Goal: Task Accomplishment & Management: Manage account settings

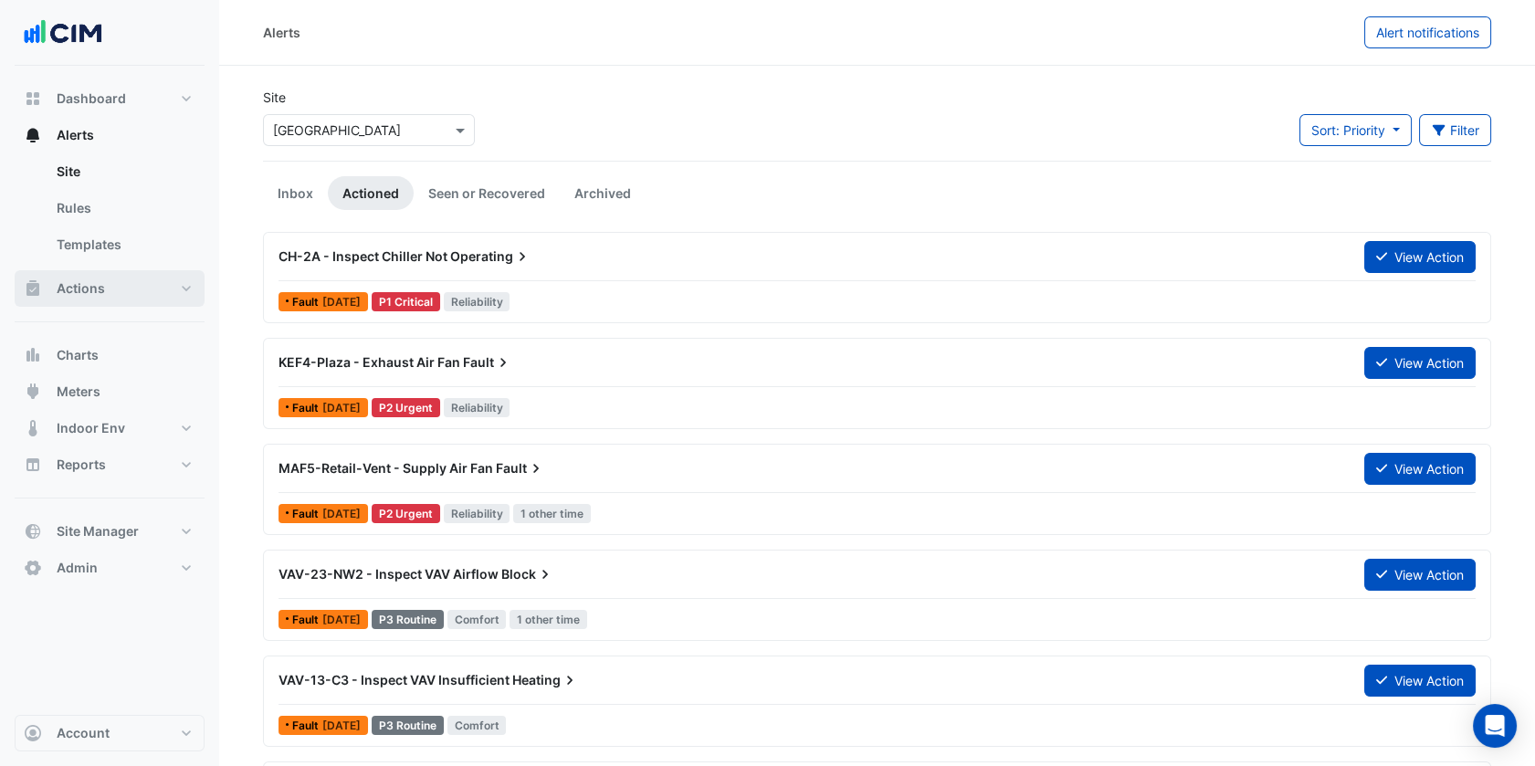
click at [168, 289] on button "Actions" at bounding box center [110, 288] width 190 height 37
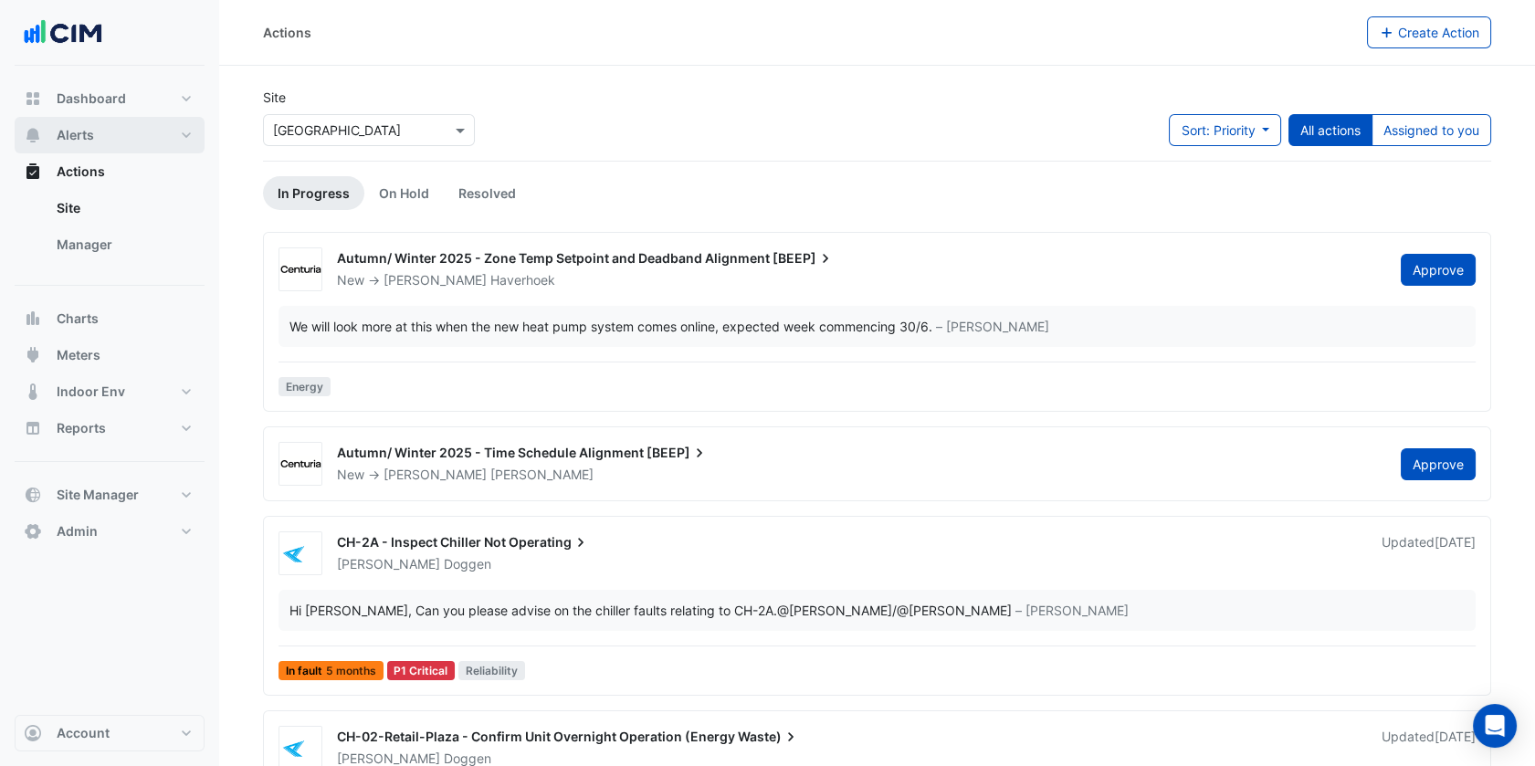
click at [190, 118] on button "Alerts" at bounding box center [110, 135] width 190 height 37
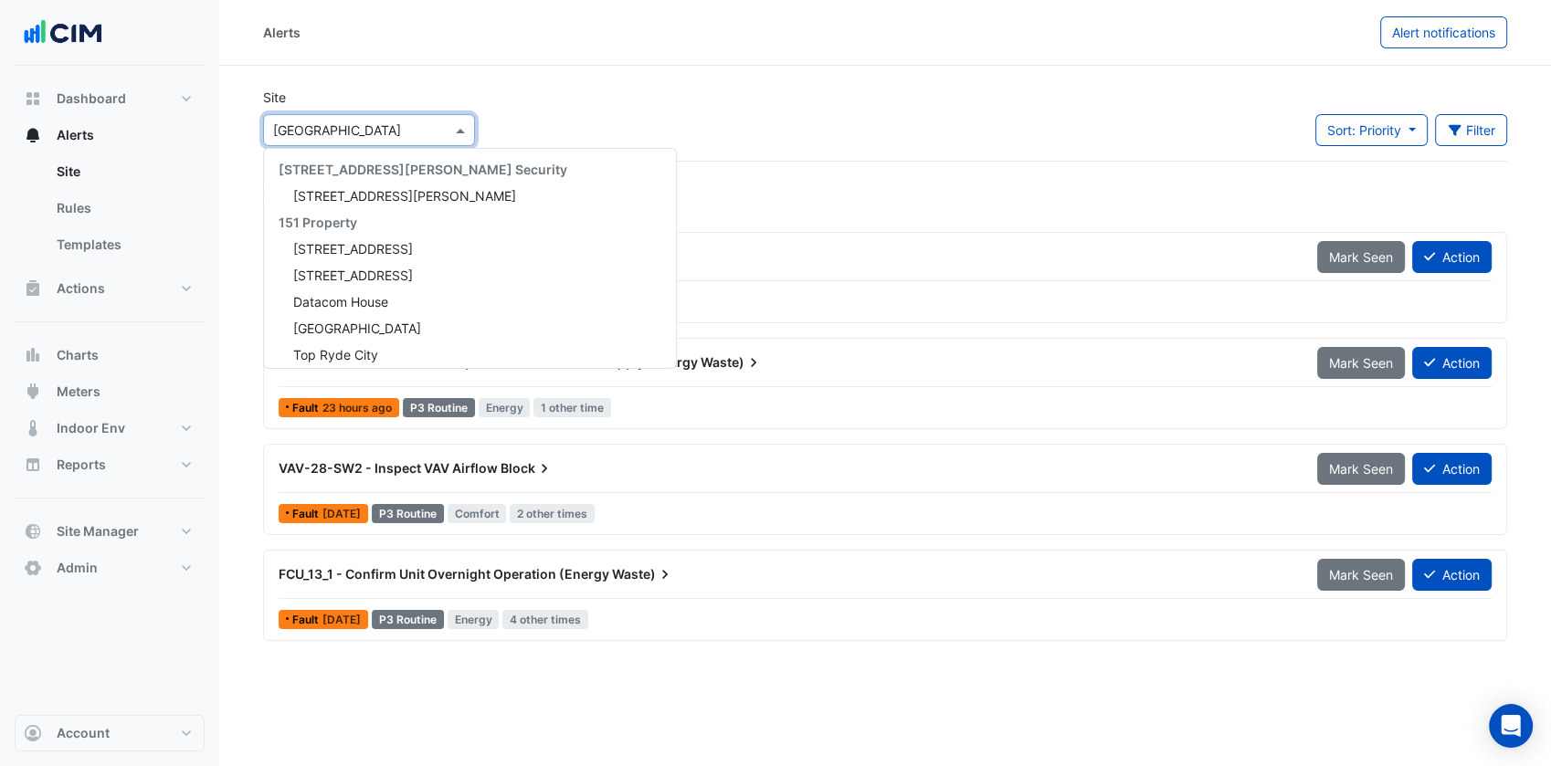
click at [353, 138] on input "text" at bounding box center [350, 130] width 155 height 19
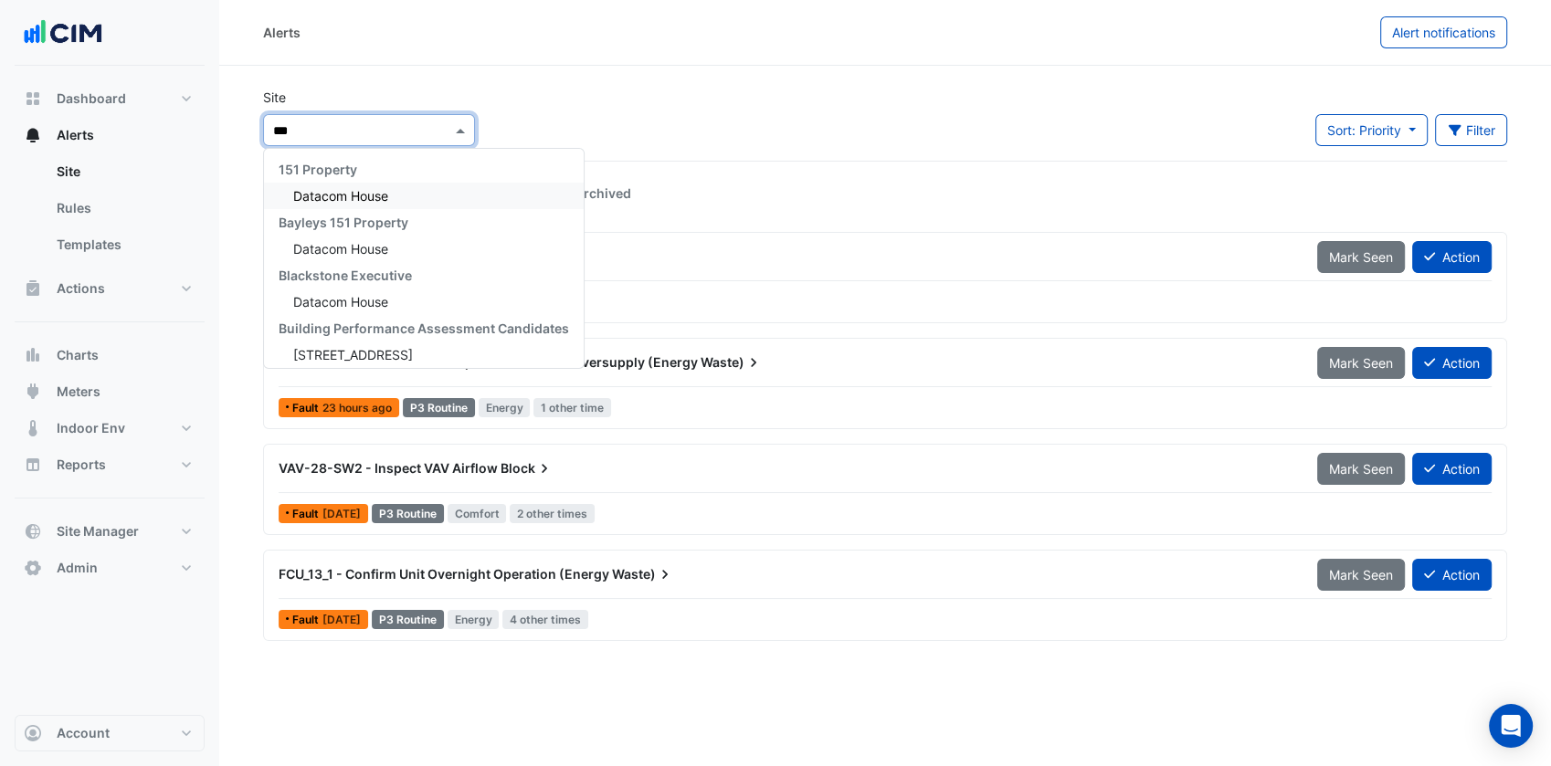
type input "****"
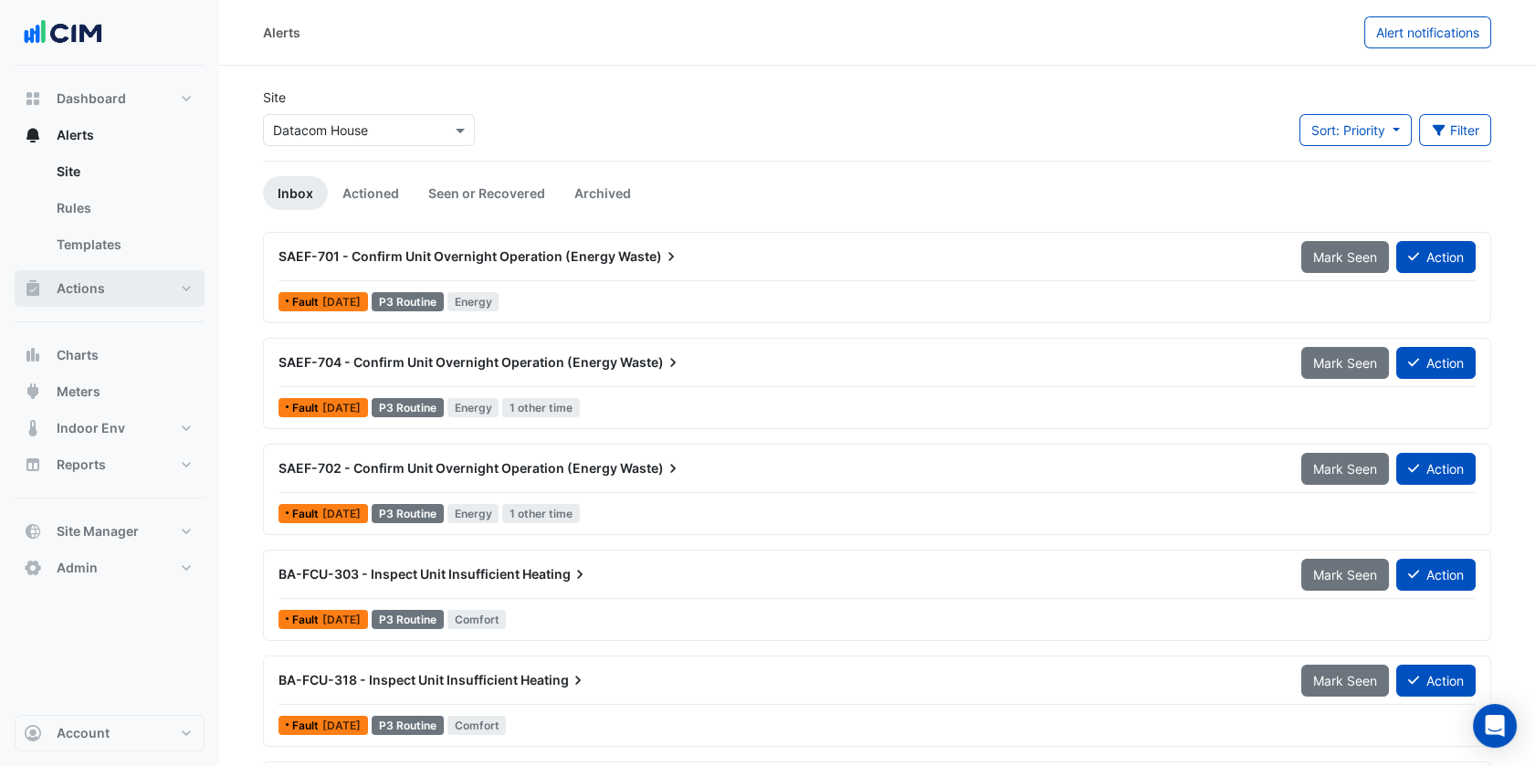
click at [185, 295] on button "Actions" at bounding box center [110, 288] width 190 height 37
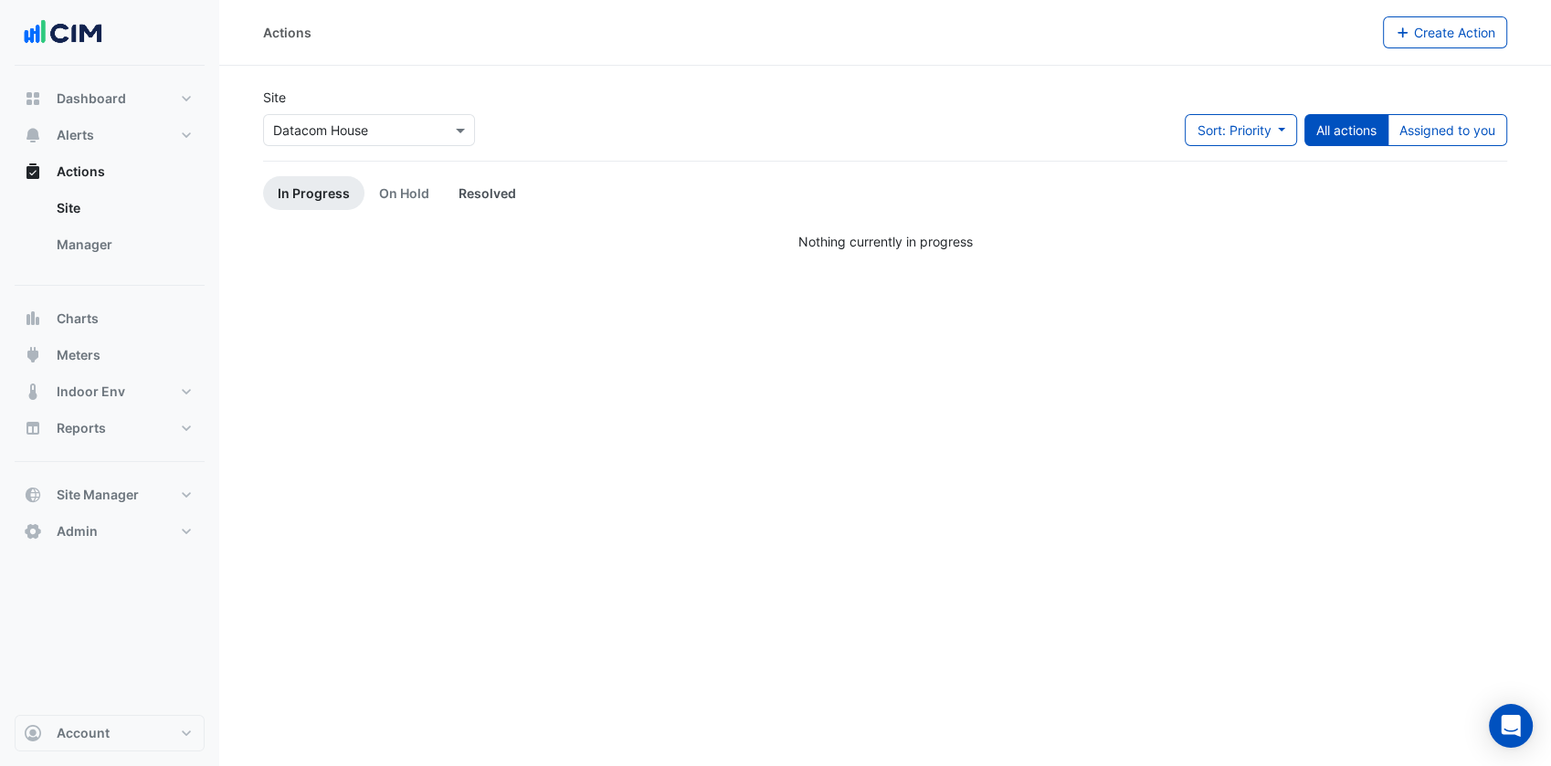
click at [481, 192] on link "Resolved" at bounding box center [487, 193] width 87 height 34
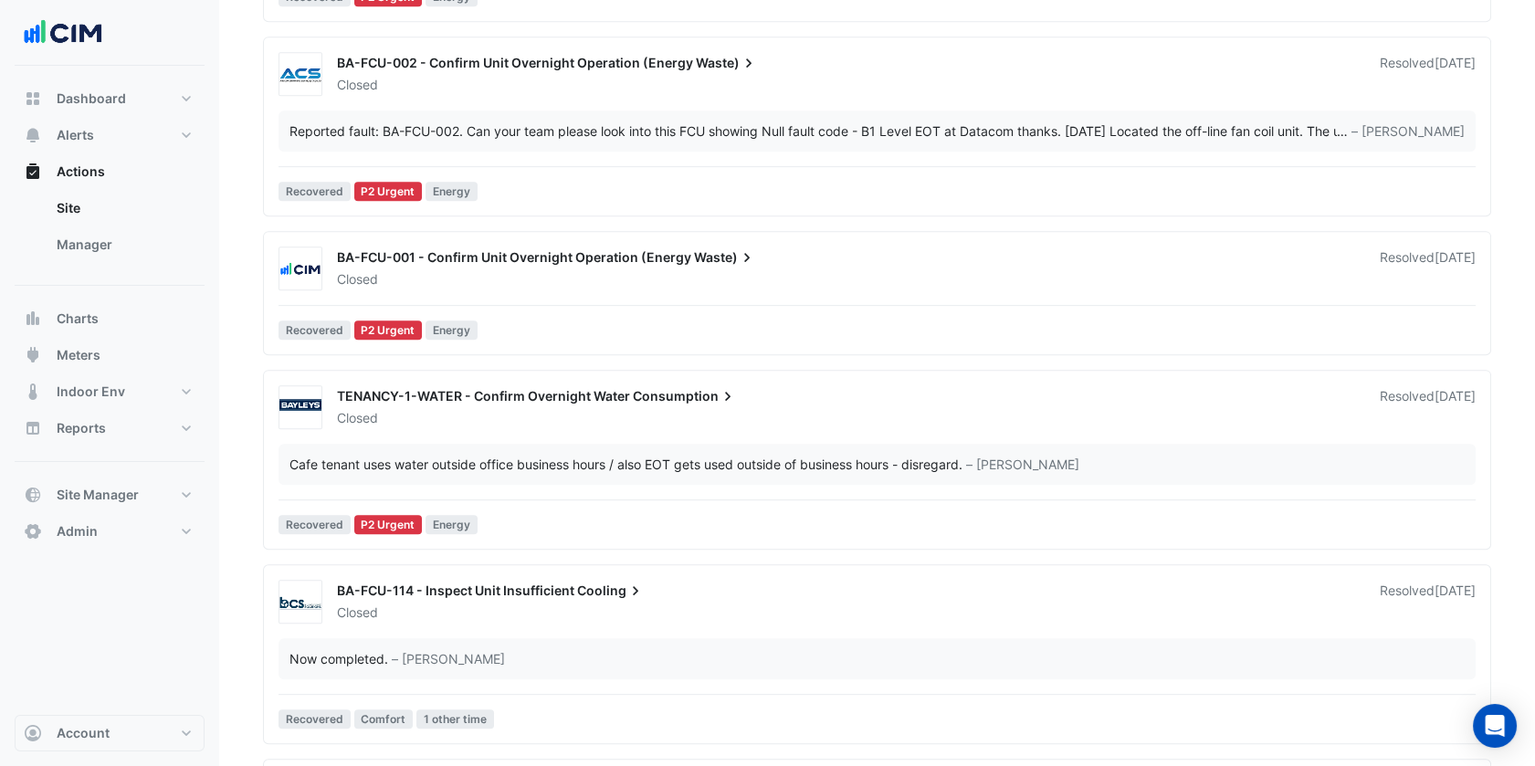
scroll to position [1843, 0]
click at [175, 620] on div "Dashboard Portfolio Ratings Performance Alerts Site Rules Templates Actions Sit…" at bounding box center [110, 390] width 190 height 649
click at [131, 263] on ul "Site Manager" at bounding box center [110, 230] width 190 height 80
click at [122, 255] on link "Manager" at bounding box center [123, 245] width 163 height 37
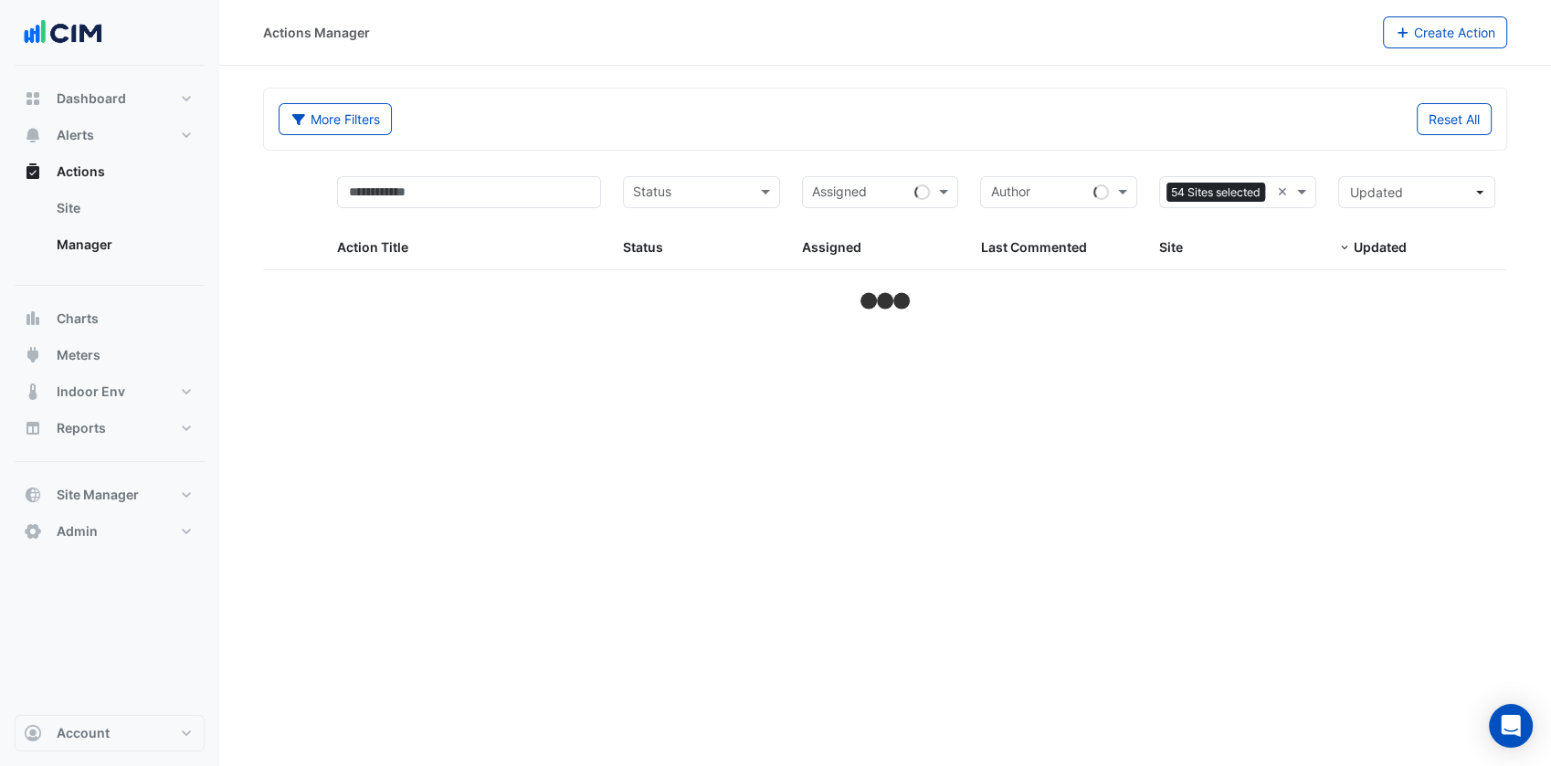
select select "***"
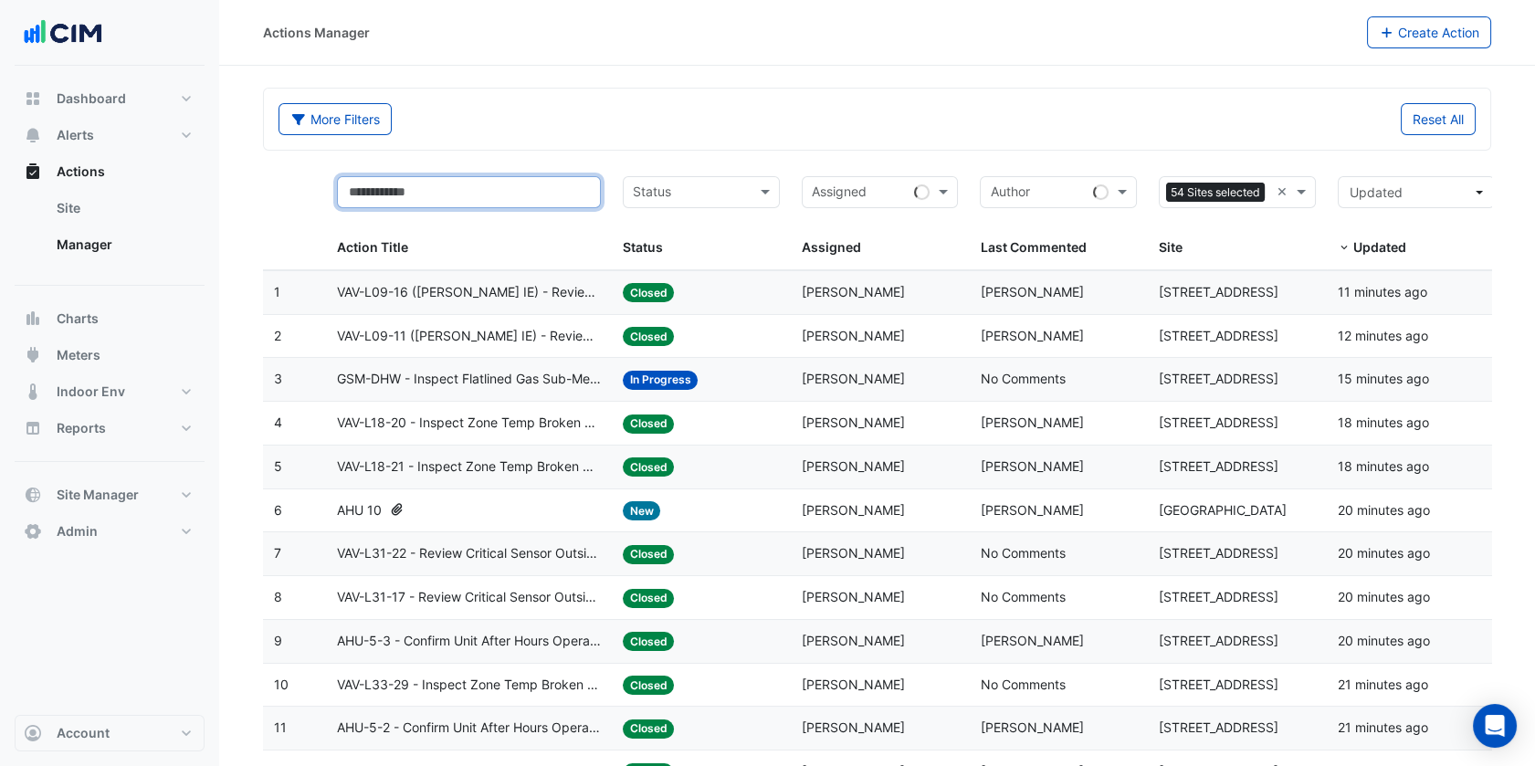
click at [485, 195] on input "text" at bounding box center [469, 192] width 264 height 32
type input "******"
click at [581, 46] on div "Actions Manager" at bounding box center [815, 32] width 1104 height 32
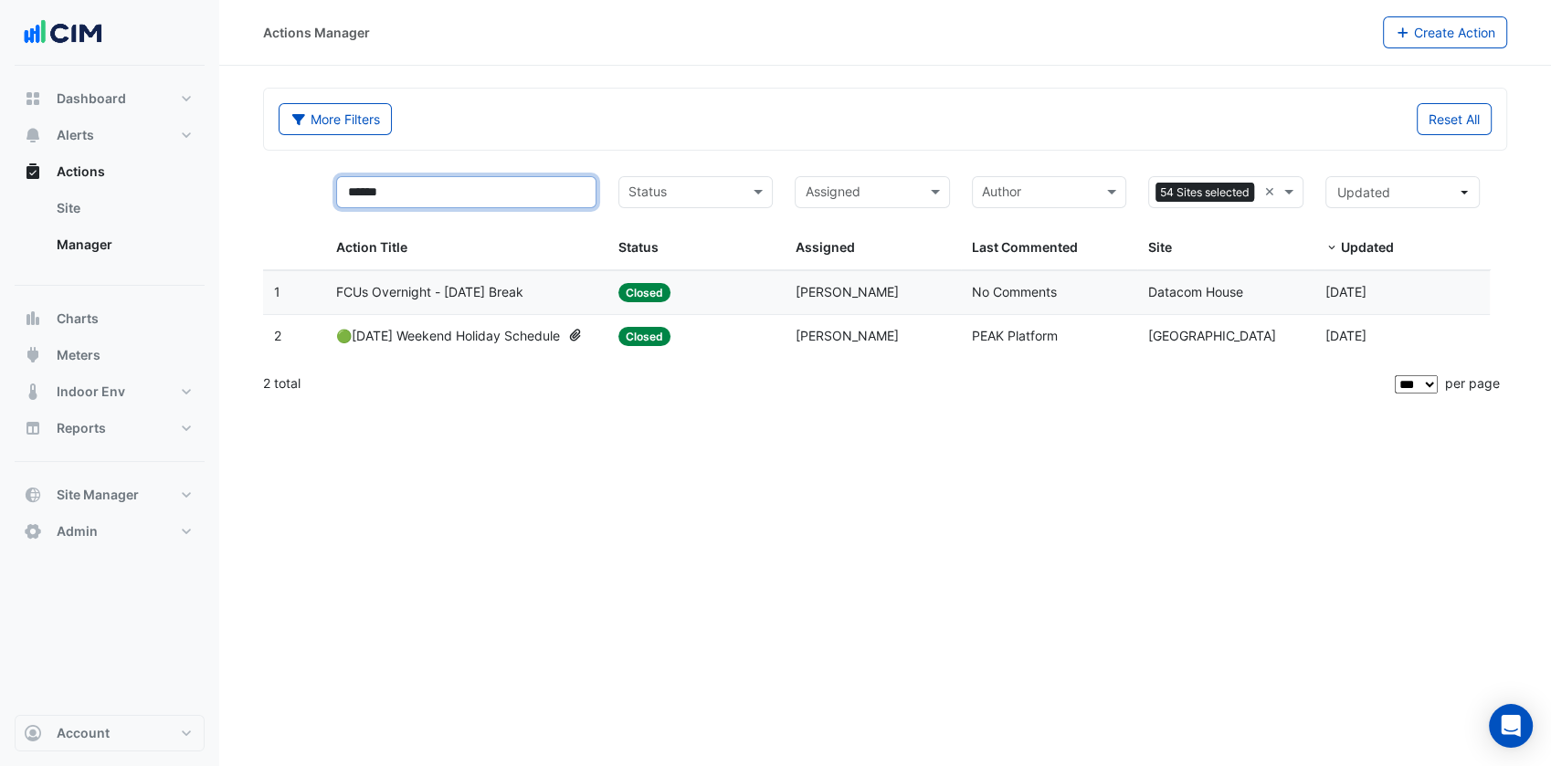
drag, startPoint x: 421, startPoint y: 186, endPoint x: 218, endPoint y: 183, distance: 202.8
click at [218, 183] on div "Actions Manager Create Action More Filters Reset All ****** Status Assigned Sit…" at bounding box center [775, 383] width 1551 height 766
click at [666, 103] on div "More Filters" at bounding box center [576, 119] width 617 height 32
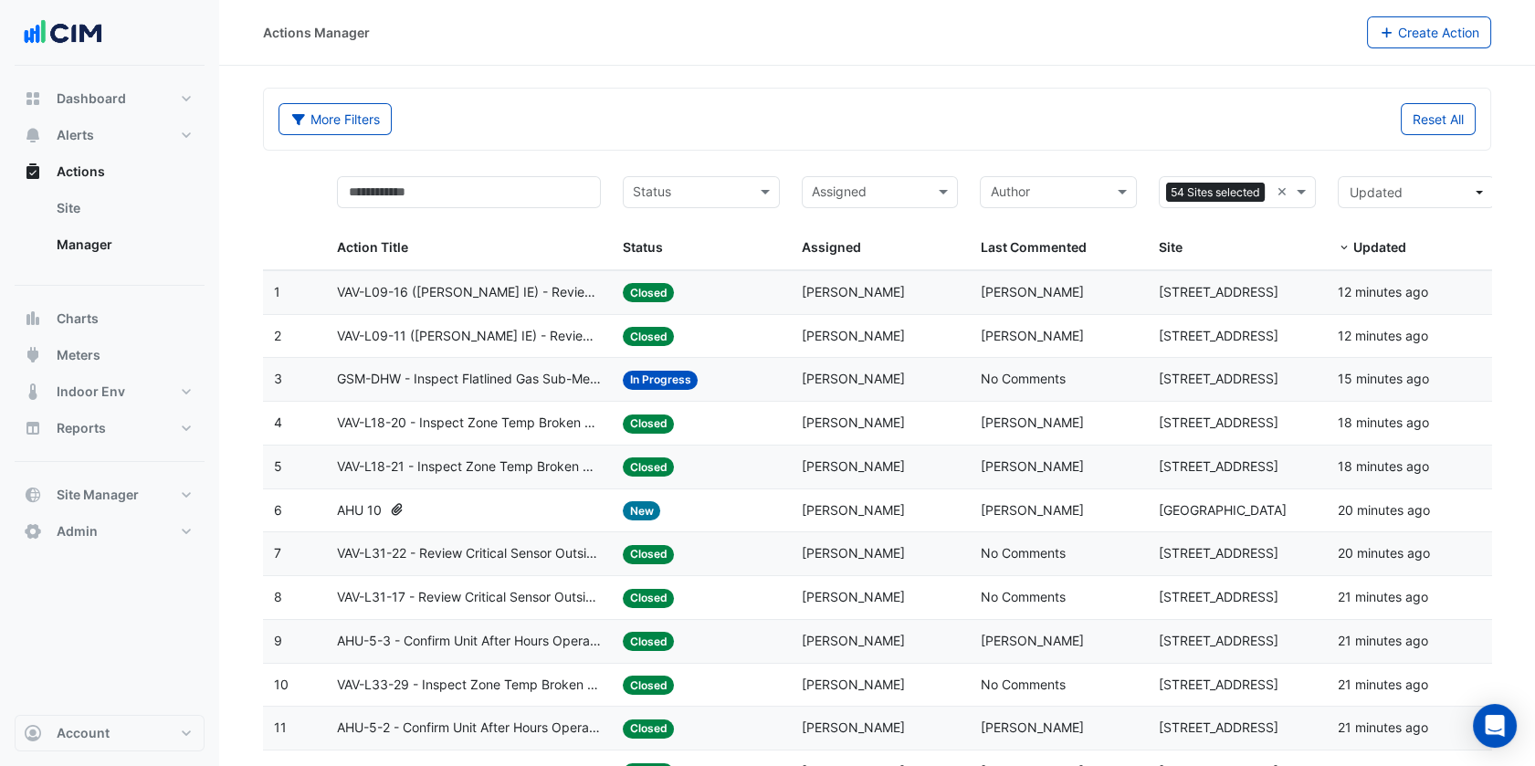
click at [561, 287] on span "VAV-L09-16 ([PERSON_NAME] IE) - Review Critical Sensor Outside Range" at bounding box center [469, 292] width 264 height 21
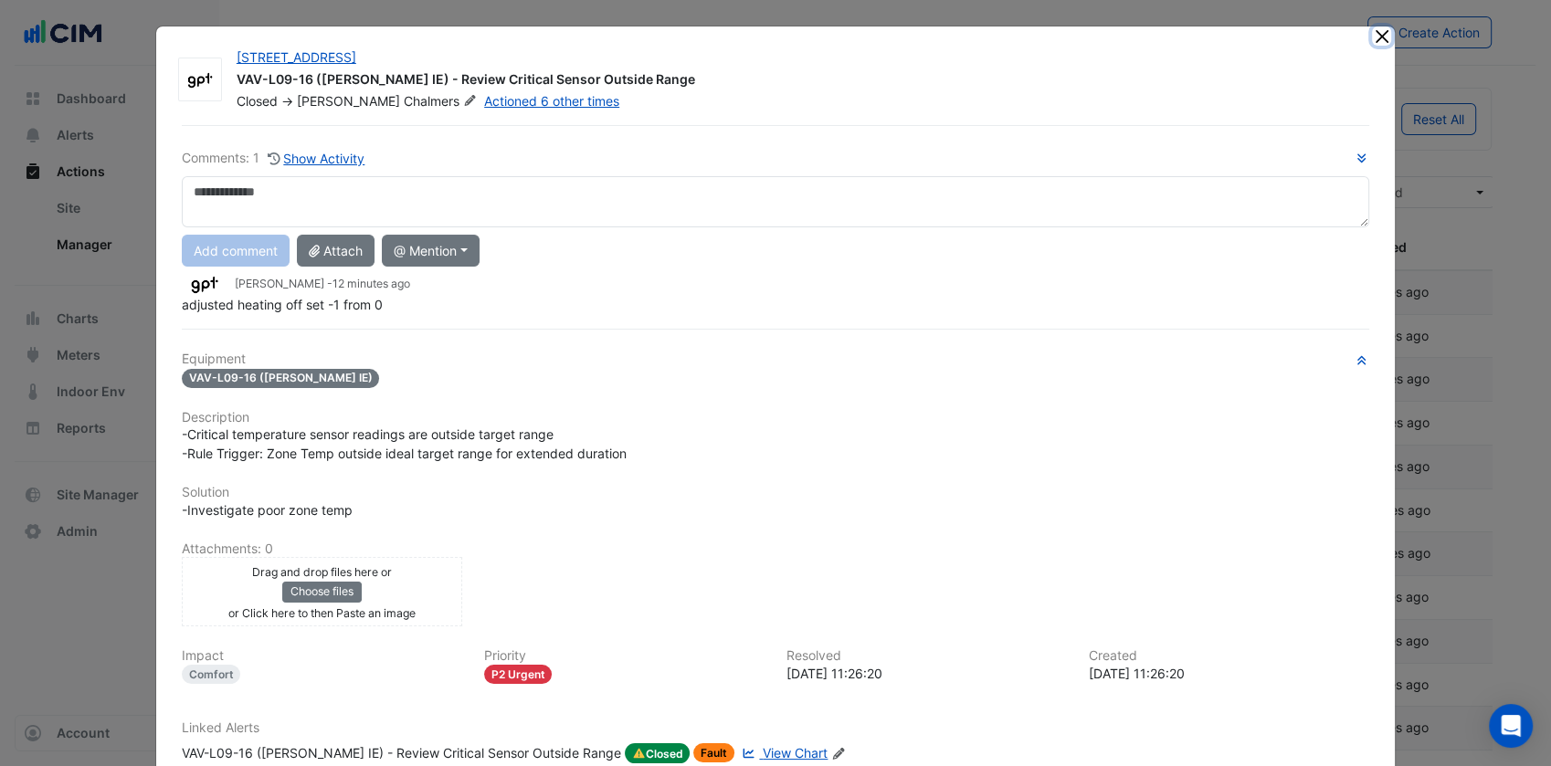
click at [1372, 37] on button "Close" at bounding box center [1381, 35] width 19 height 19
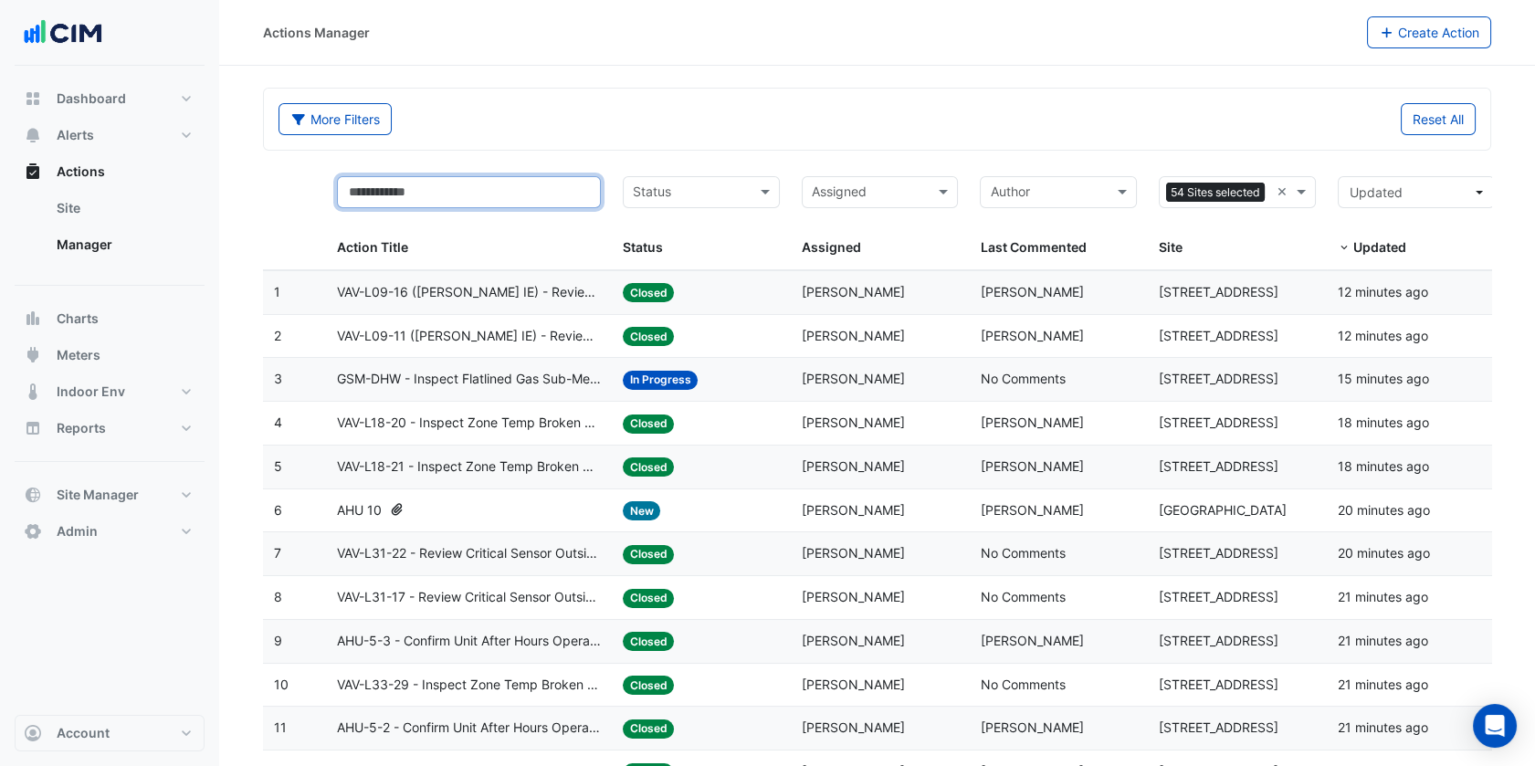
click at [468, 190] on input "text" at bounding box center [469, 192] width 264 height 32
type input "******"
click at [554, 132] on div "More Filters" at bounding box center [573, 119] width 610 height 32
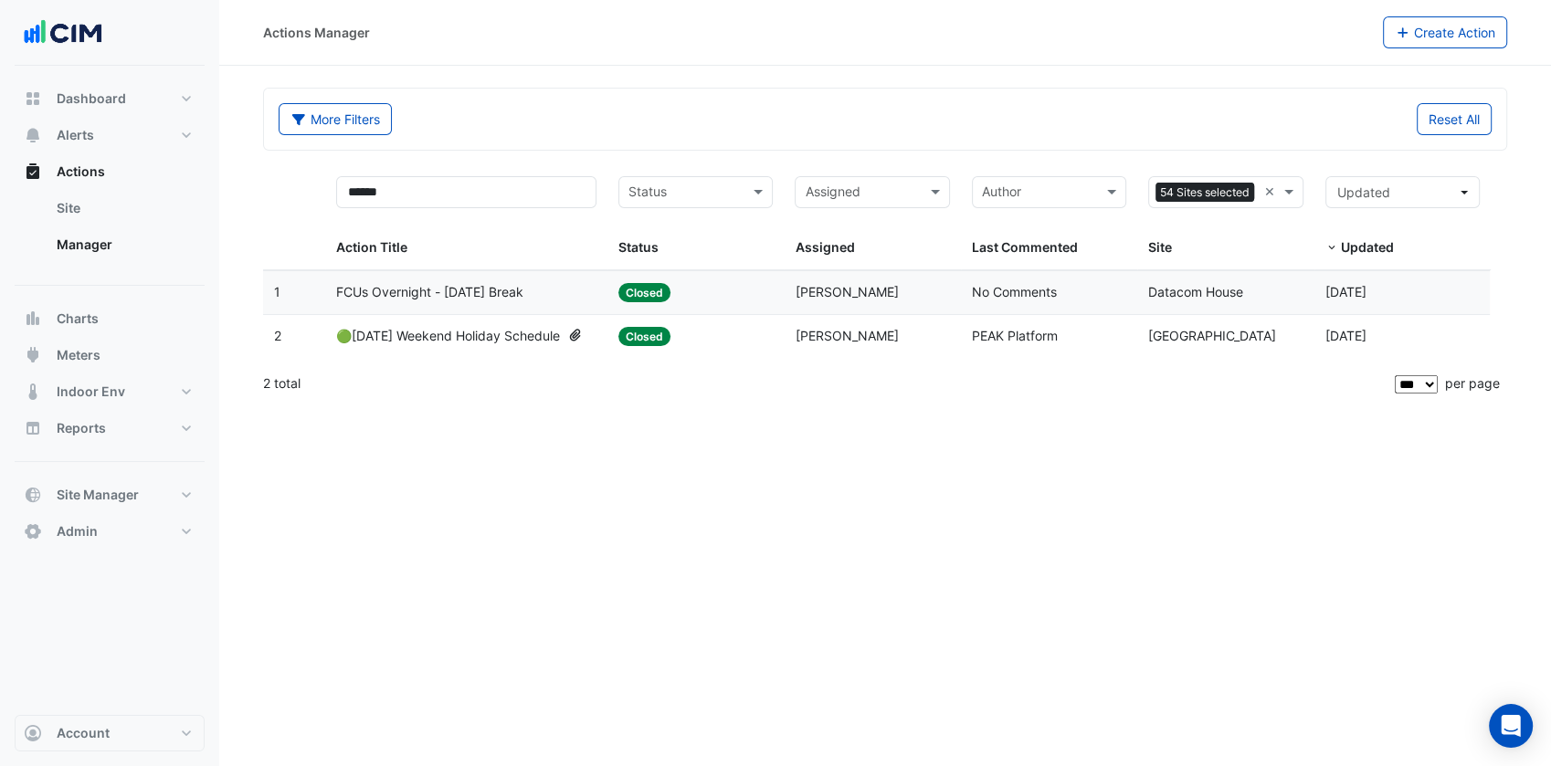
click at [445, 301] on span "FCUs Overnight - [DATE] Break" at bounding box center [429, 292] width 187 height 21
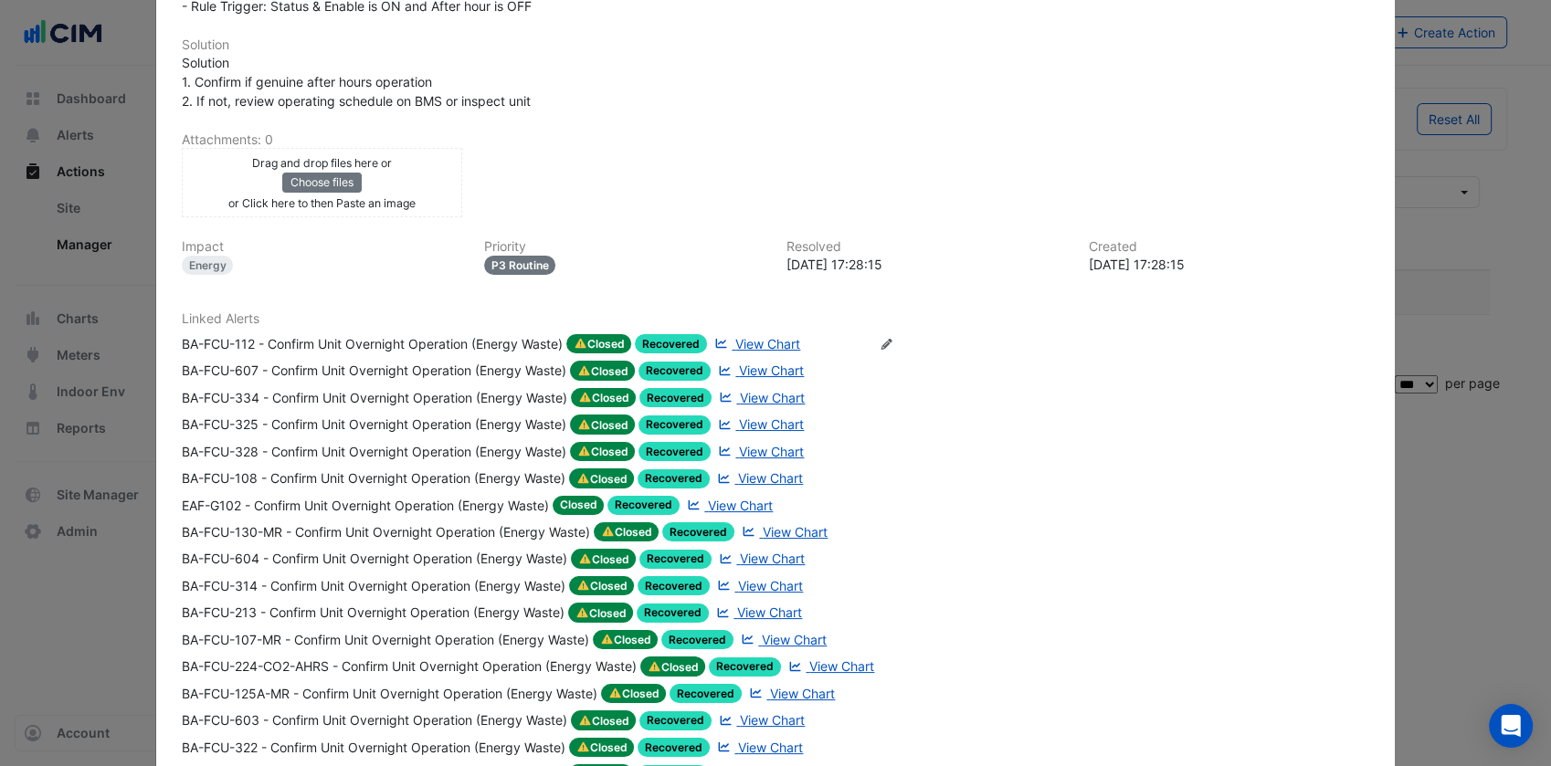
scroll to position [418, 0]
click at [888, 338] on icon "Edit Linked Alerts" at bounding box center [887, 343] width 14 height 11
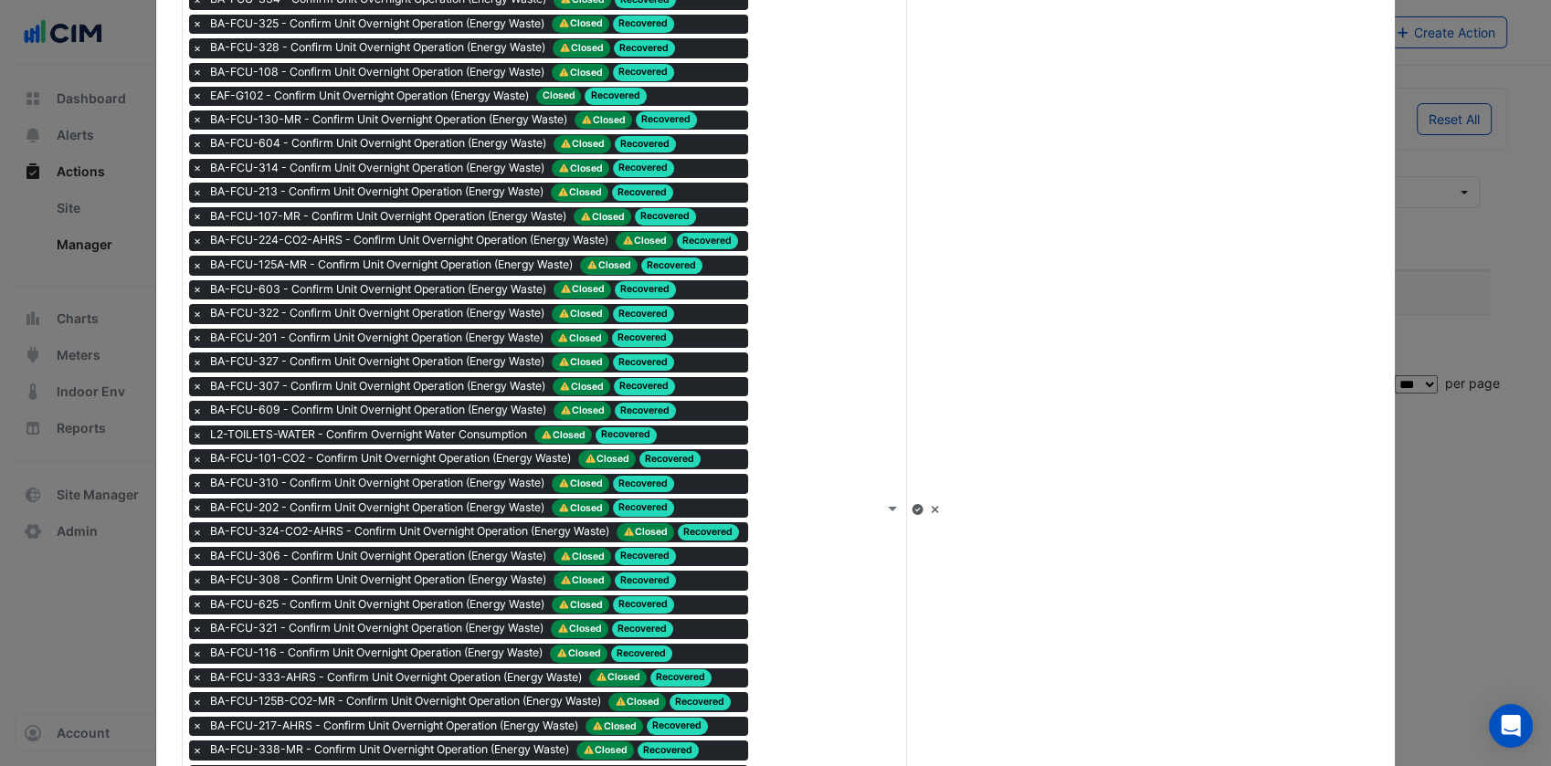
scroll to position [778, 0]
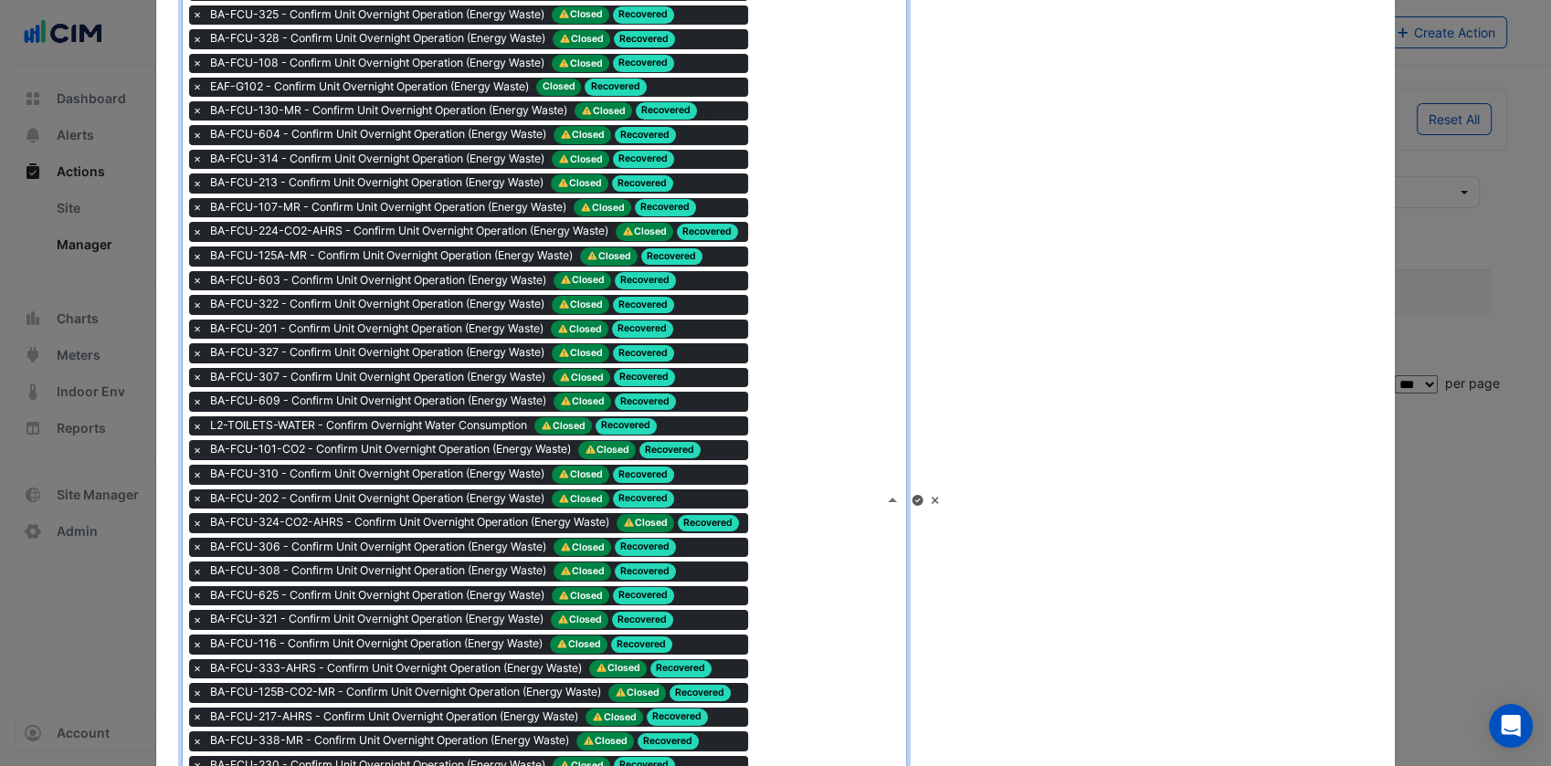
click at [883, 558] on div "Type to search tickets × BA-FCU-112 - Confirm Unit Overnight Operation (Energy …" at bounding box center [533, 500] width 701 height 1144
type input "*********"
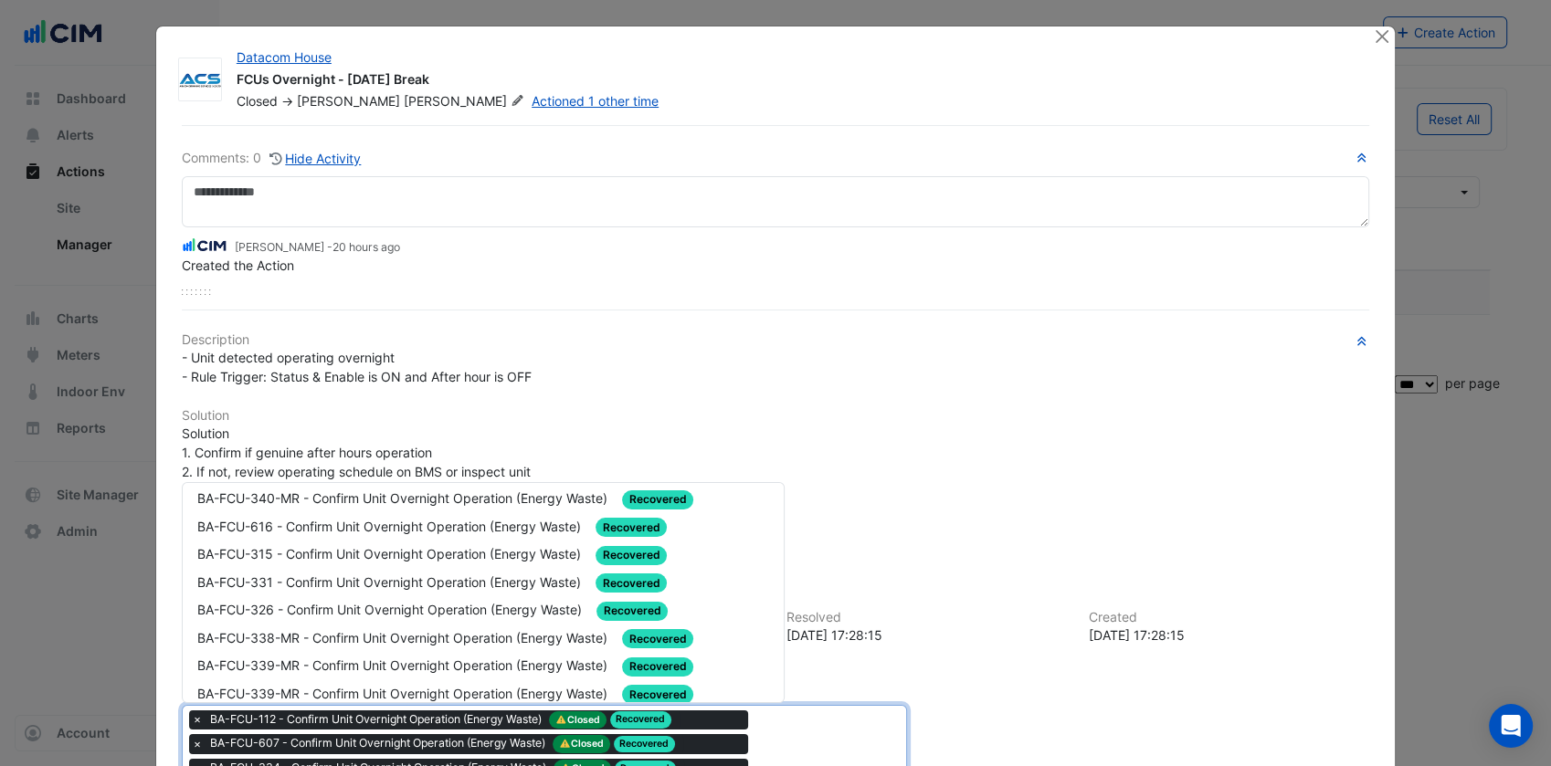
scroll to position [704, 0]
click at [438, 516] on span "BA-FCU-616 - Confirm Unit Overnight Operation (Energy Waste)" at bounding box center [390, 524] width 387 height 16
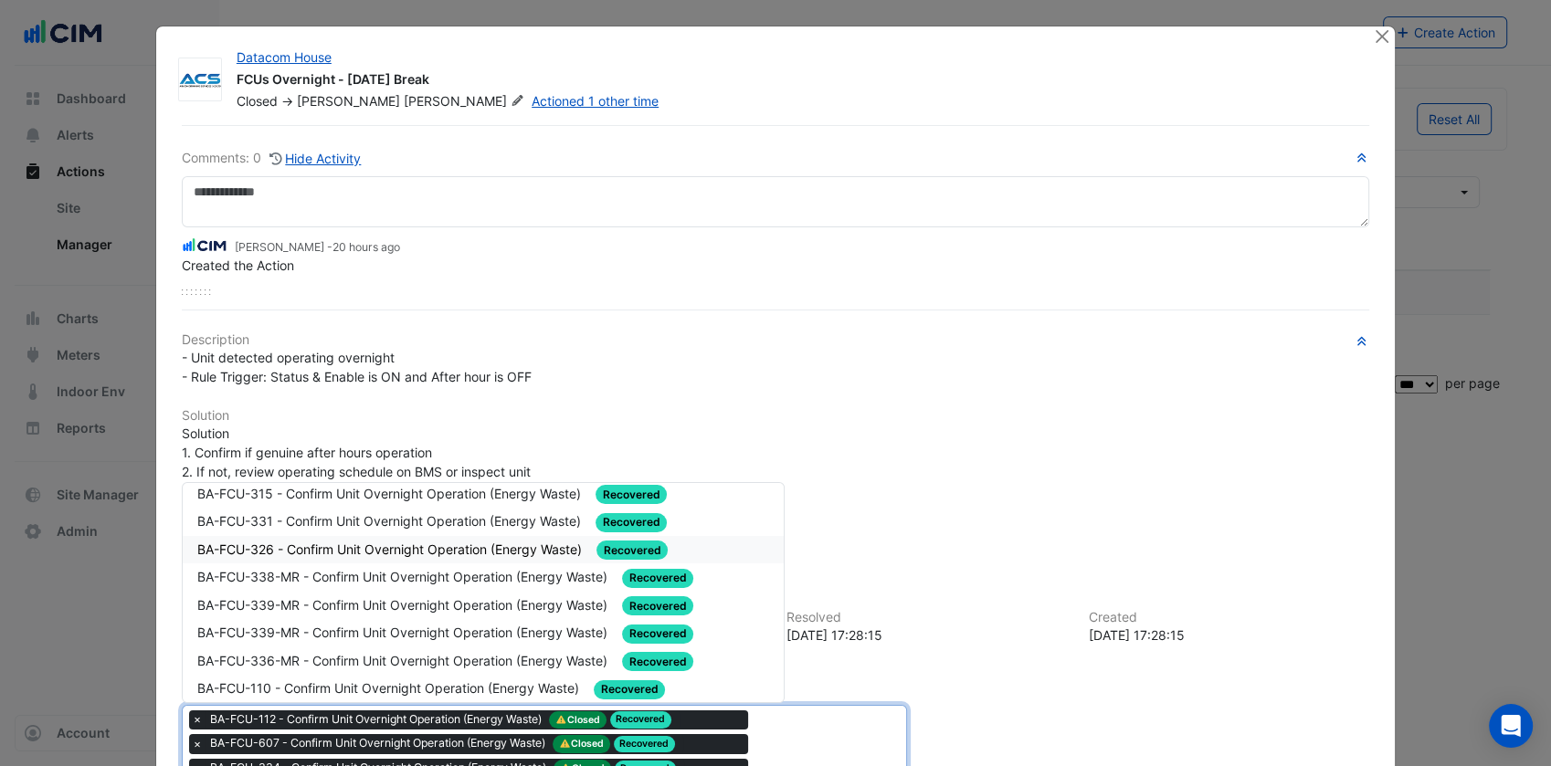
scroll to position [737, 0]
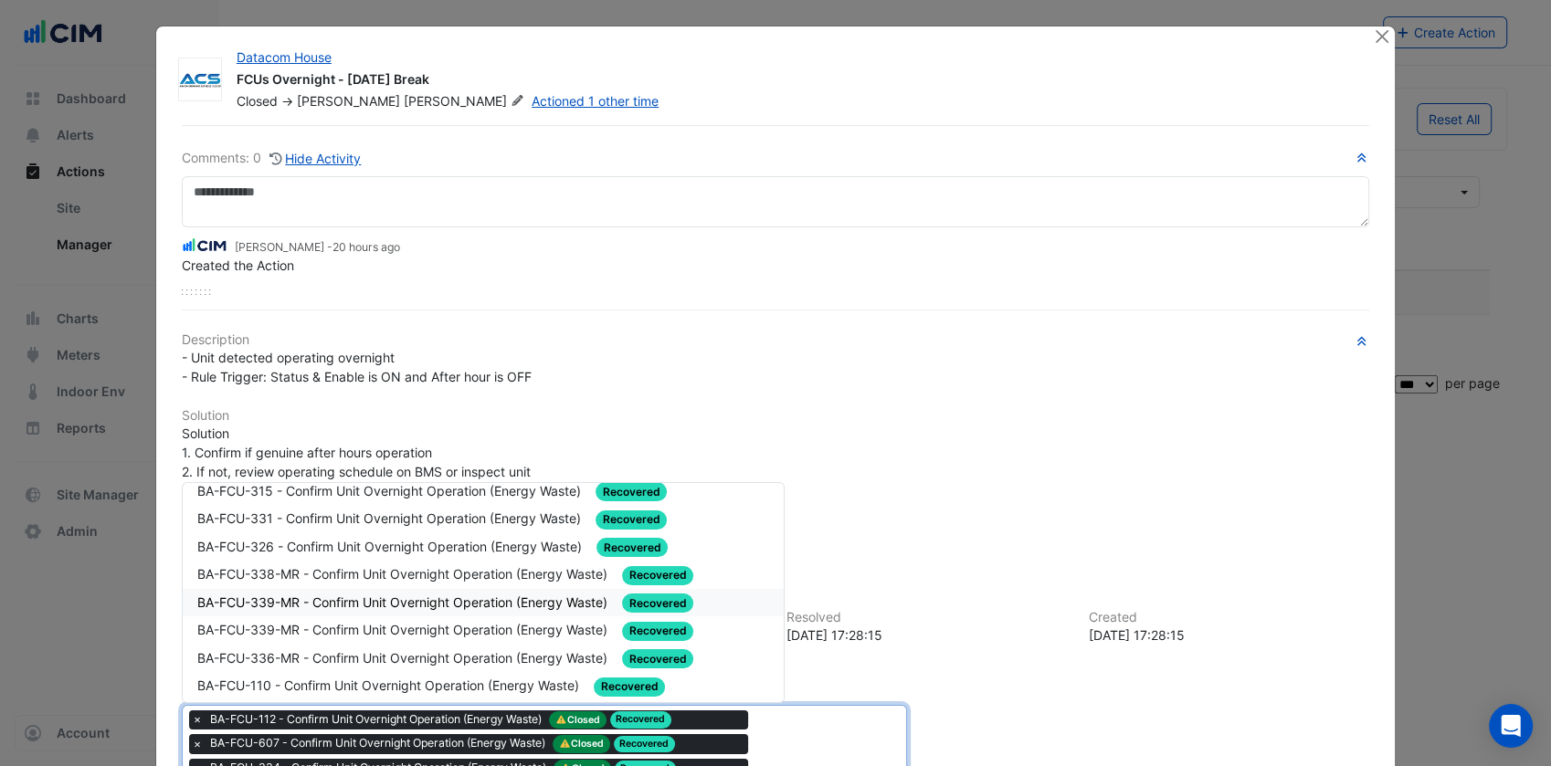
click at [400, 595] on span "BA-FCU-339-MR - Confirm Unit Overnight Operation (Energy Waste)" at bounding box center [404, 603] width 414 height 16
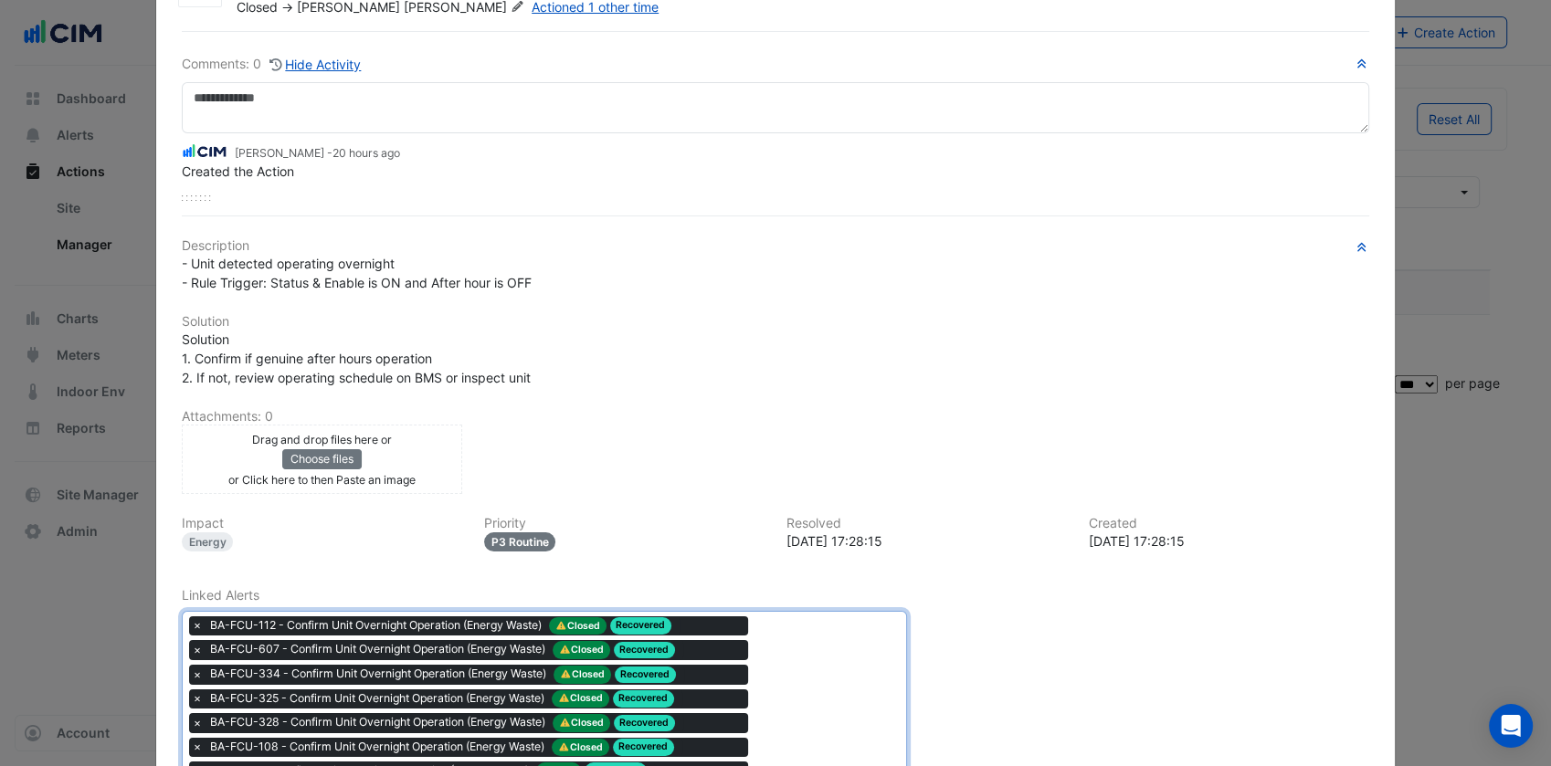
scroll to position [110, 0]
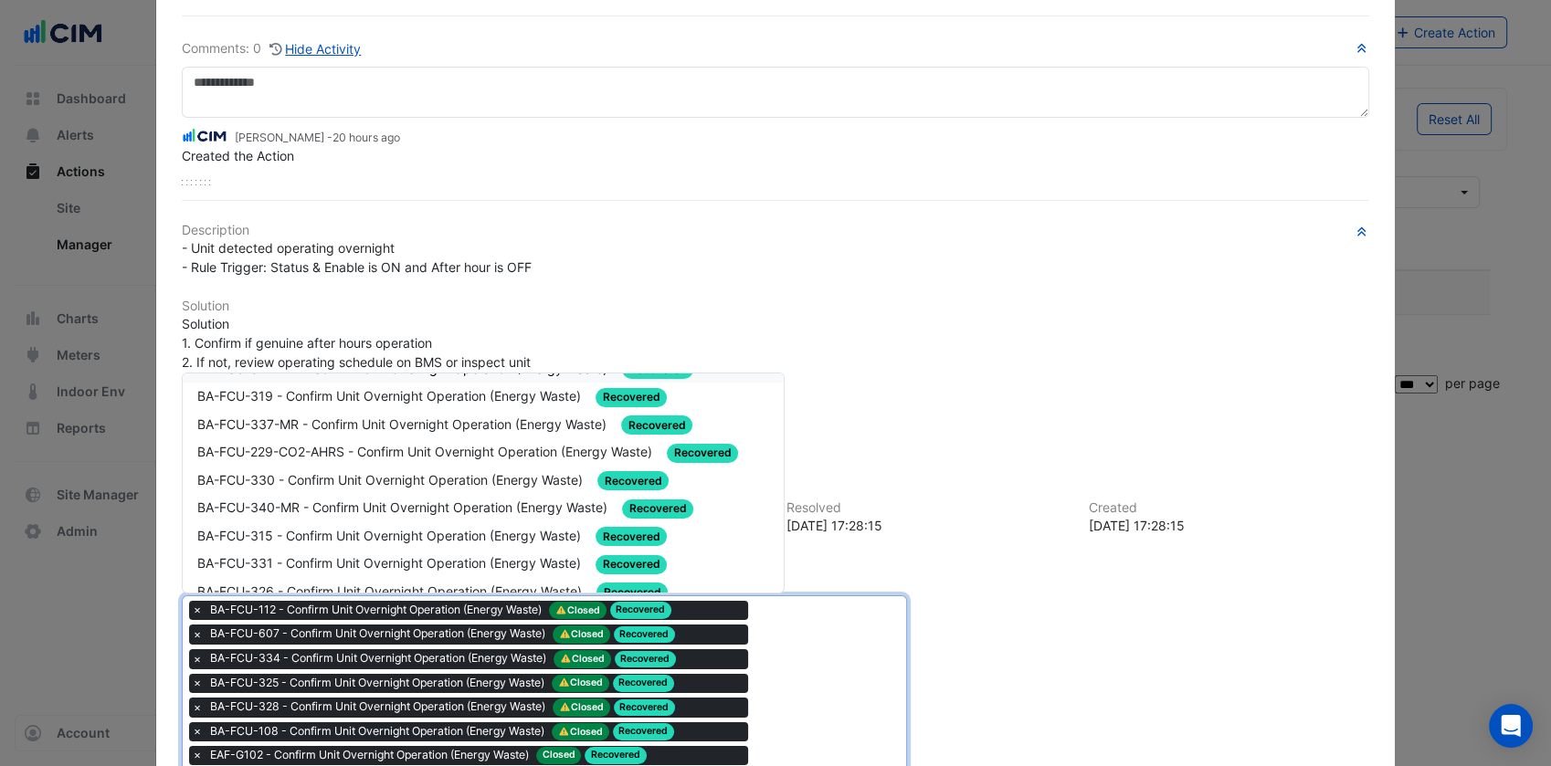
scroll to position [584, 0]
click at [452, 549] on div "BA-FCU-331 - Confirm Unit Overnight Operation (Energy Waste) Recovered" at bounding box center [484, 563] width 602 height 28
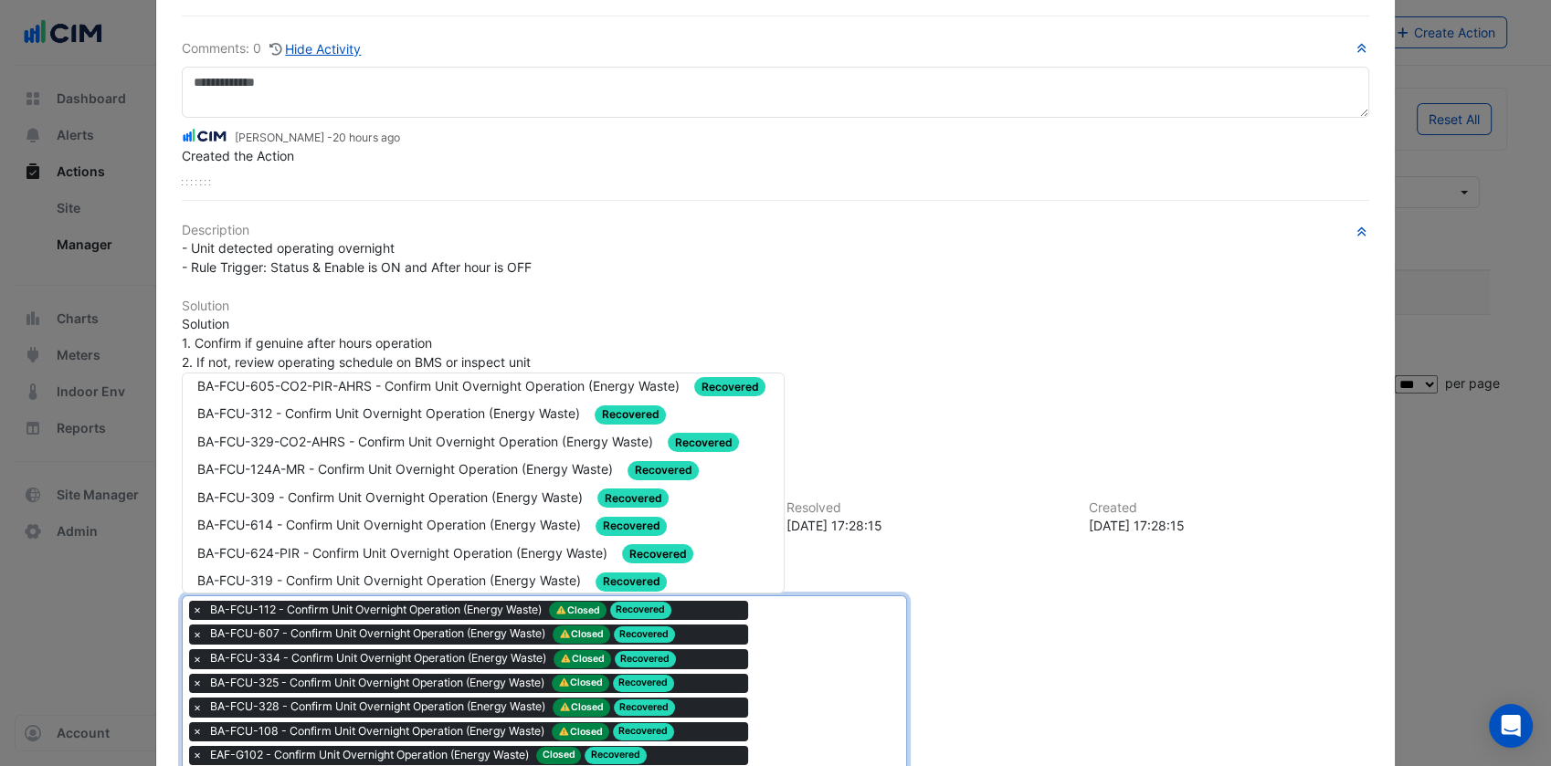
scroll to position [427, 0]
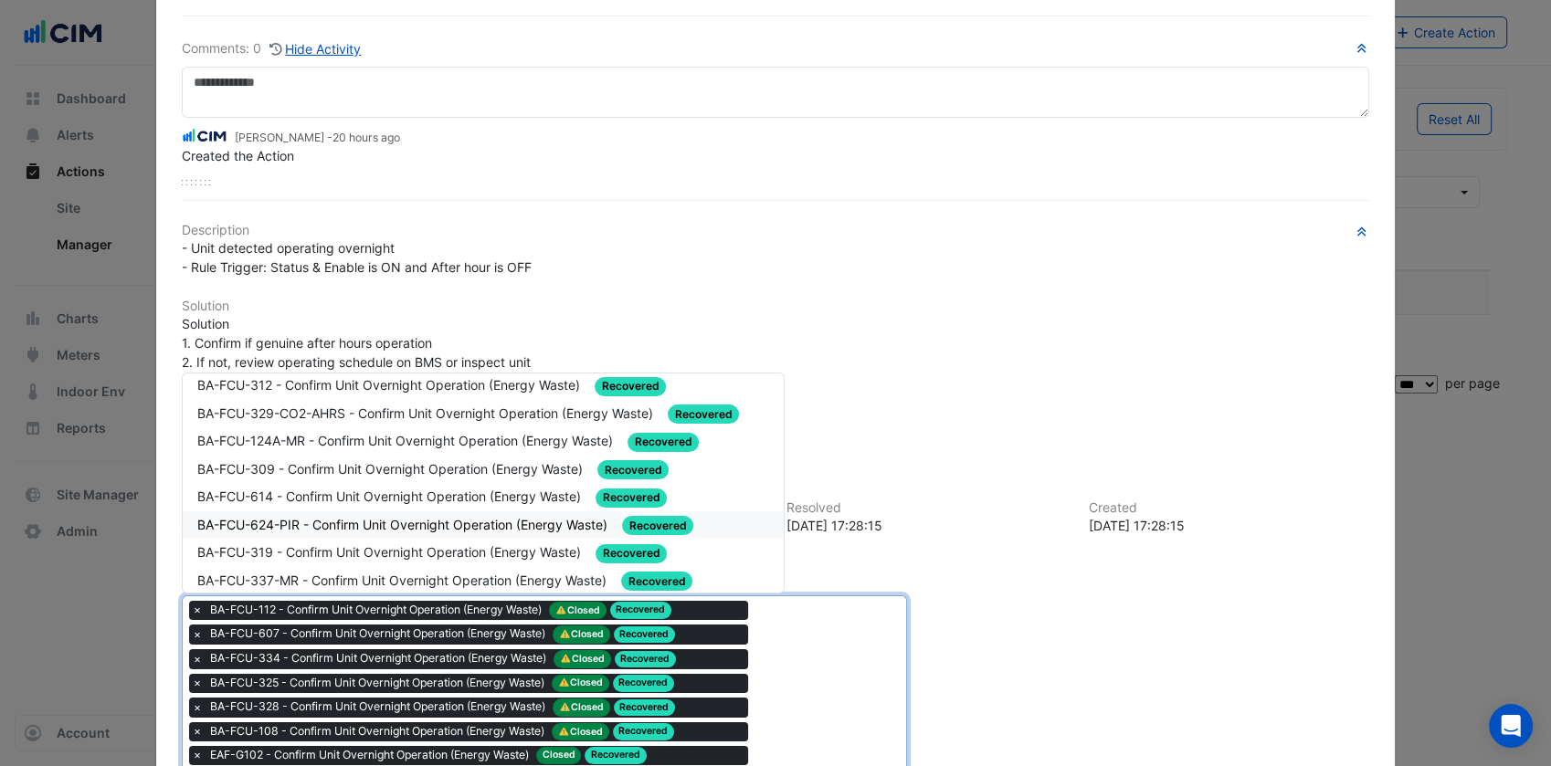
click at [402, 511] on div "BA-FCU-624-PIR - Confirm Unit Overnight Operation (Energy Waste) Recovered" at bounding box center [484, 525] width 602 height 28
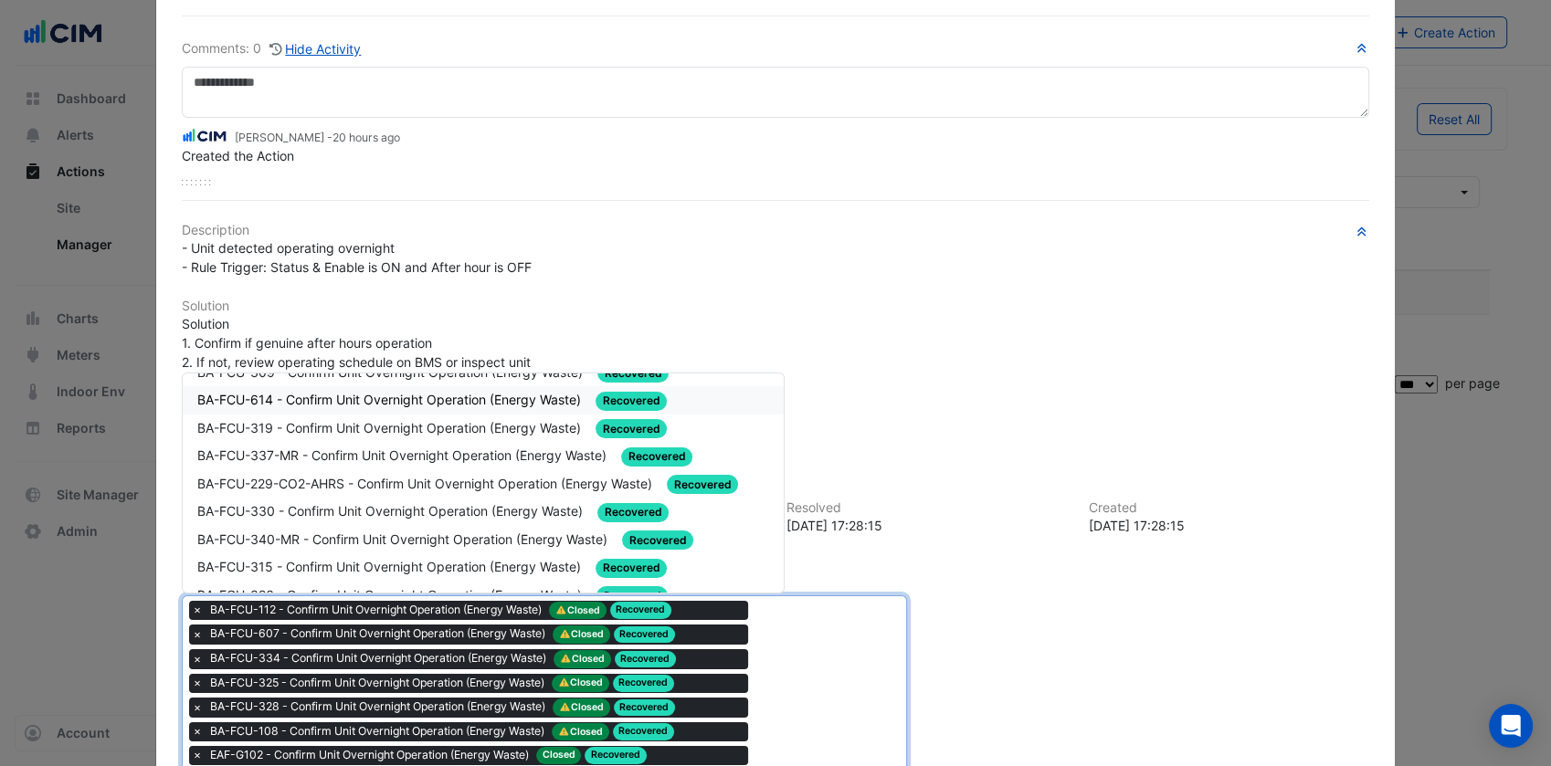
scroll to position [524, 0]
click at [395, 504] on div "BA-FCU-330 - Confirm Unit Overnight Operation (Energy Waste) Recovered" at bounding box center [484, 511] width 602 height 28
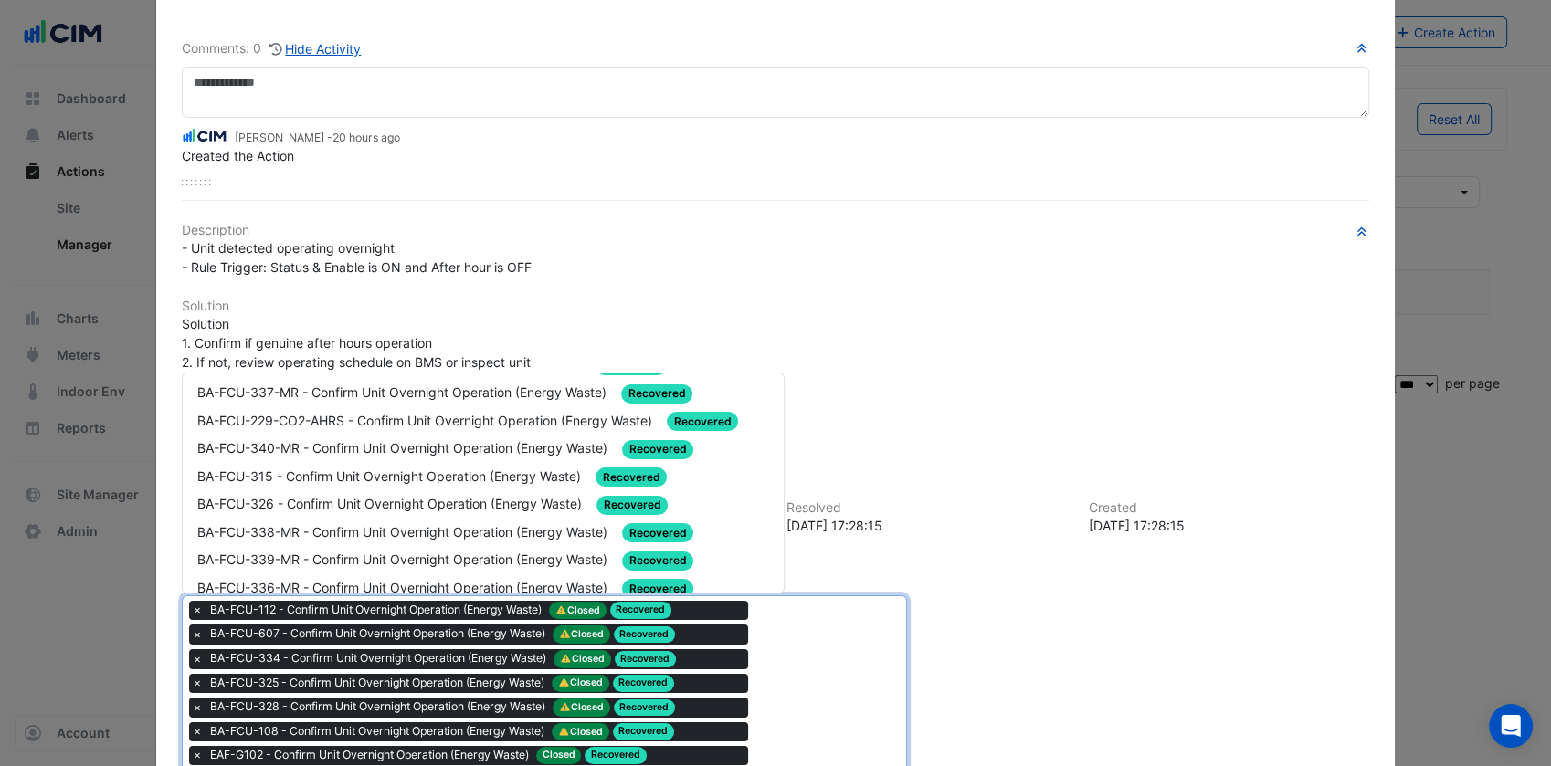
scroll to position [585, 0]
click at [436, 526] on span "BA-FCU-338-MR - Confirm Unit Overnight Operation (Energy Waste)" at bounding box center [404, 534] width 414 height 16
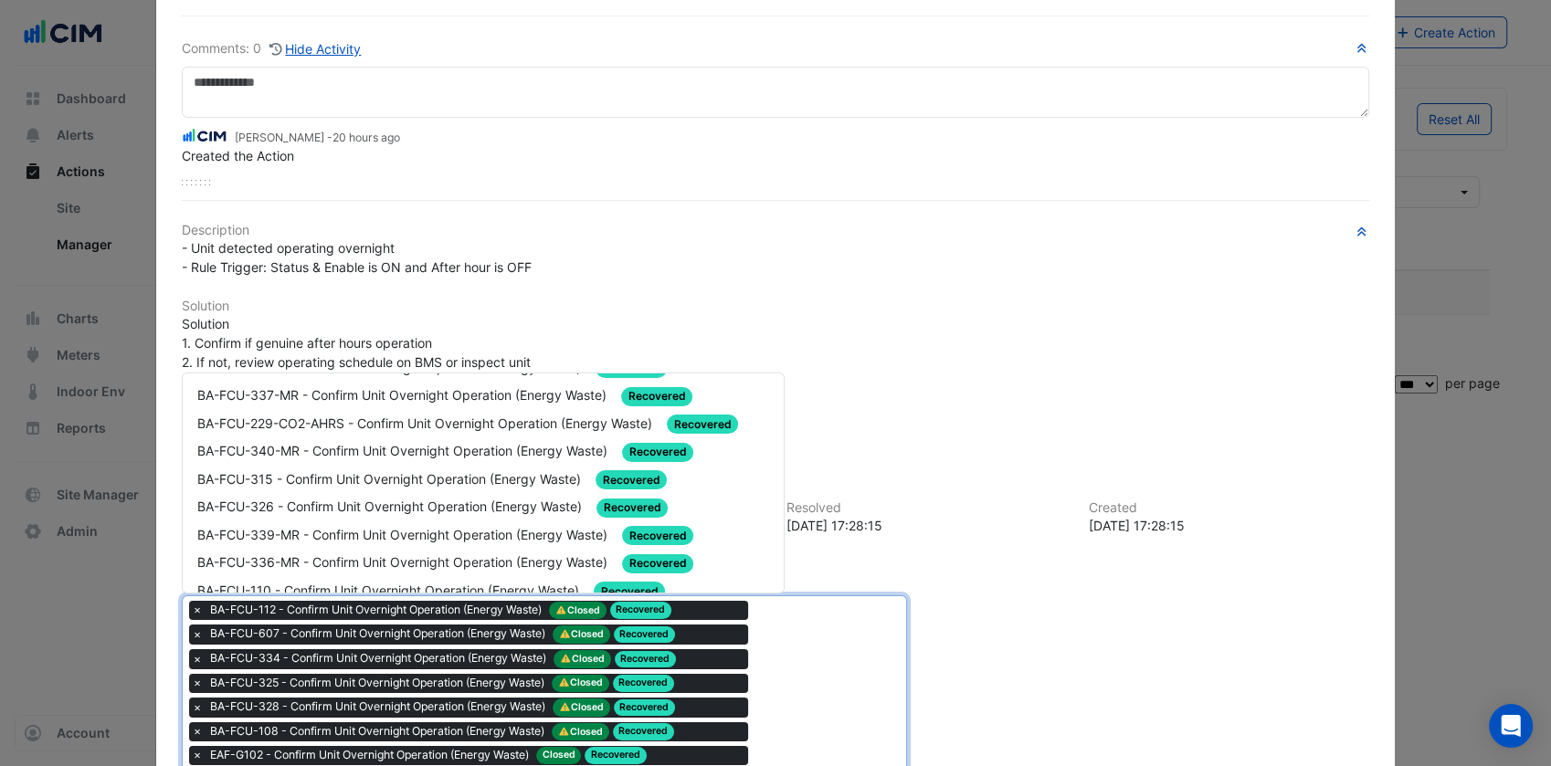
scroll to position [584, 0]
click at [433, 497] on div "BA-FCU-326 - Confirm Unit Overnight Operation (Energy Waste) Recovered" at bounding box center [484, 507] width 602 height 28
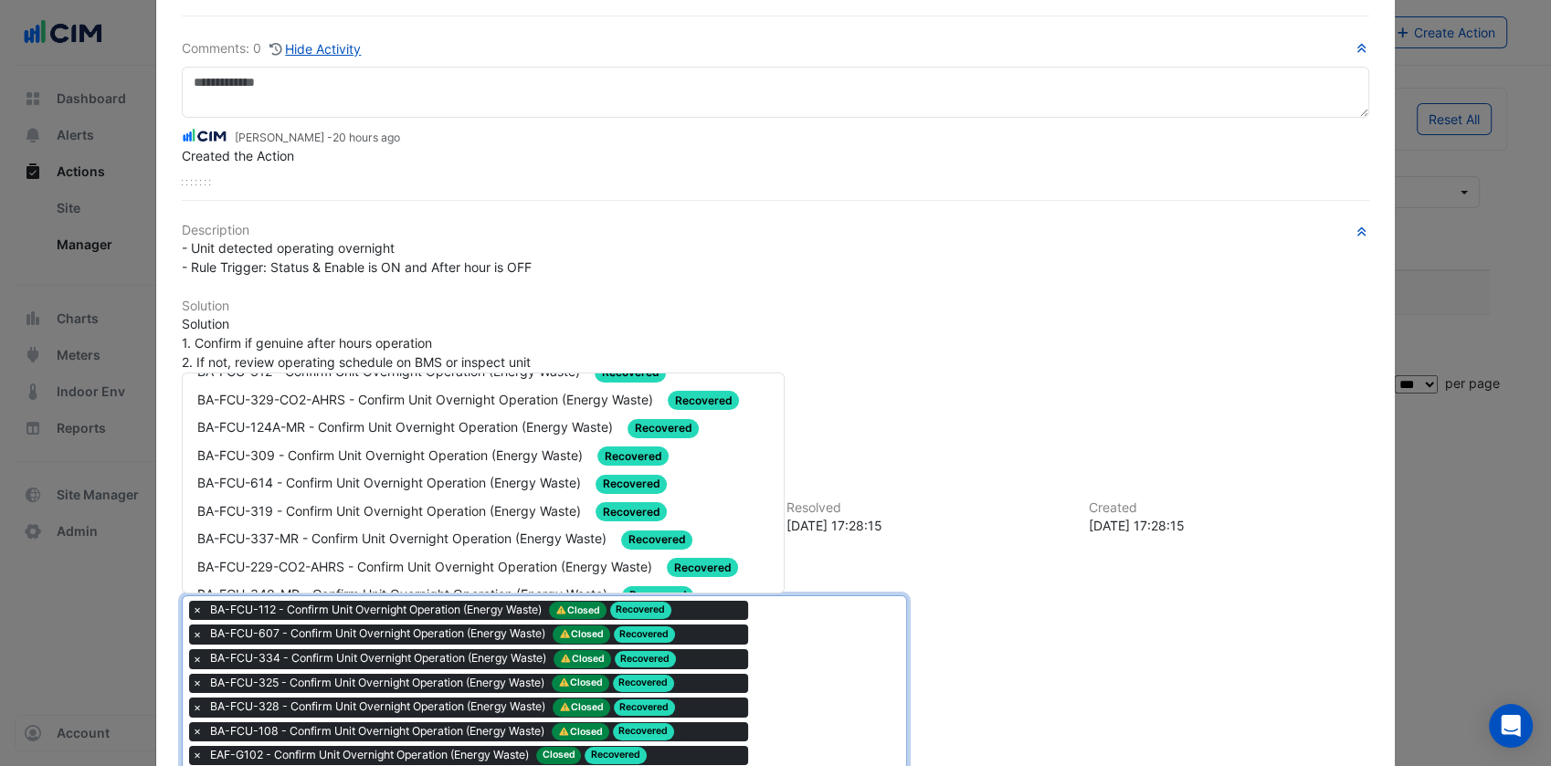
scroll to position [442, 0]
click at [352, 523] on div "BA-FCU-337-MR - Confirm Unit Overnight Operation (Energy Waste) Recovered" at bounding box center [484, 537] width 602 height 28
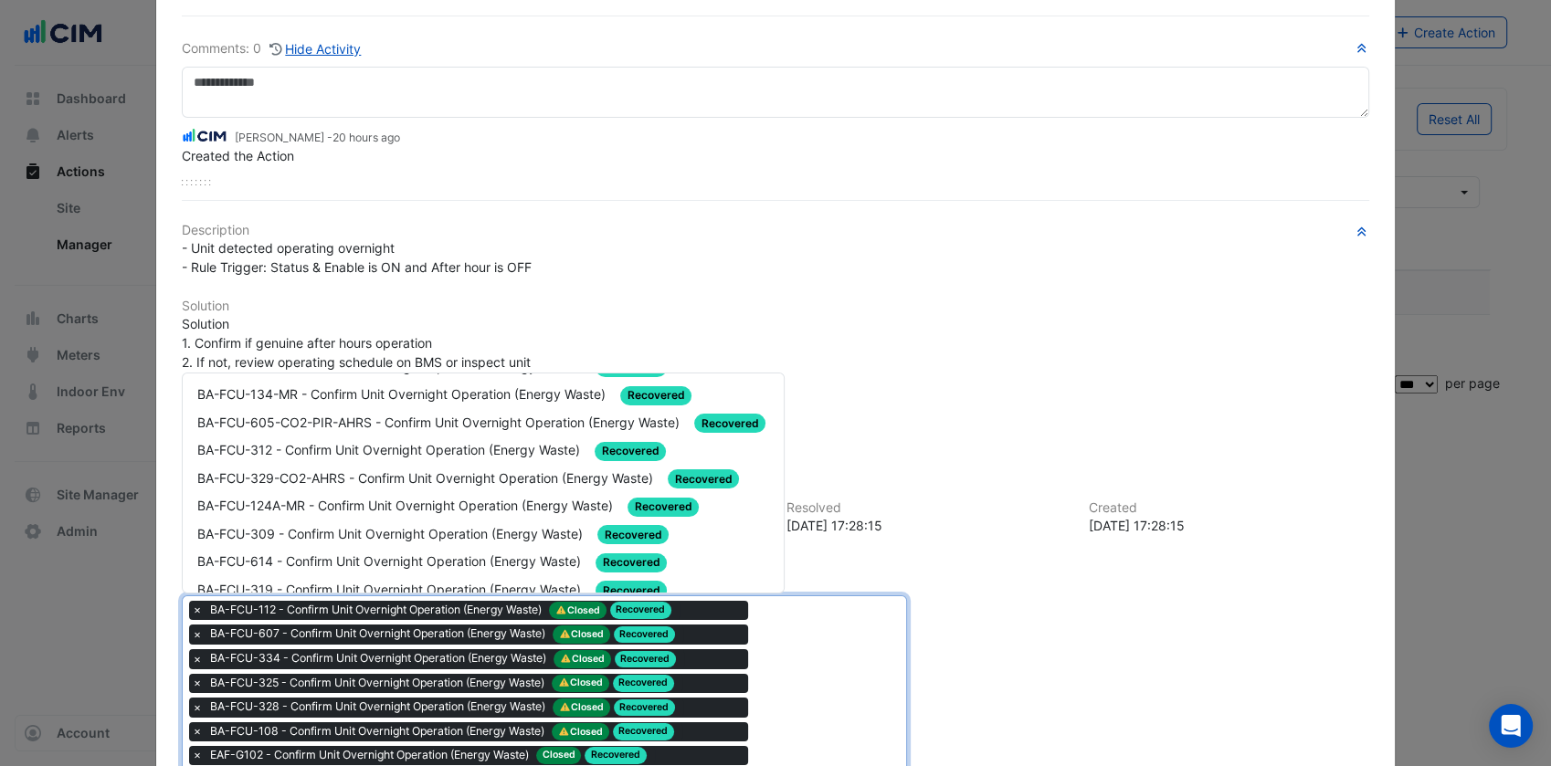
scroll to position [365, 0]
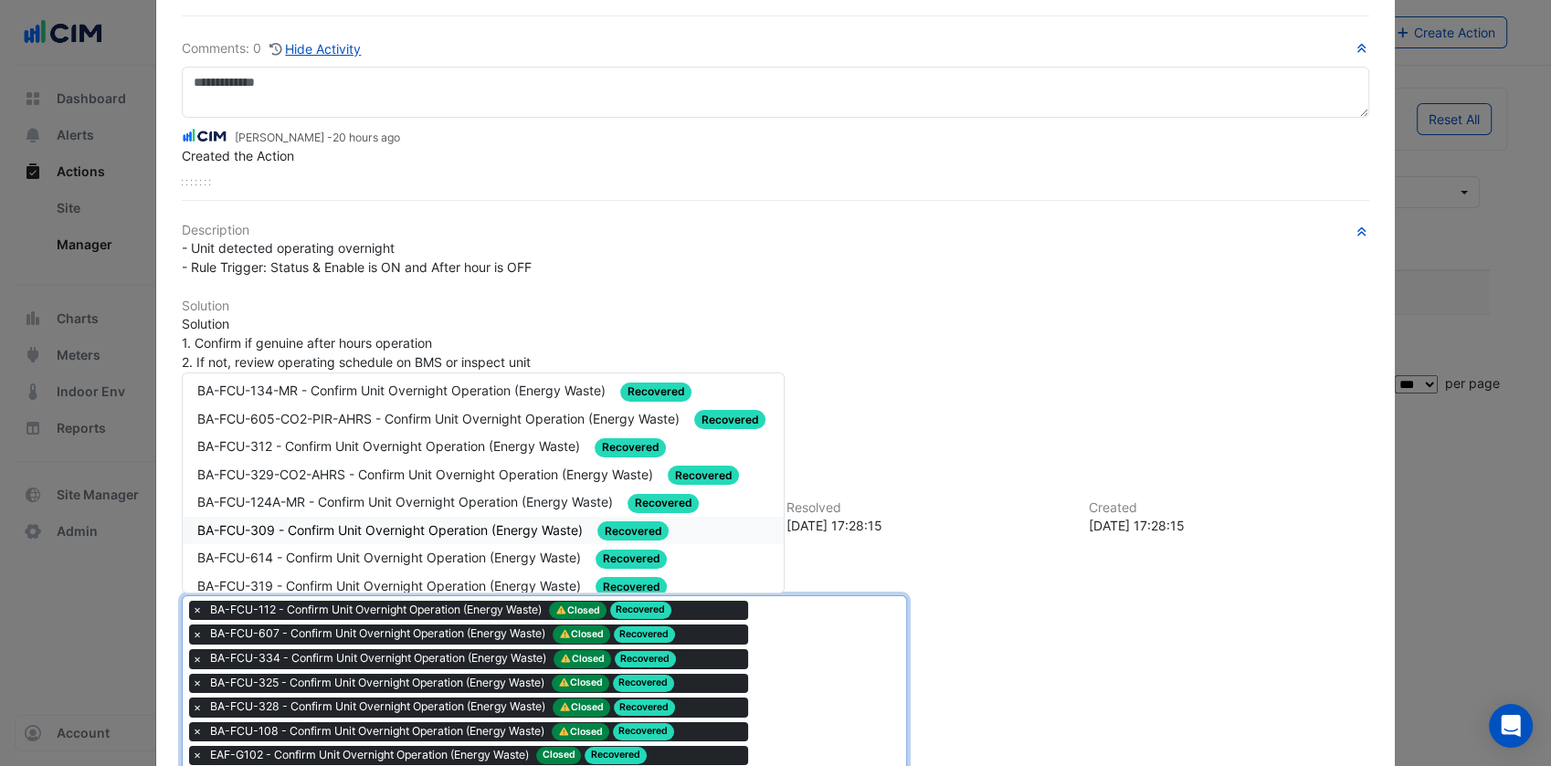
click at [415, 522] on span "BA-FCU-309 - Confirm Unit Overnight Operation (Energy Waste)" at bounding box center [391, 530] width 389 height 16
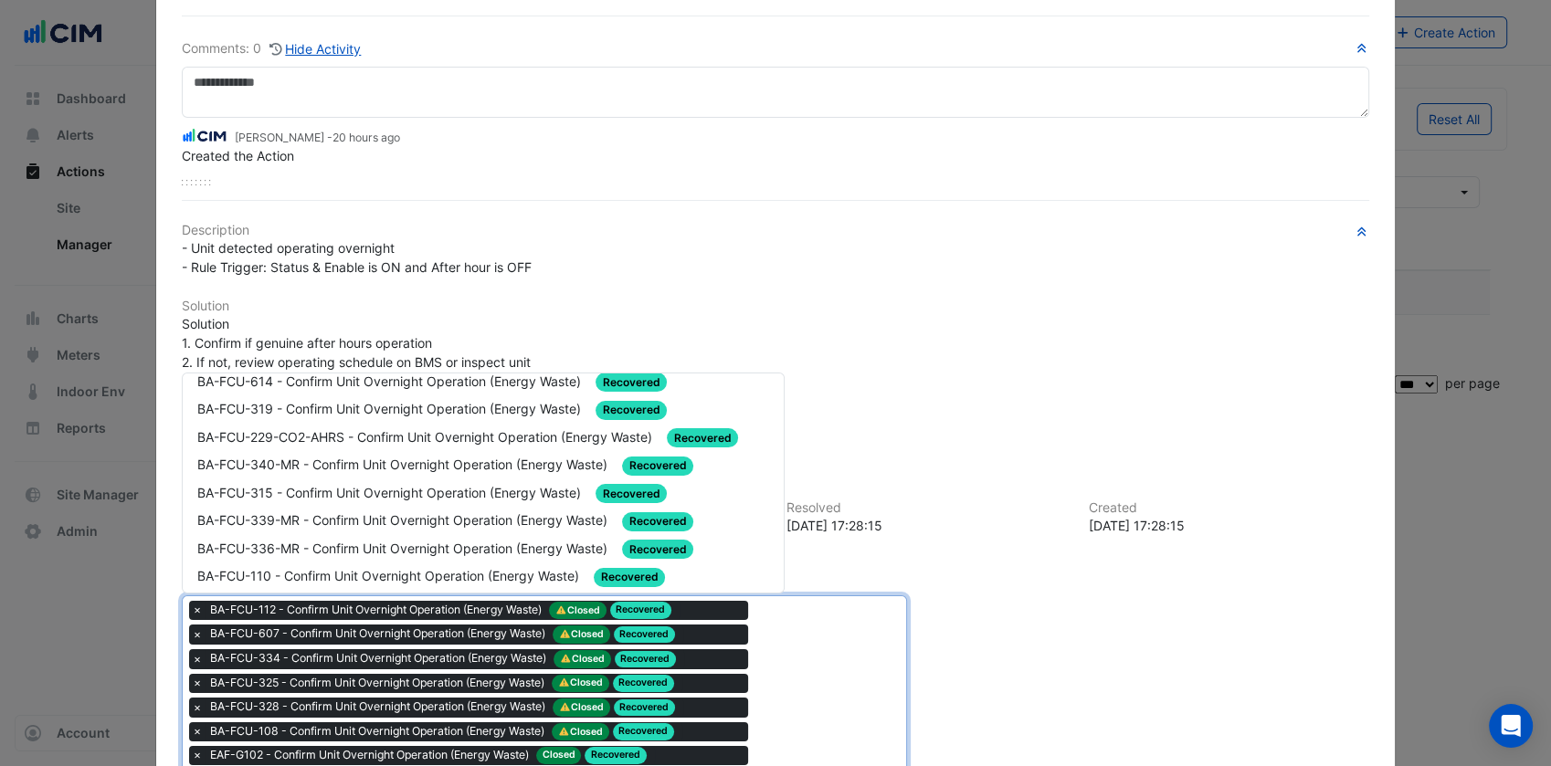
scroll to position [515, 0]
click at [353, 484] on span "BA-FCU-315 - Confirm Unit Overnight Operation (Energy Waste)" at bounding box center [390, 492] width 387 height 16
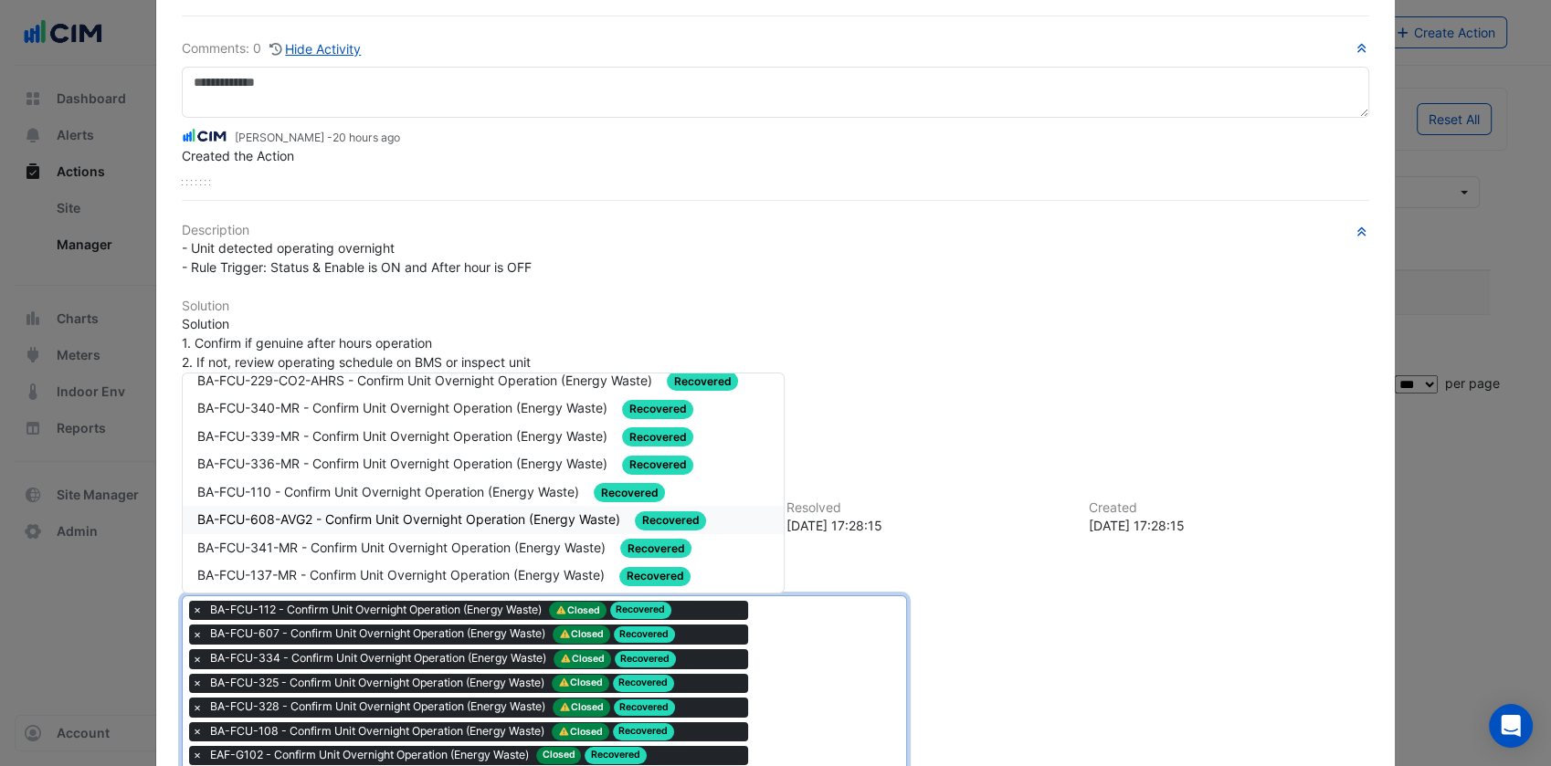
click at [409, 511] on span "BA-FCU-608-AVG2 - Confirm Unit Overnight Operation (Energy Waste)" at bounding box center [410, 519] width 427 height 16
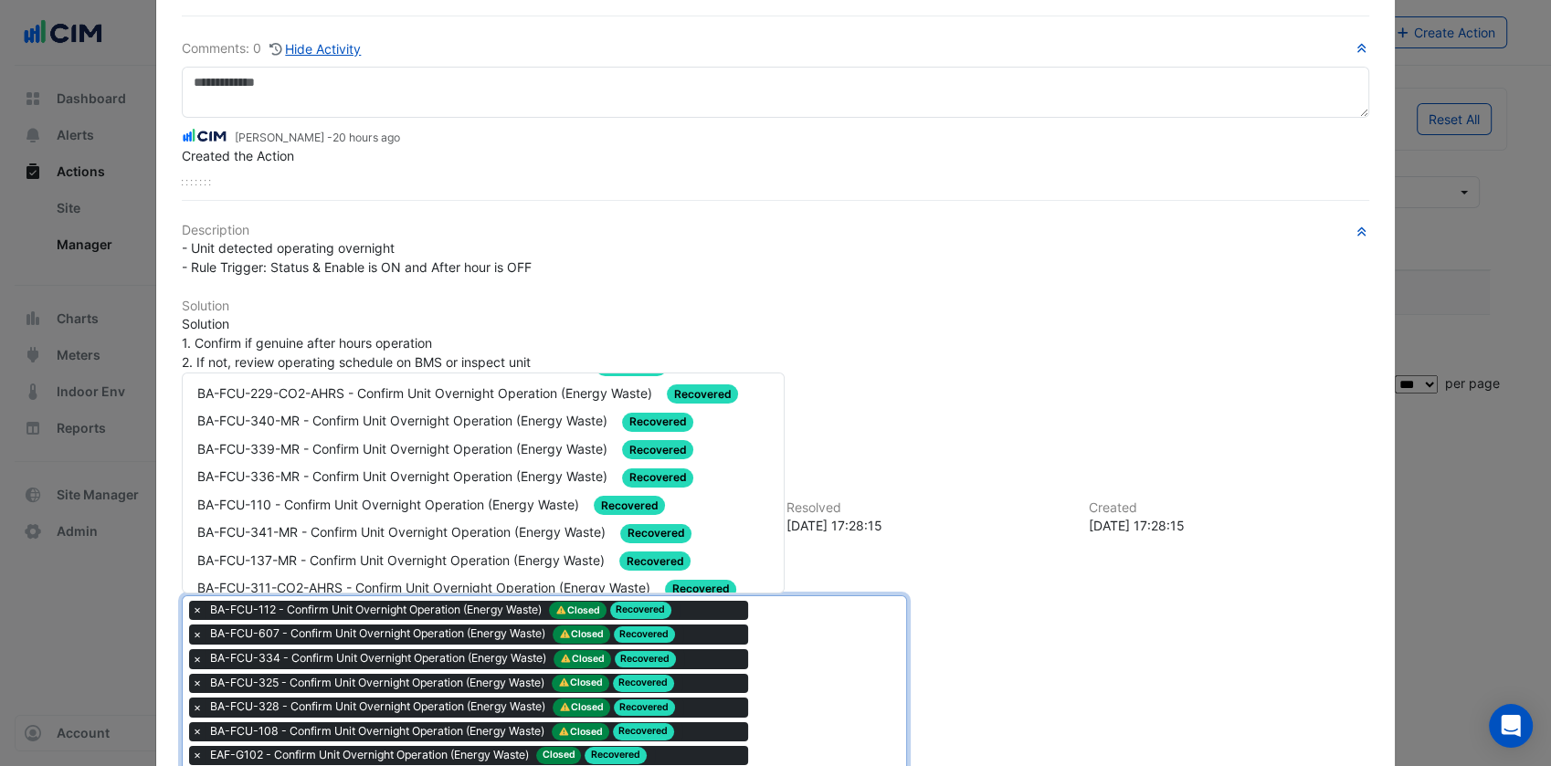
scroll to position [658, 0]
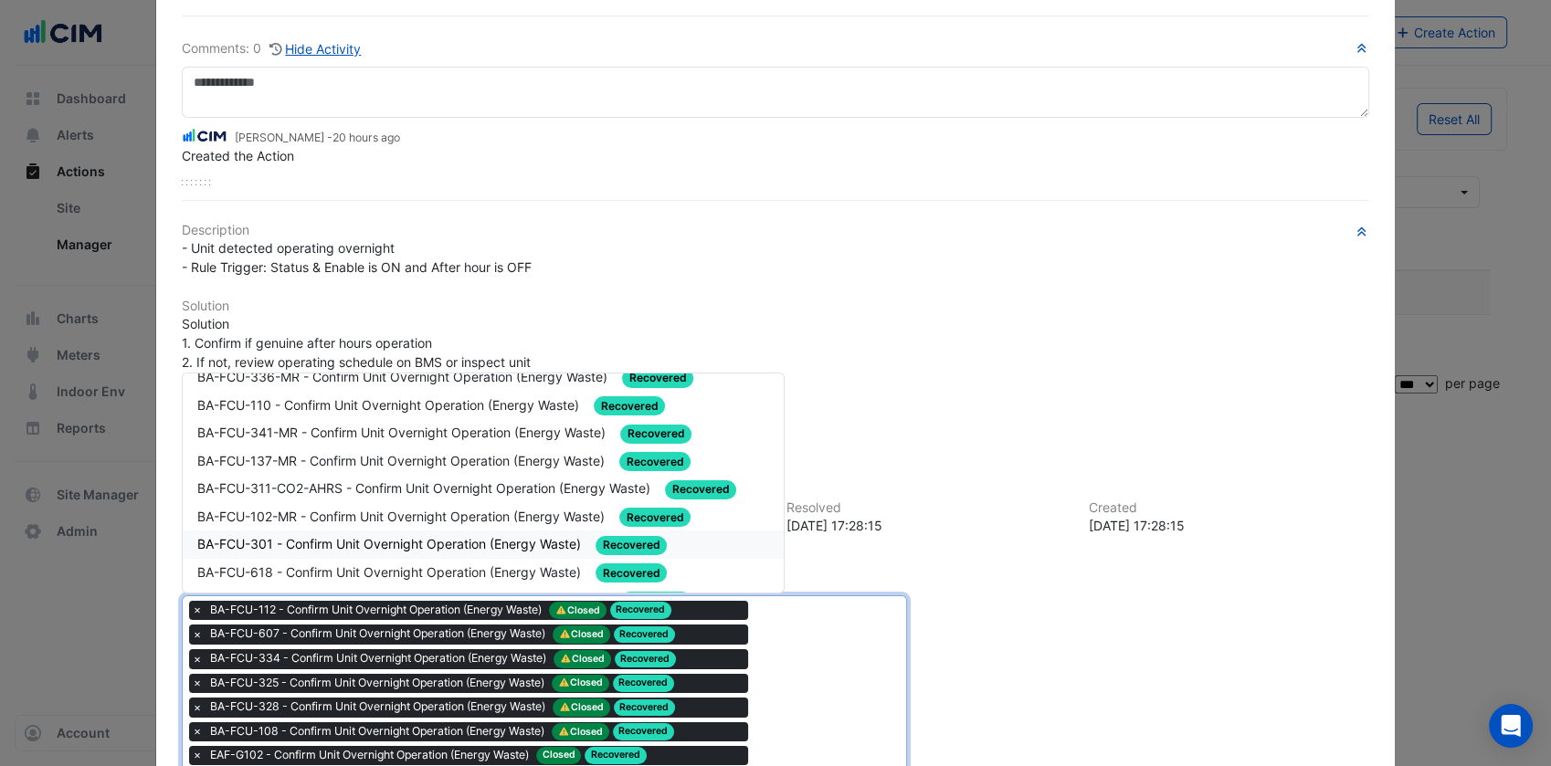
click at [477, 536] on span "BA-FCU-301 - Confirm Unit Overnight Operation (Energy Waste)" at bounding box center [390, 544] width 387 height 16
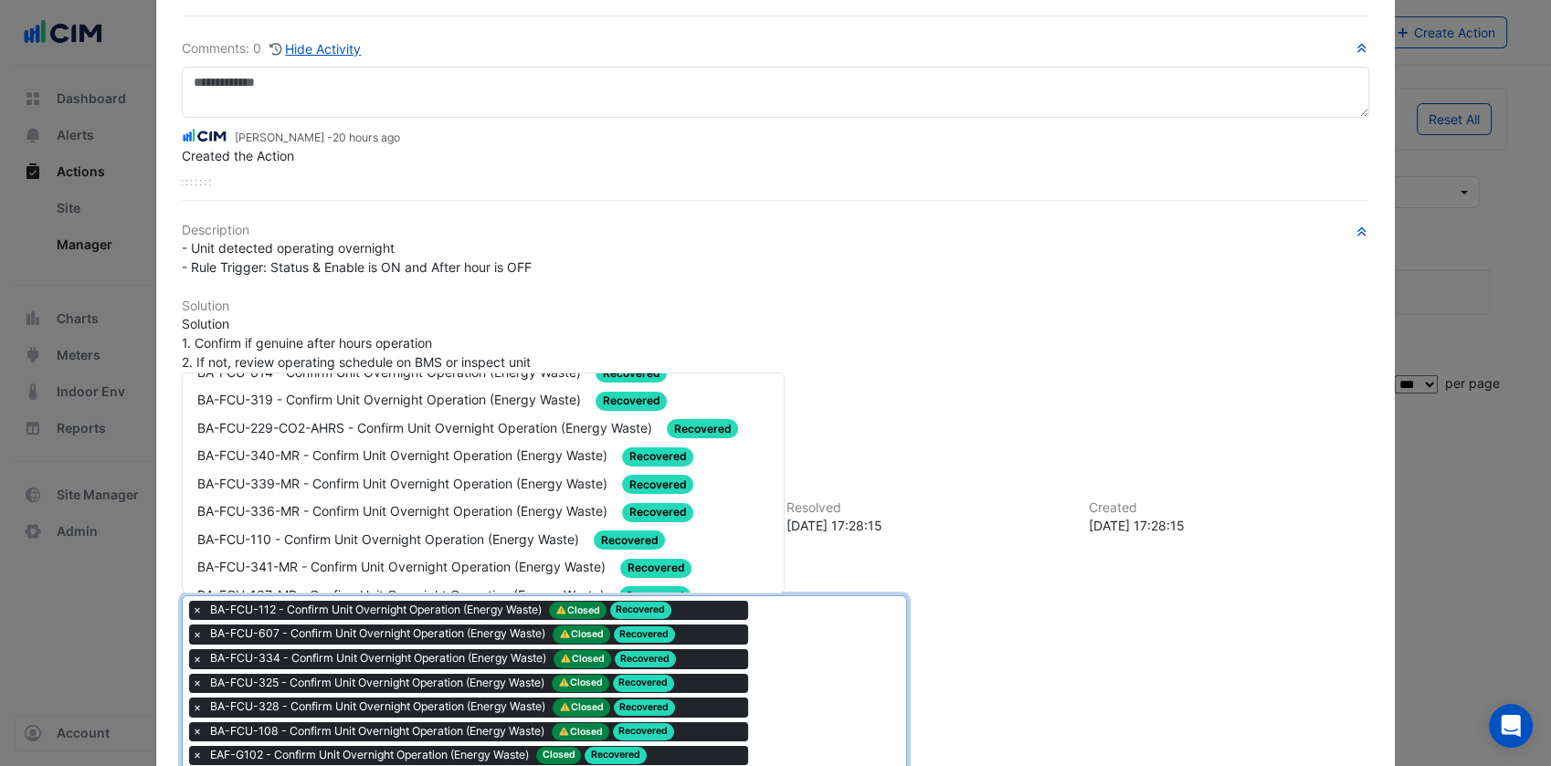
scroll to position [524, 0]
click at [405, 502] on span "BA-FCU-336-MR - Confirm Unit Overnight Operation (Energy Waste)" at bounding box center [404, 510] width 414 height 16
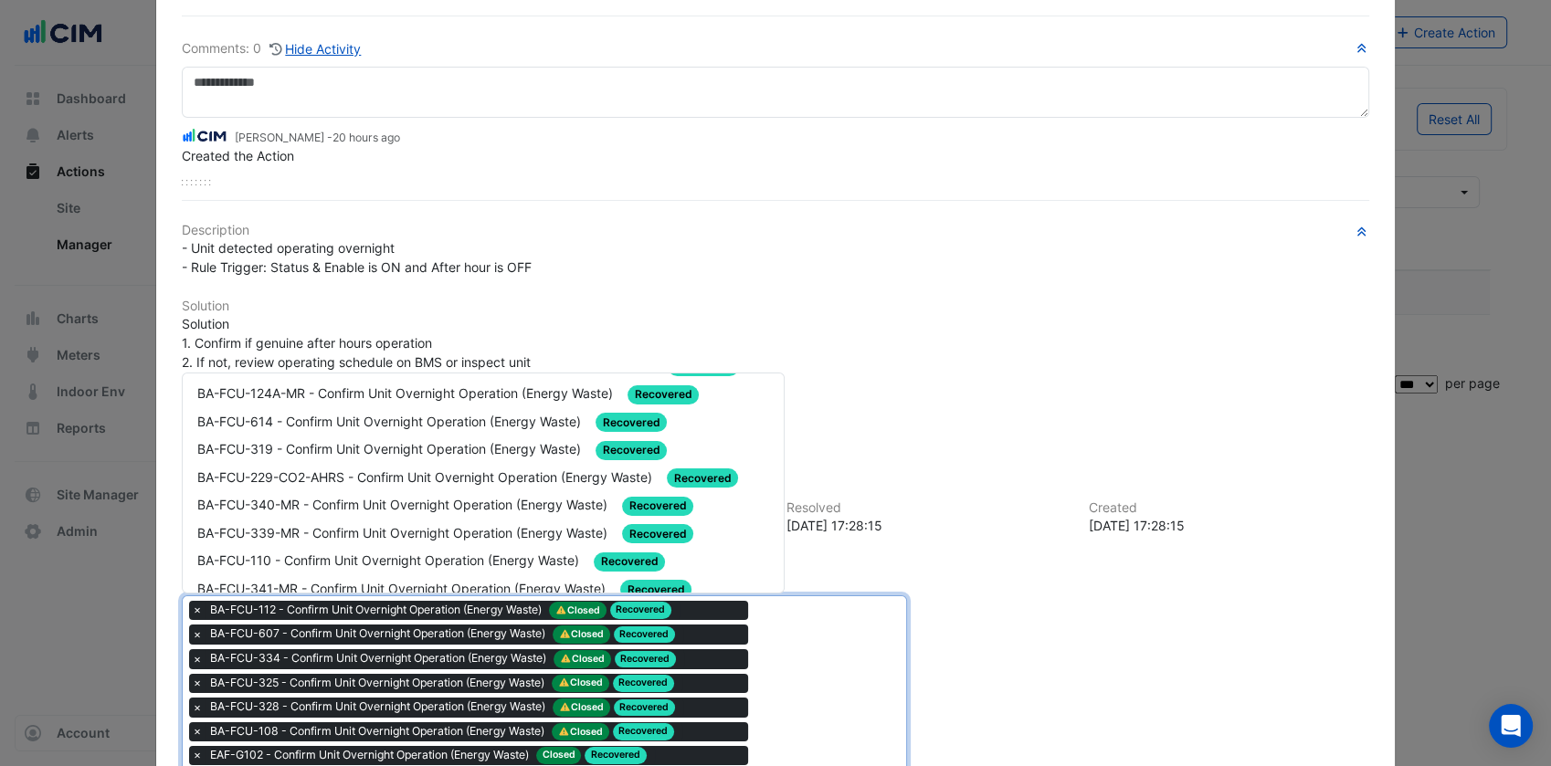
scroll to position [475, 0]
click at [429, 524] on span "BA-FCU-339-MR - Confirm Unit Overnight Operation (Energy Waste)" at bounding box center [404, 532] width 414 height 16
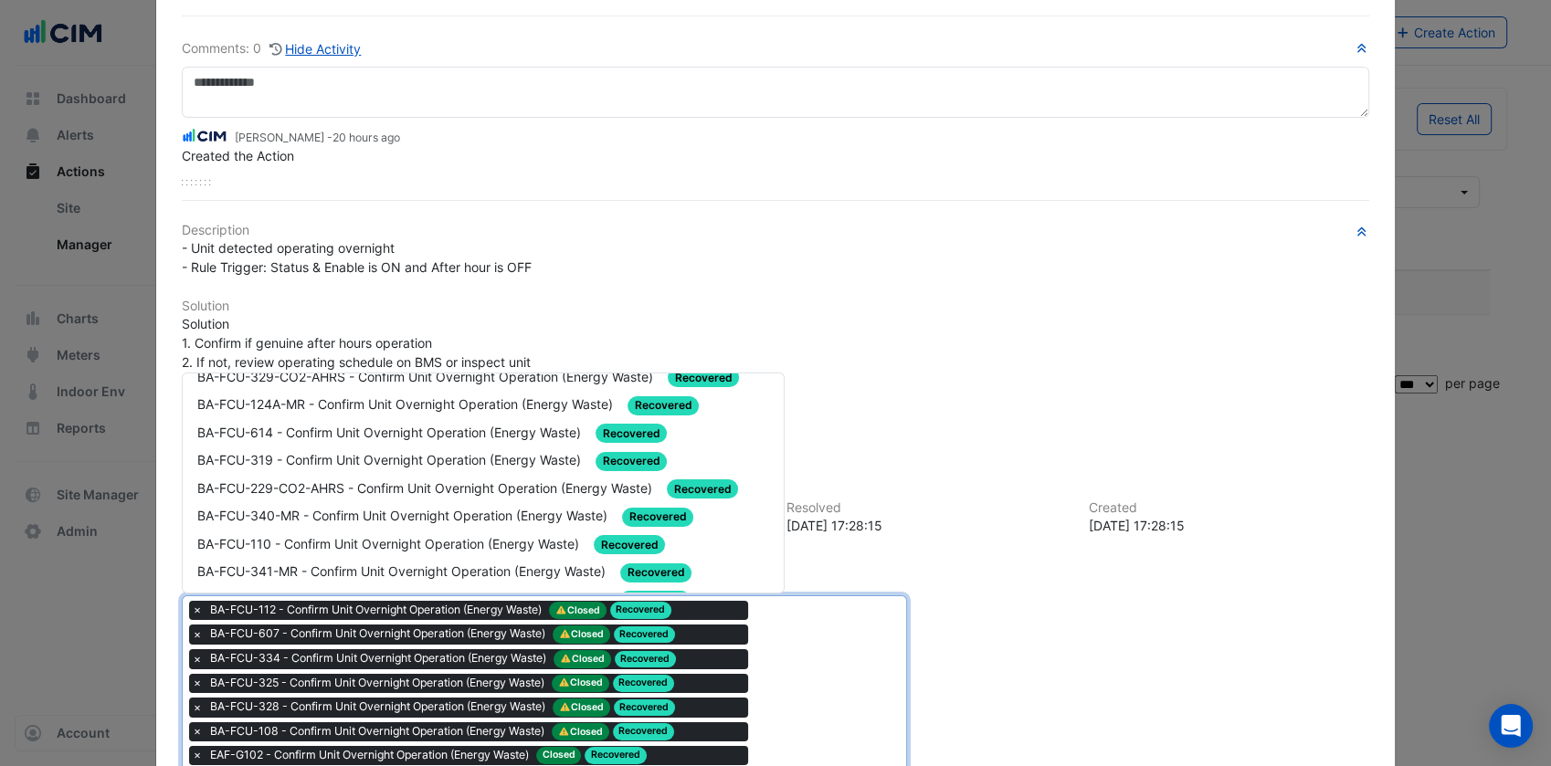
scroll to position [613, 0]
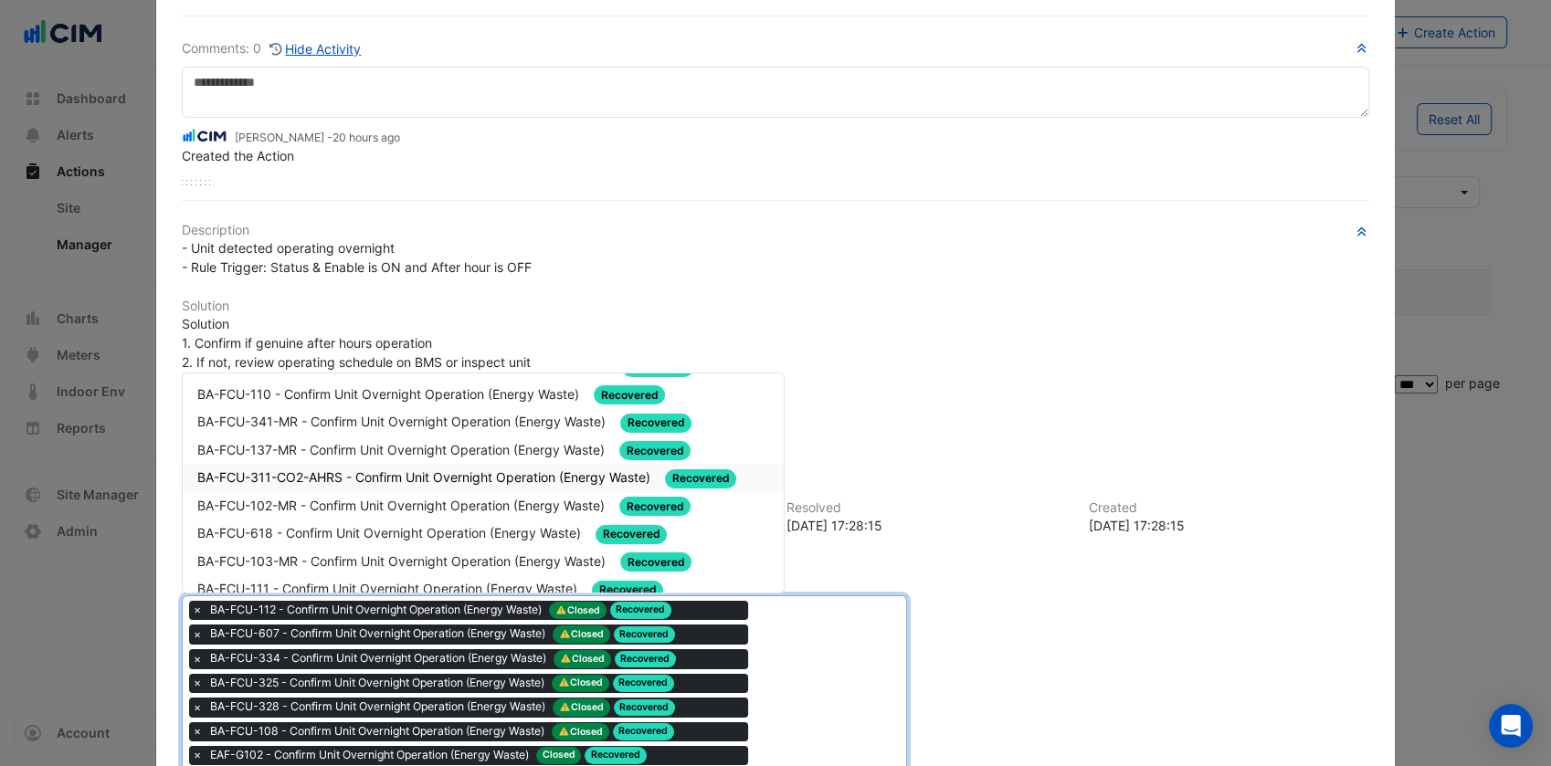
click at [318, 469] on span "BA-FCU-311-CO2-AHRS - Confirm Unit Overnight Operation (Energy Waste)" at bounding box center [425, 477] width 457 height 16
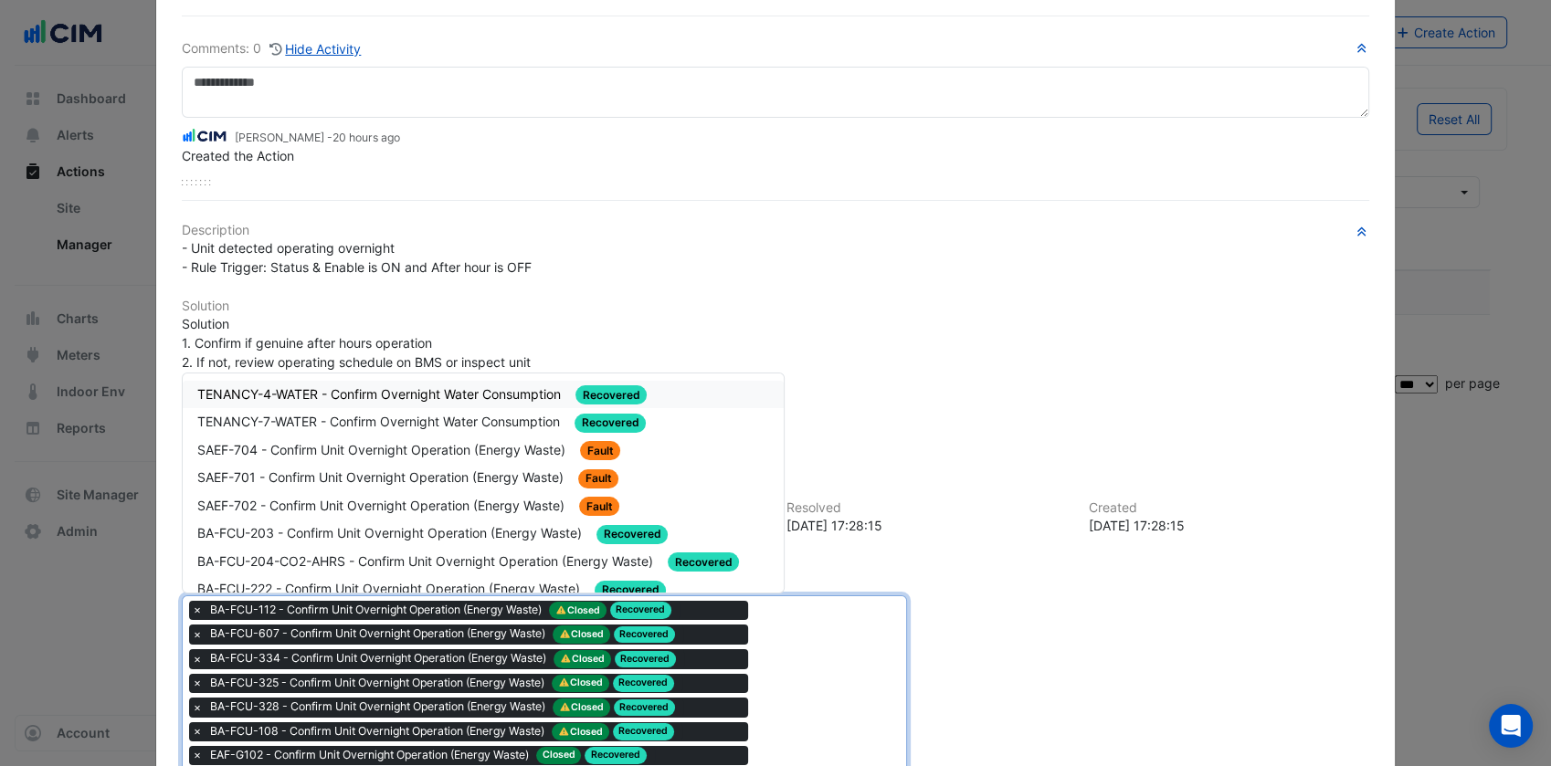
drag, startPoint x: 778, startPoint y: 706, endPoint x: 391, endPoint y: 497, distance: 440.2
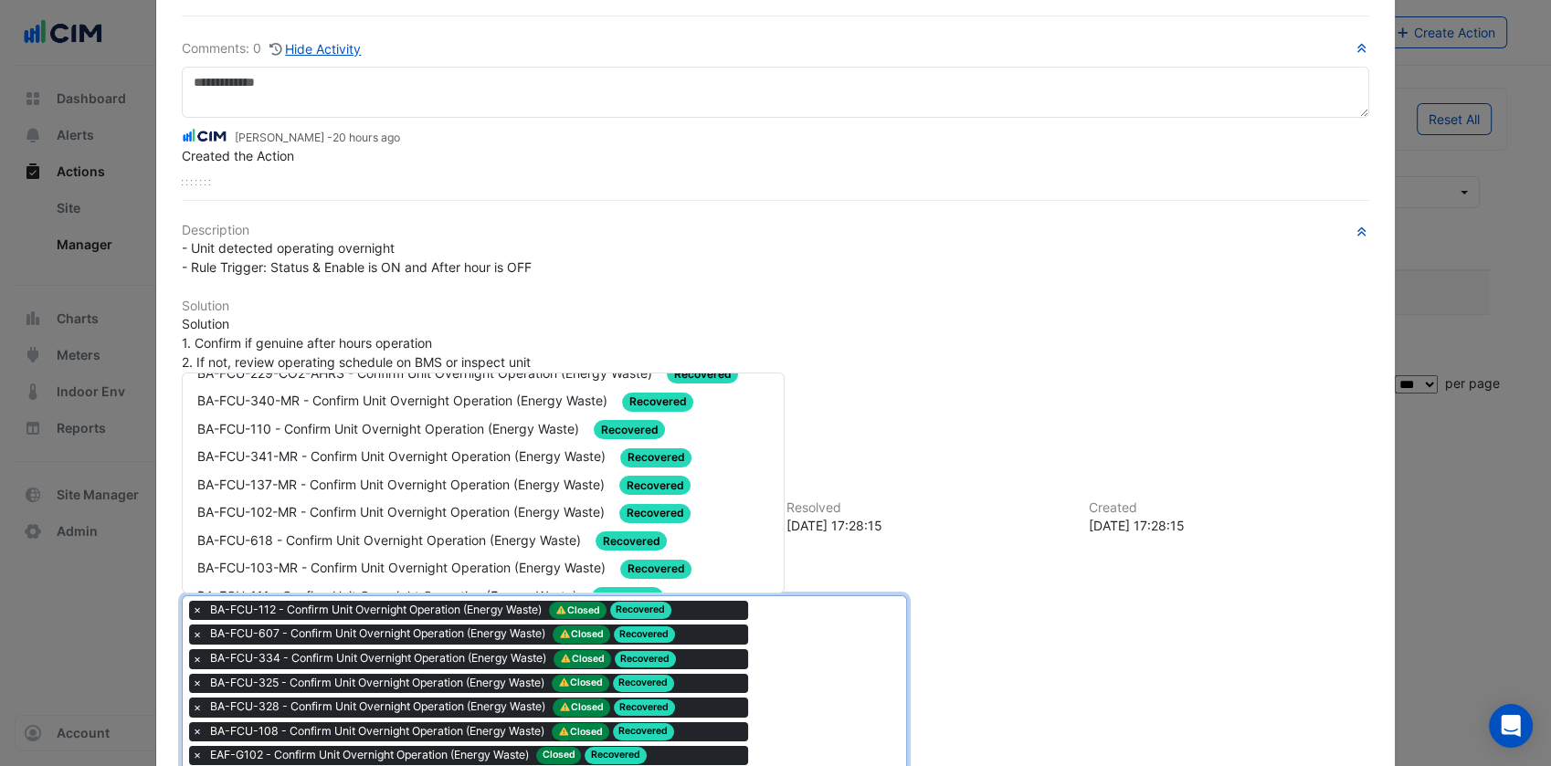
scroll to position [578, 0]
click at [391, 504] on span "BA-FCU-102-MR - Confirm Unit Overnight Operation (Energy Waste)" at bounding box center [402, 512] width 411 height 16
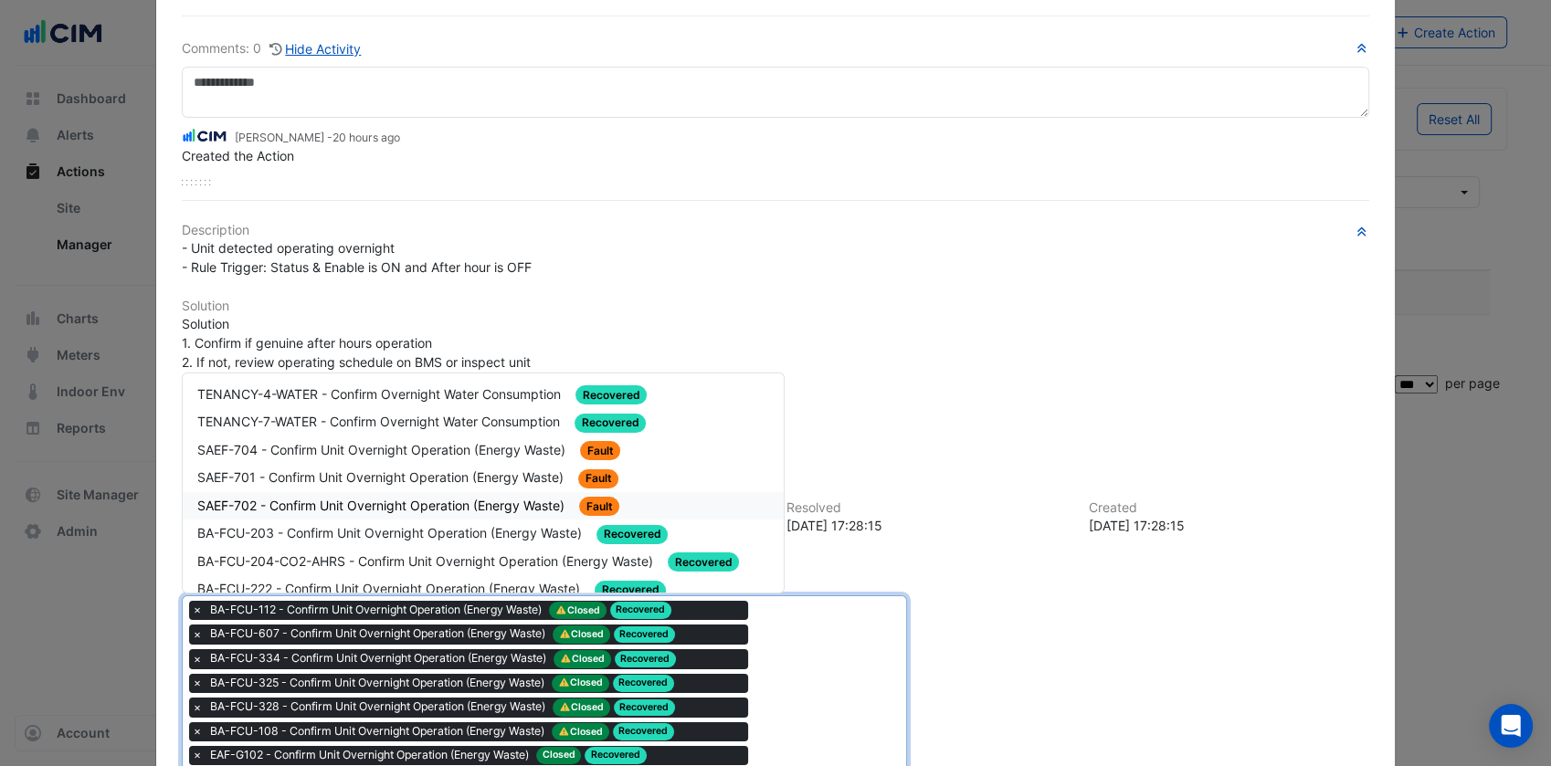
drag, startPoint x: 768, startPoint y: 649, endPoint x: 356, endPoint y: 470, distance: 449.2
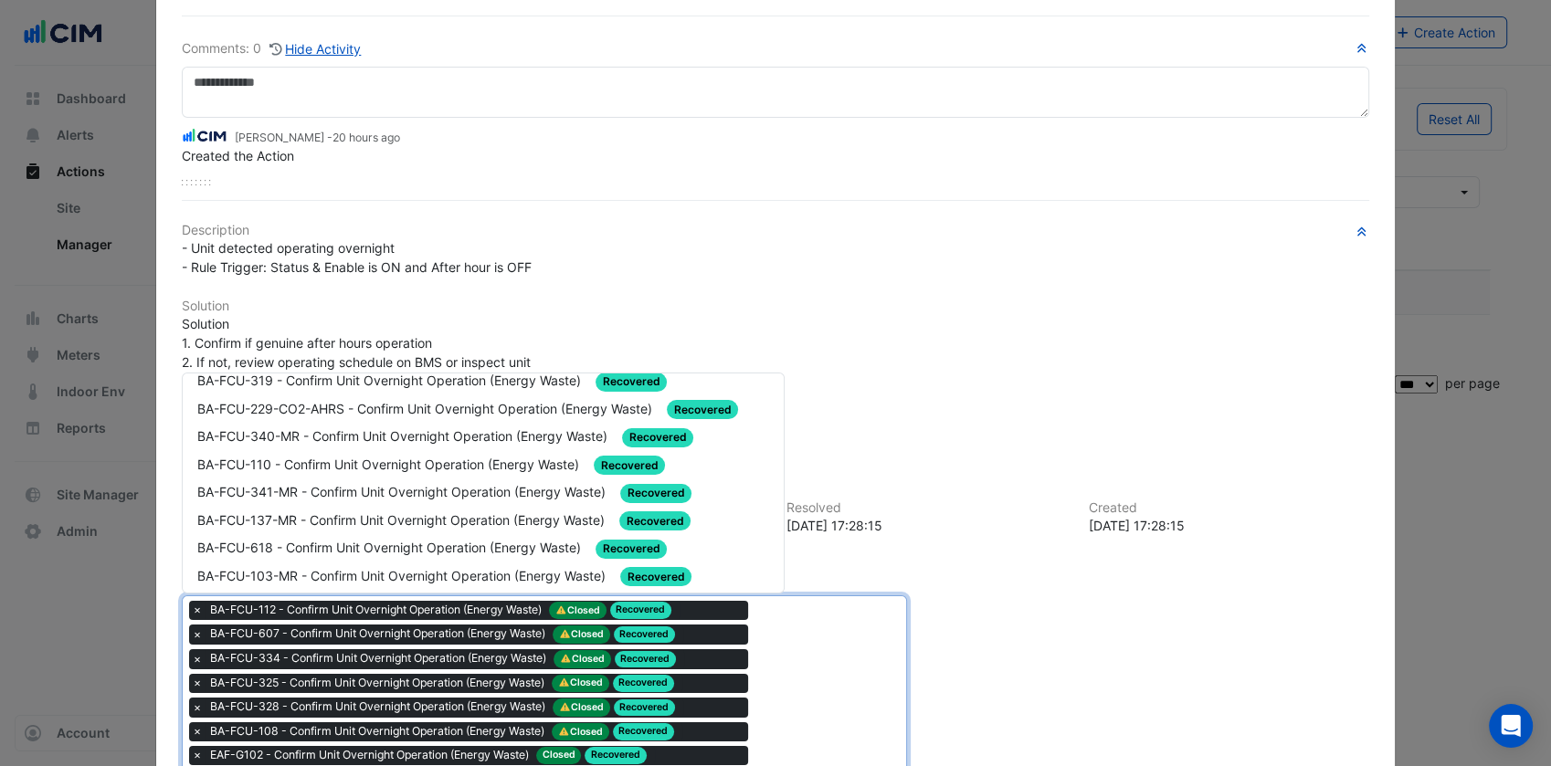
scroll to position [543, 0]
click at [356, 483] on span "BA-FCU-341-MR - Confirm Unit Overnight Operation (Energy Waste)" at bounding box center [403, 491] width 412 height 16
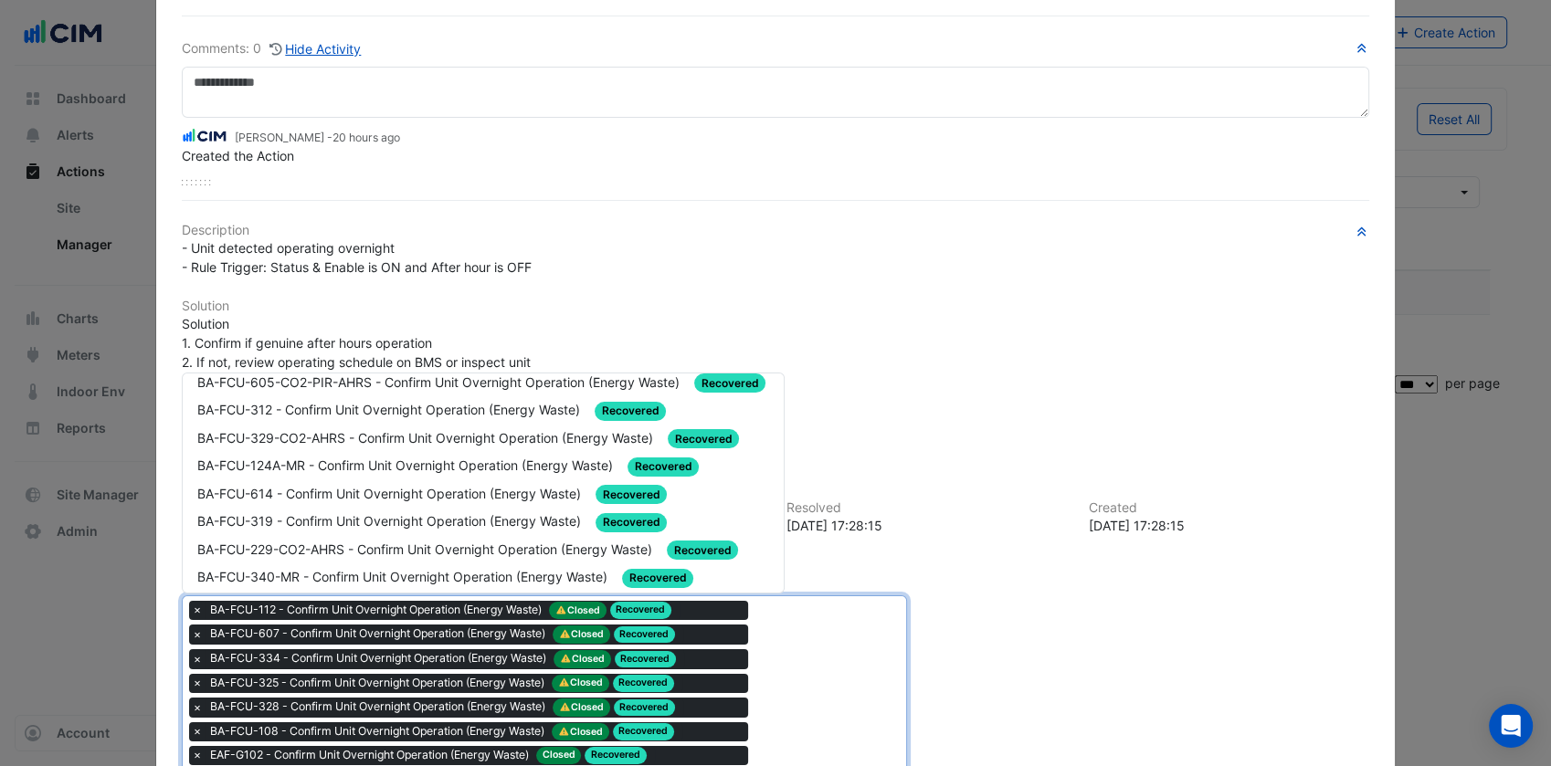
scroll to position [631, 0]
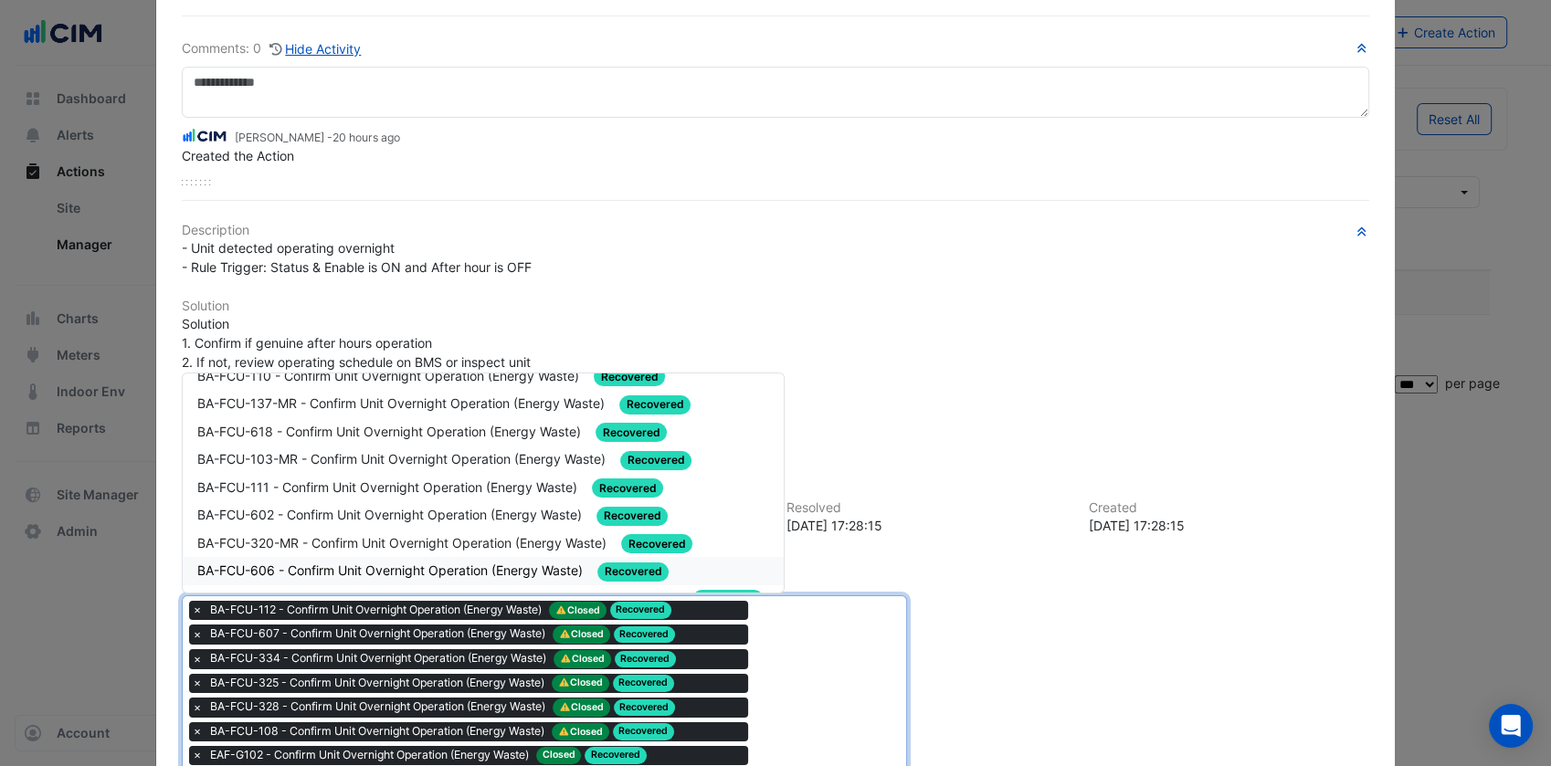
click at [361, 557] on div "BA-FCU-606 - Confirm Unit Overnight Operation (Energy Waste) Recovered" at bounding box center [484, 571] width 602 height 28
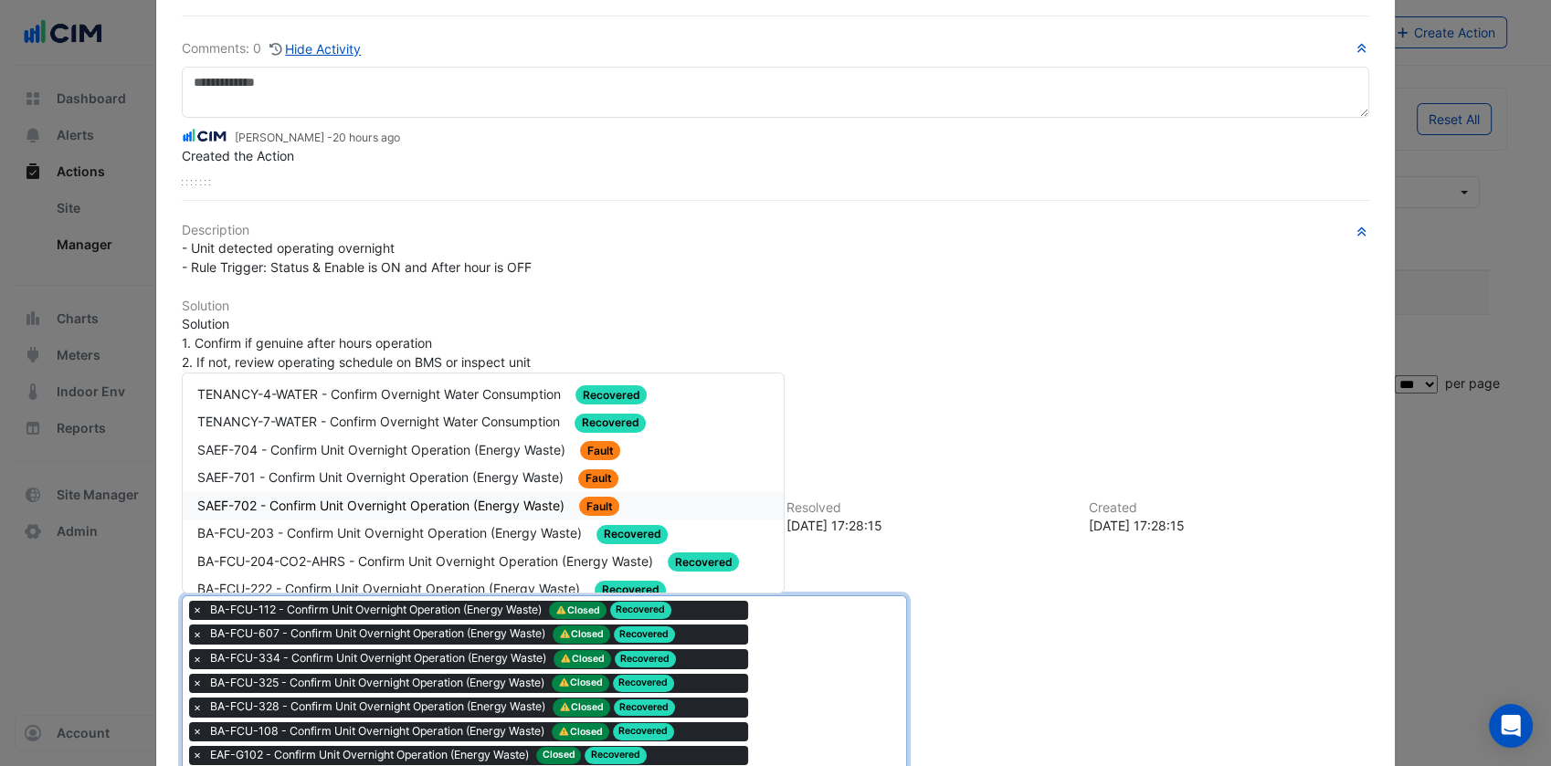
drag, startPoint x: 868, startPoint y: 727, endPoint x: 376, endPoint y: 490, distance: 545.8
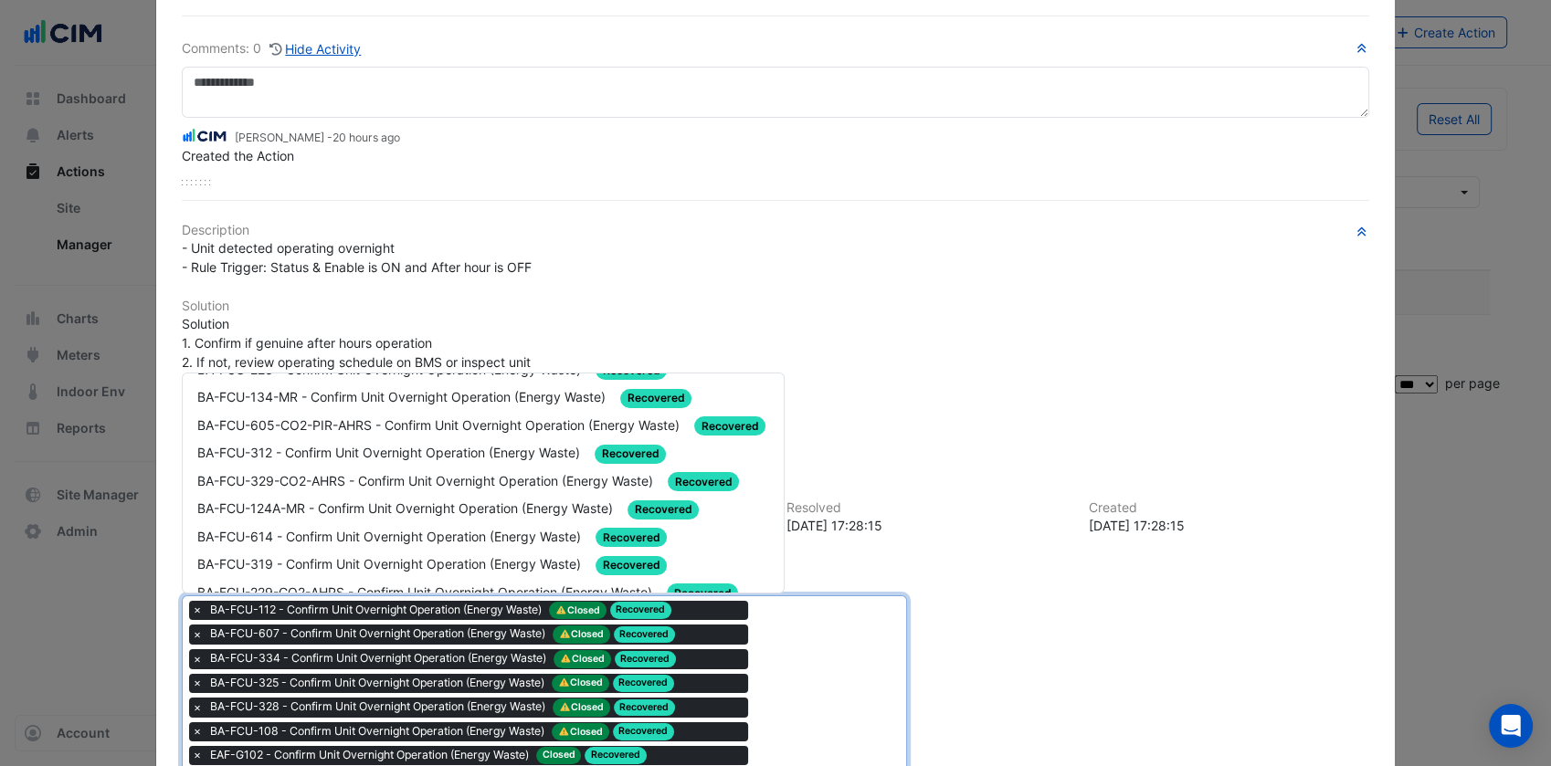
scroll to position [564, 0]
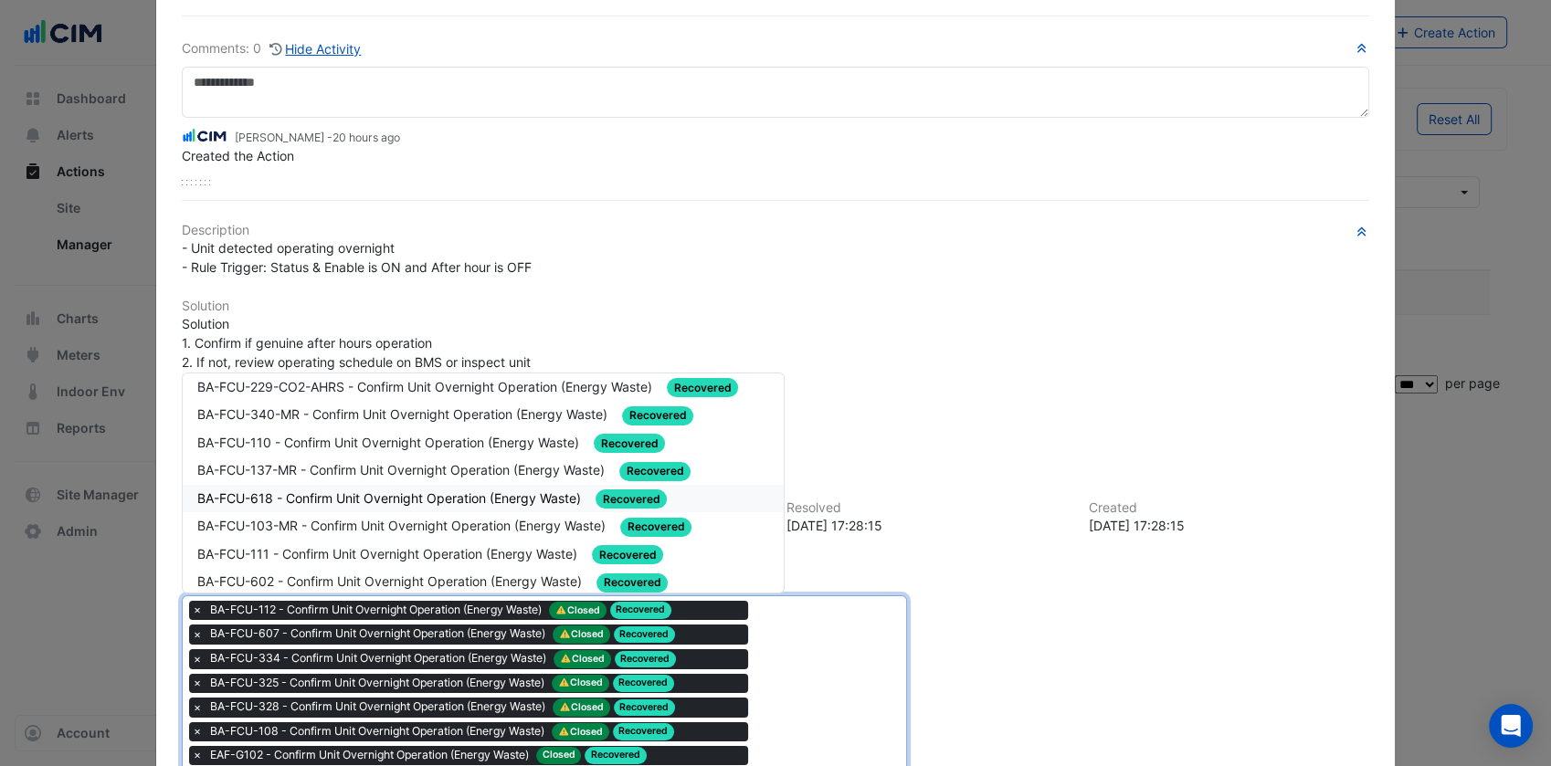
click at [376, 490] on div "BA-FCU-618 - Confirm Unit Overnight Operation (Energy Waste) Recovered" at bounding box center [484, 499] width 602 height 28
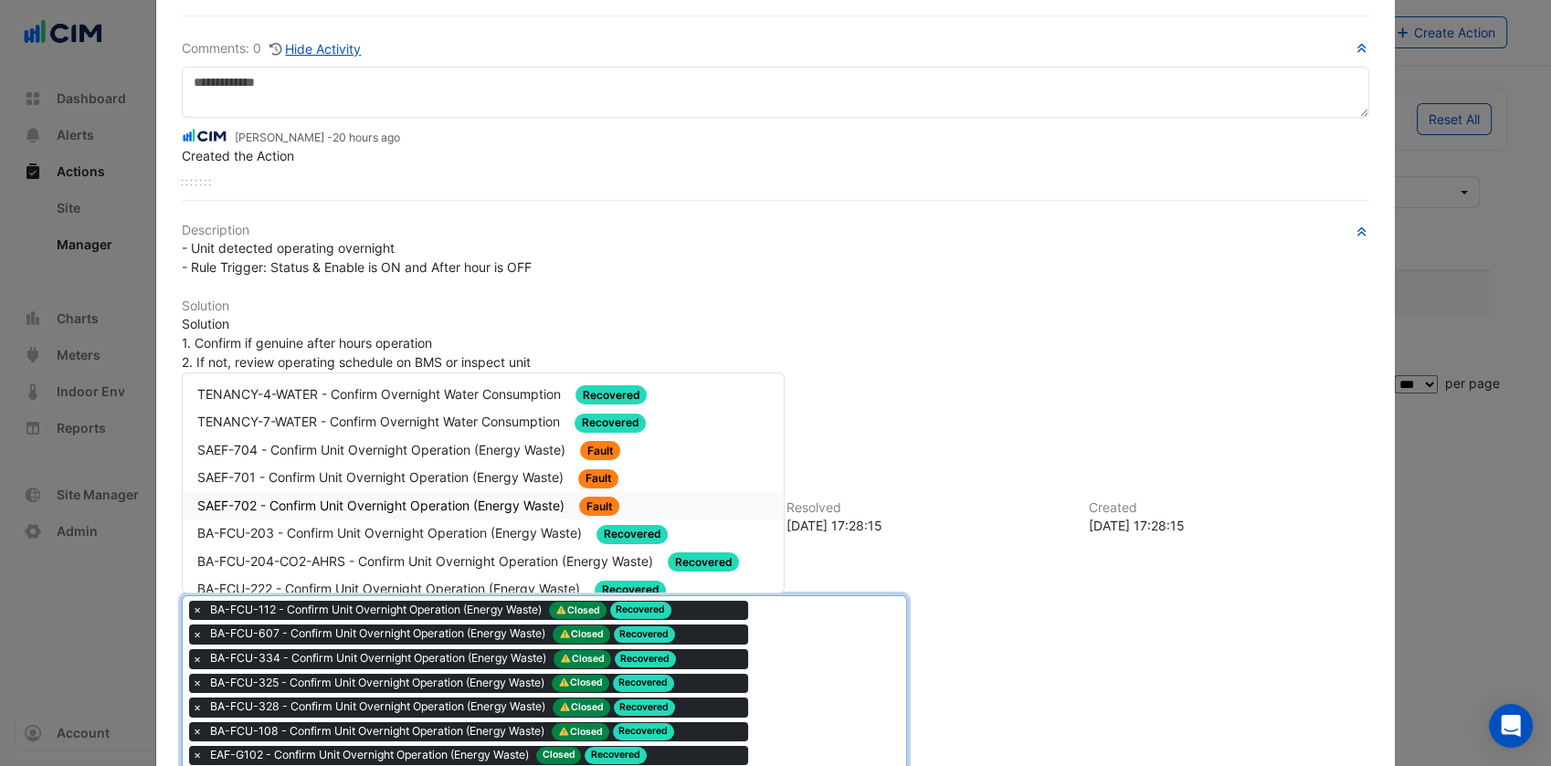
scroll to position [541, 0]
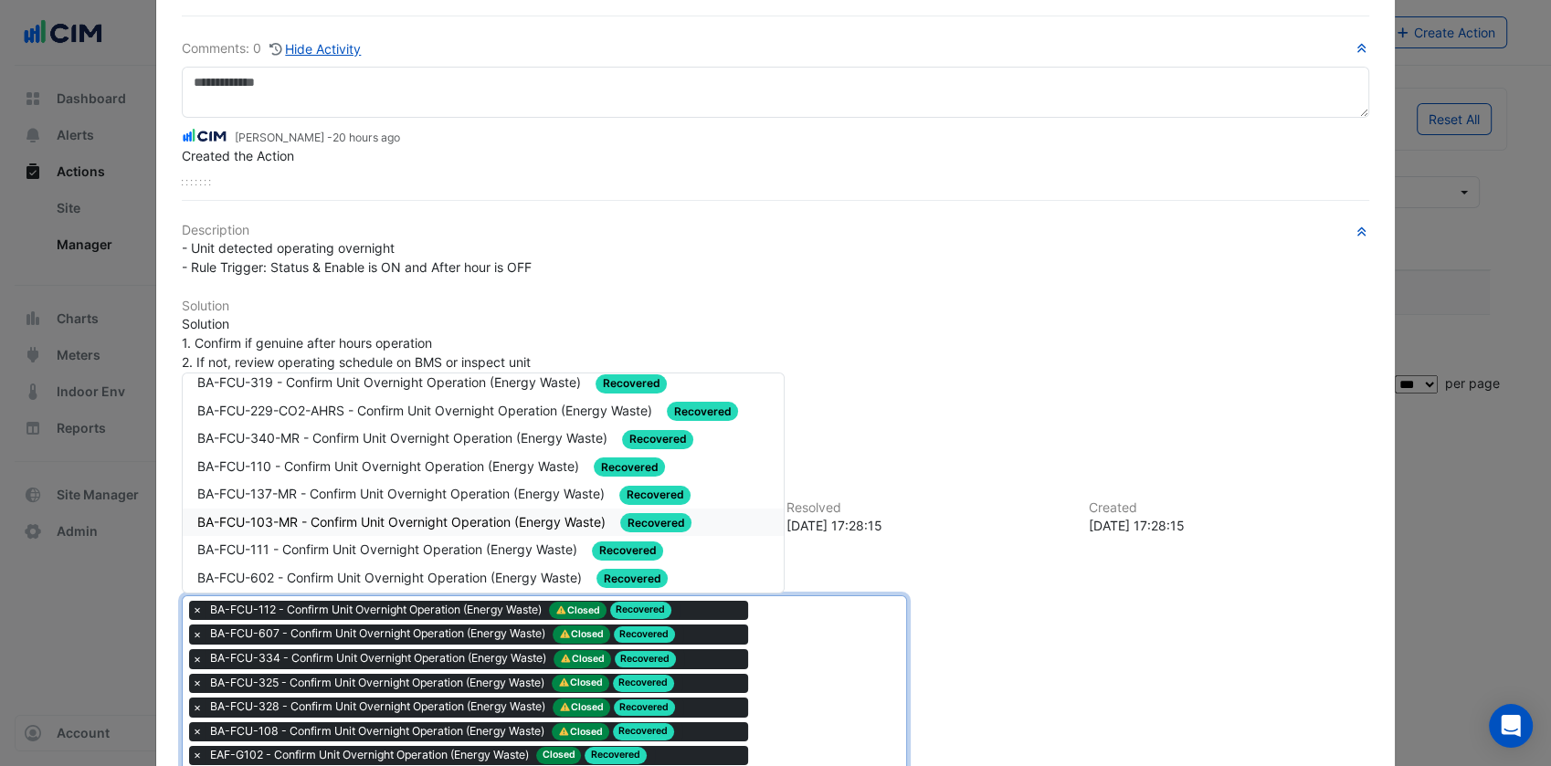
click at [351, 509] on div "BA-FCU-103-MR - Confirm Unit Overnight Operation (Energy Waste) Recovered" at bounding box center [484, 523] width 602 height 28
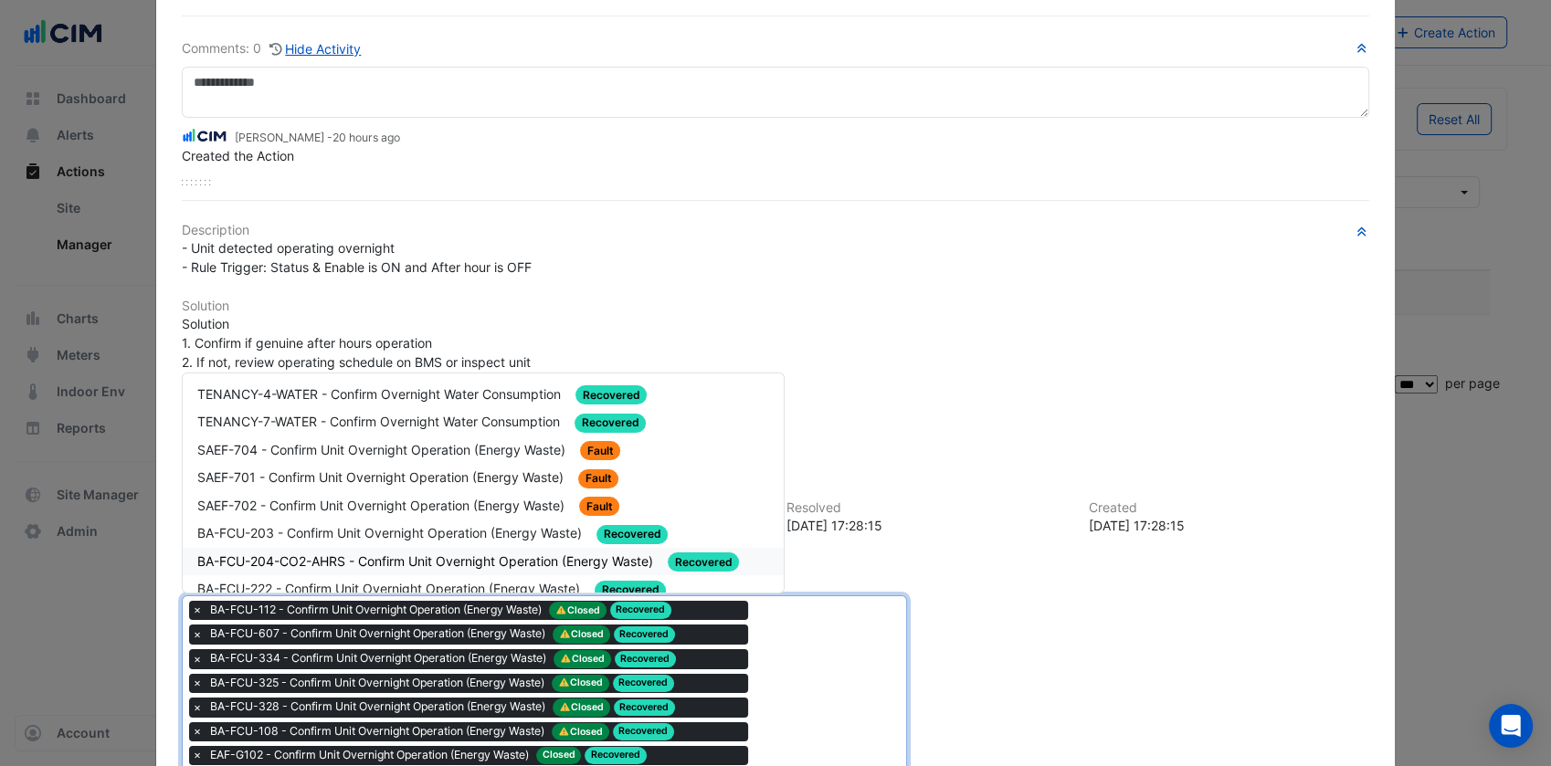
drag, startPoint x: 768, startPoint y: 631, endPoint x: 495, endPoint y: 481, distance: 311.5
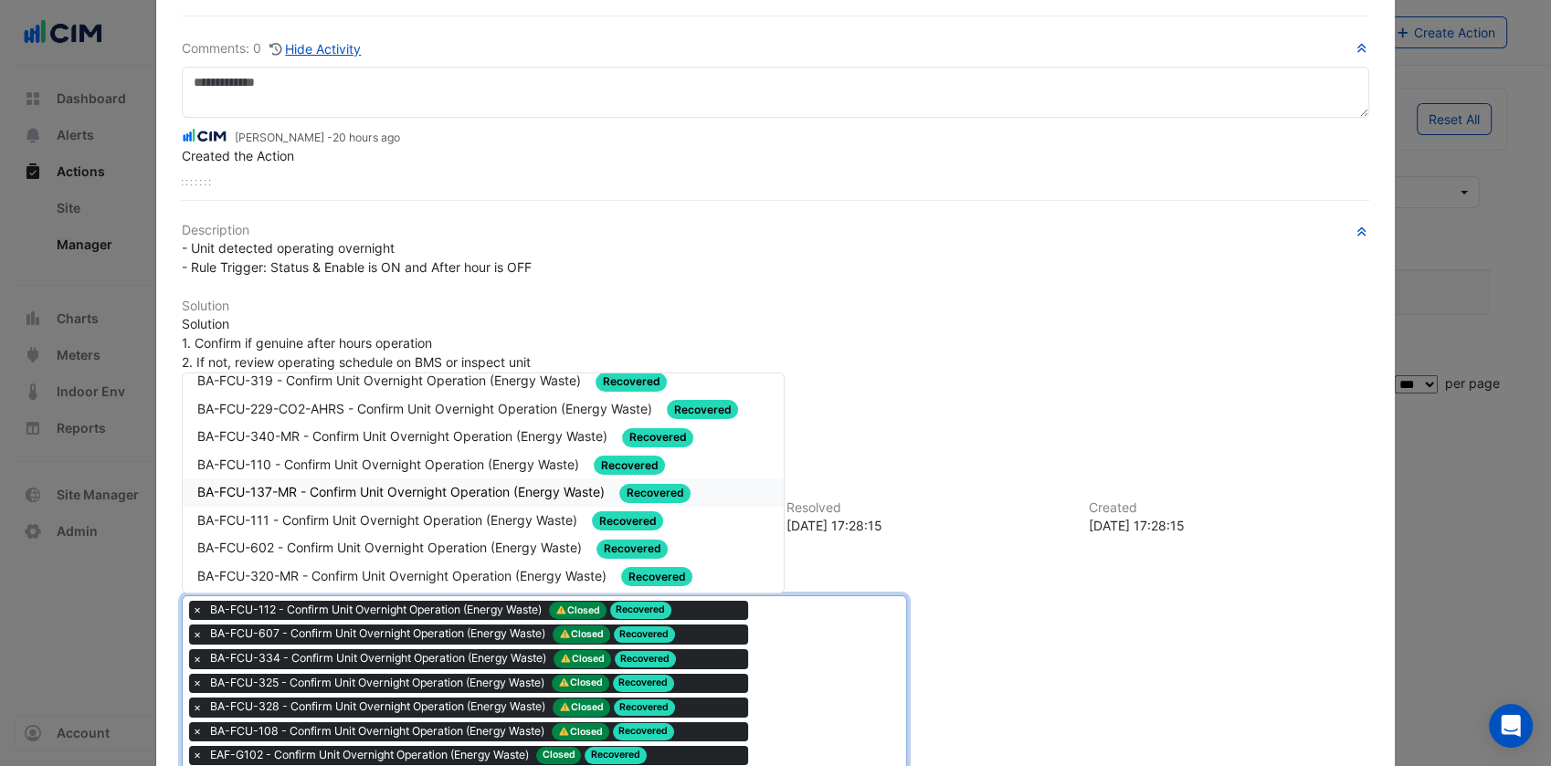
scroll to position [543, 0]
click at [478, 537] on div "BA-FCU-602 - Confirm Unit Overnight Operation (Energy Waste) Recovered" at bounding box center [483, 547] width 573 height 21
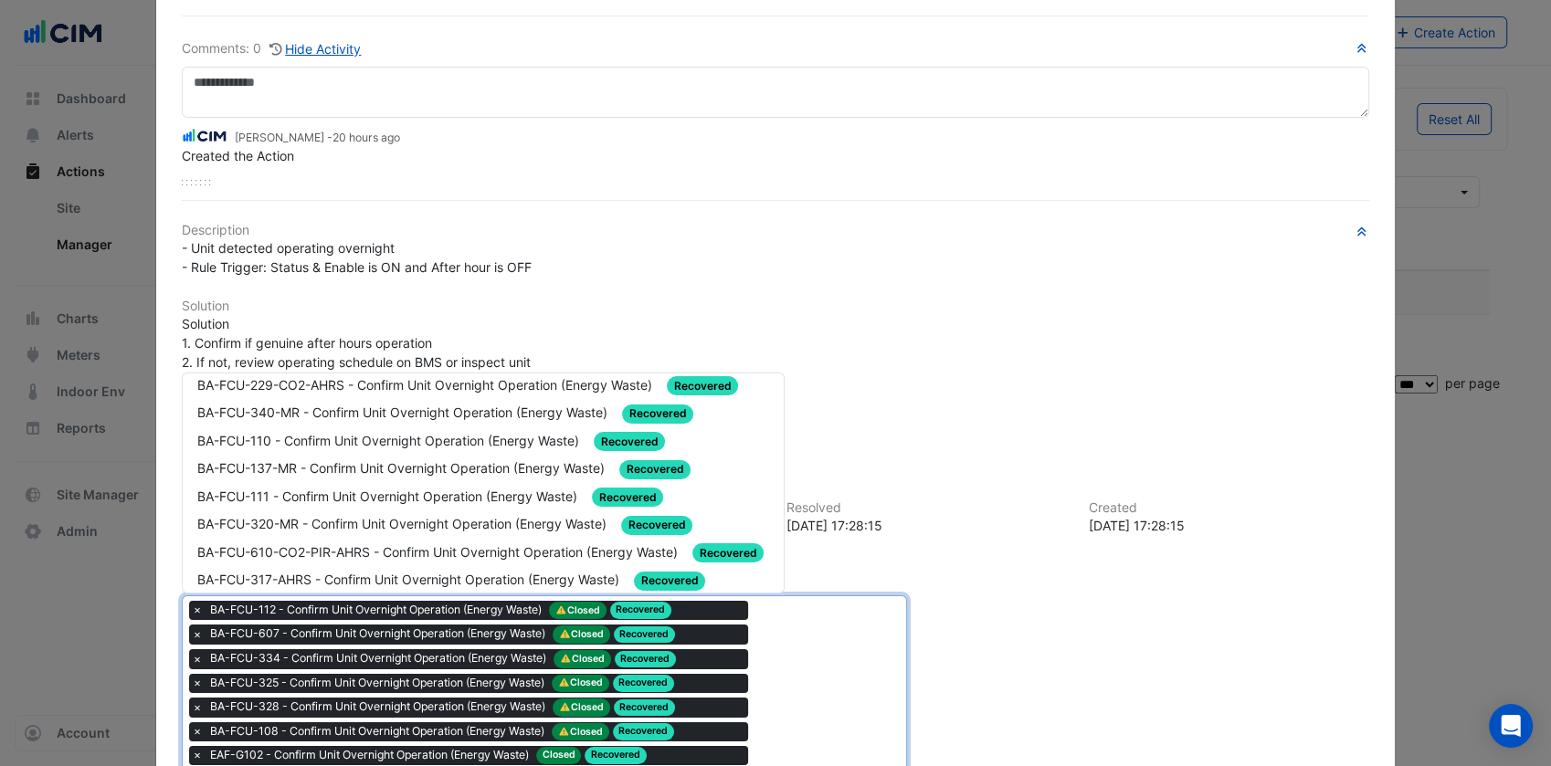
scroll to position [568, 0]
click at [428, 487] on span "BA-FCU-111 - Confirm Unit Overnight Operation (Energy Waste)" at bounding box center [389, 495] width 384 height 16
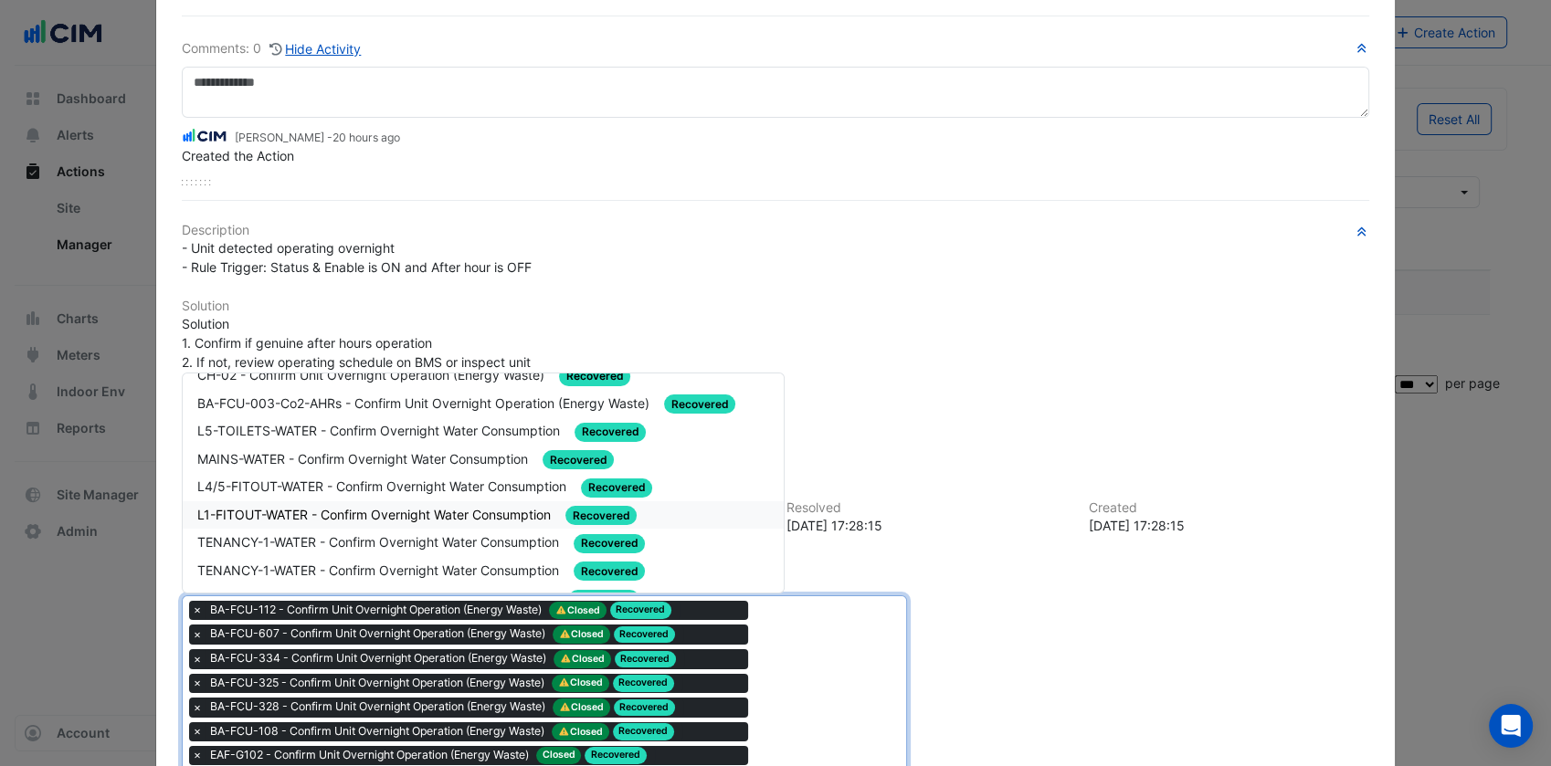
scroll to position [0, 0]
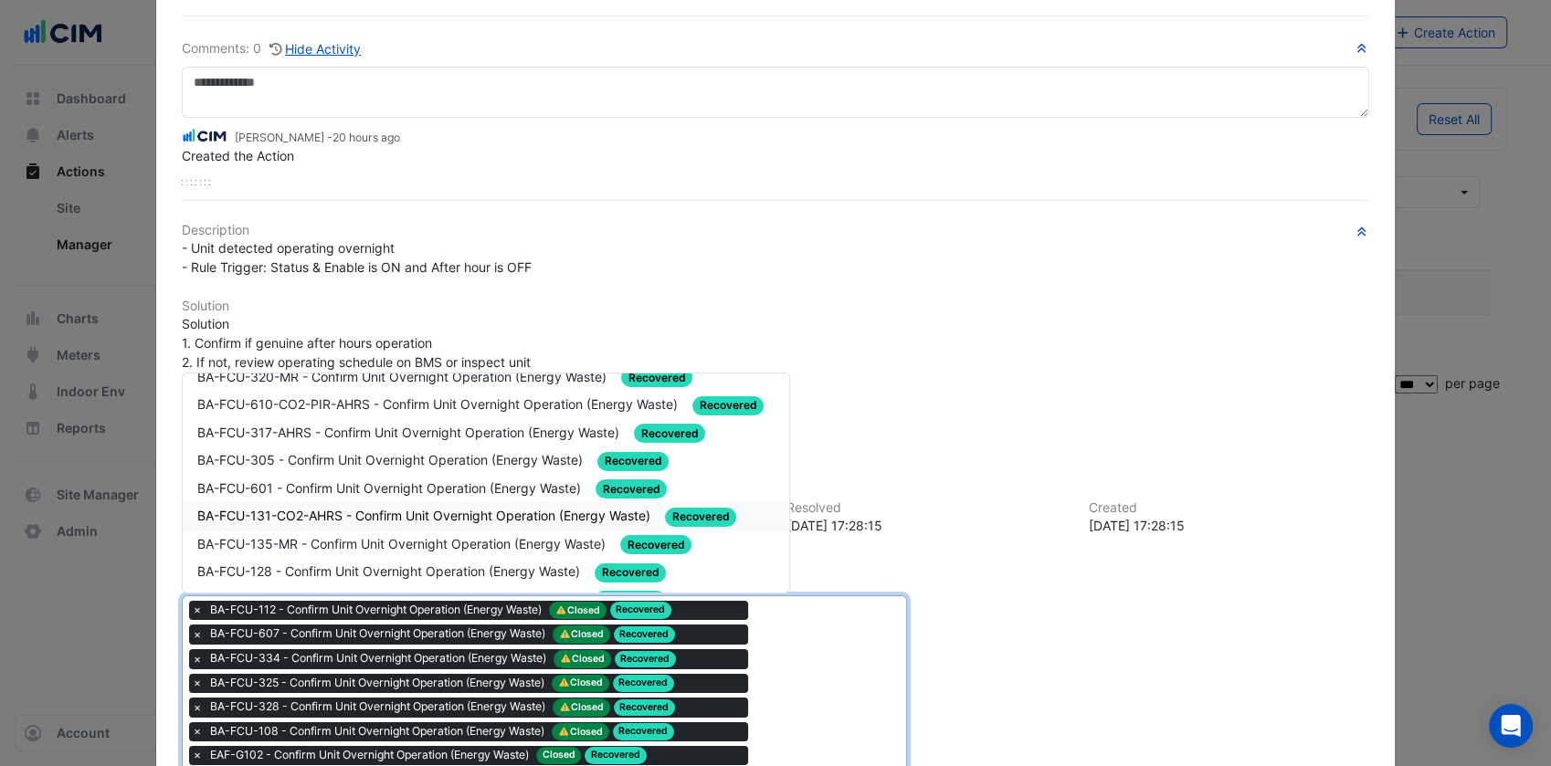
scroll to position [844, 0]
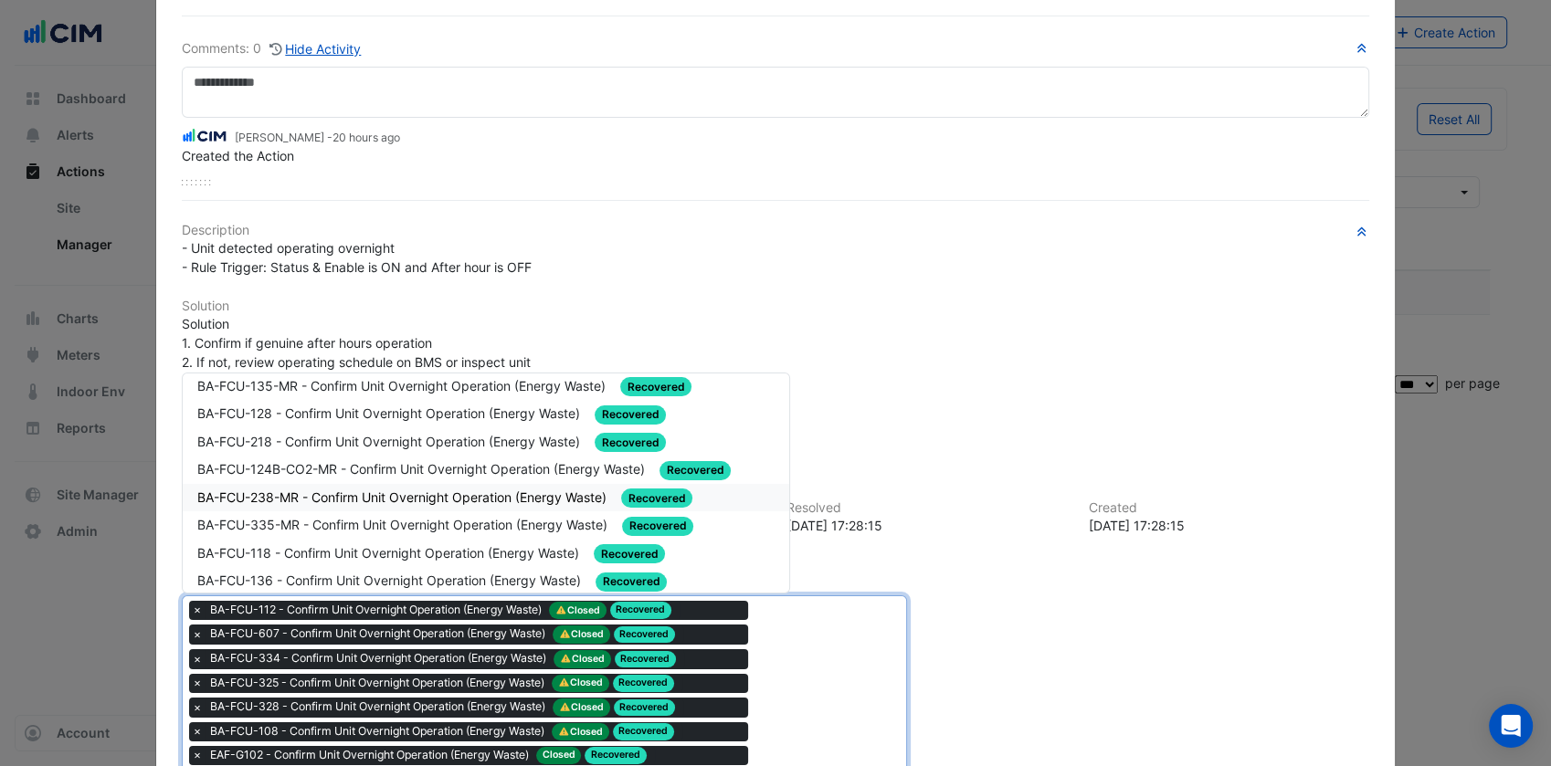
click at [421, 488] on div "BA-FCU-238-MR - Confirm Unit Overnight Operation (Energy Waste) Recovered" at bounding box center [485, 498] width 577 height 21
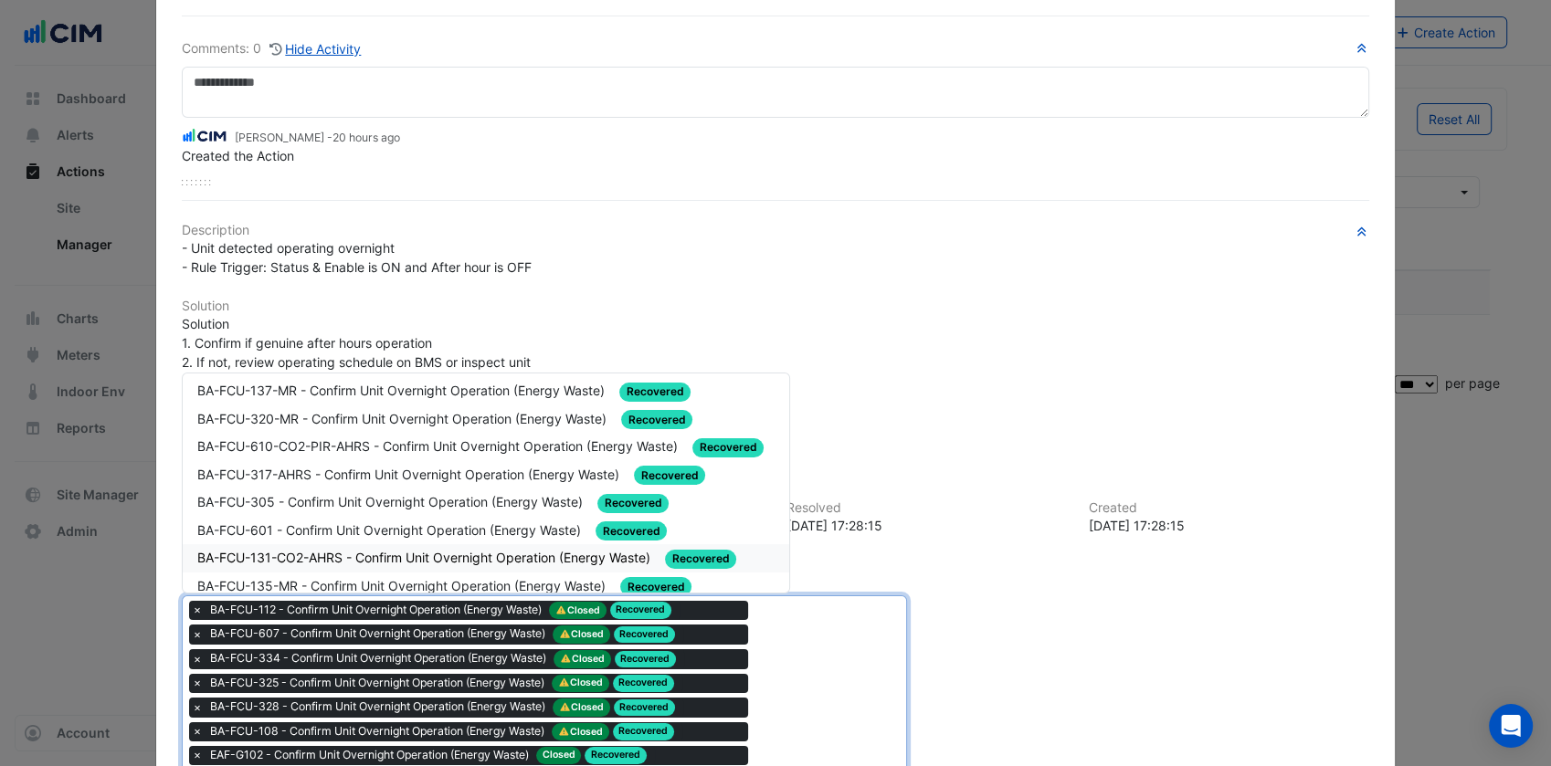
scroll to position [885, 0]
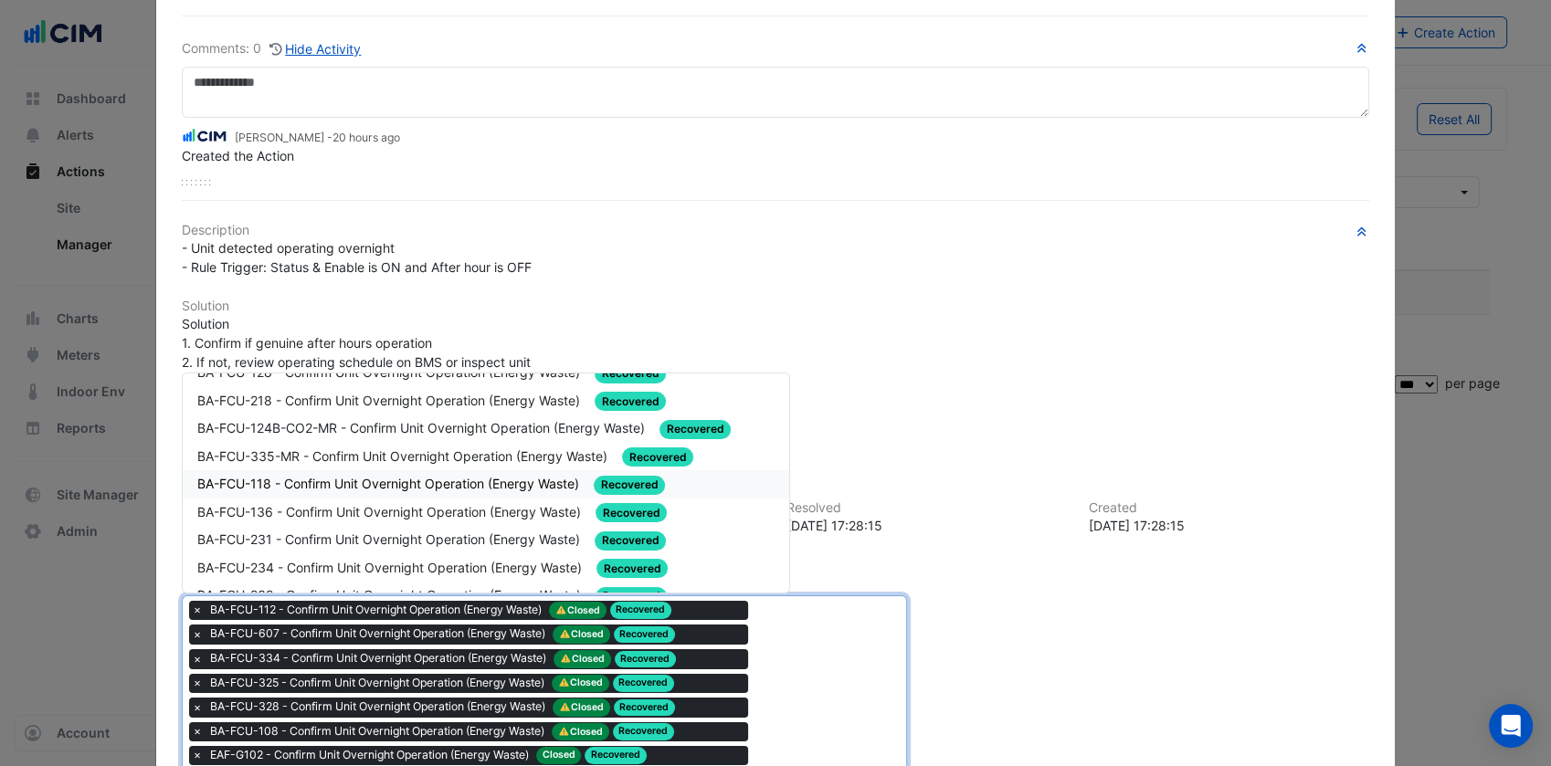
click at [438, 476] on span "BA-FCU-118 - Confirm Unit Overnight Operation (Energy Waste)" at bounding box center [389, 484] width 385 height 16
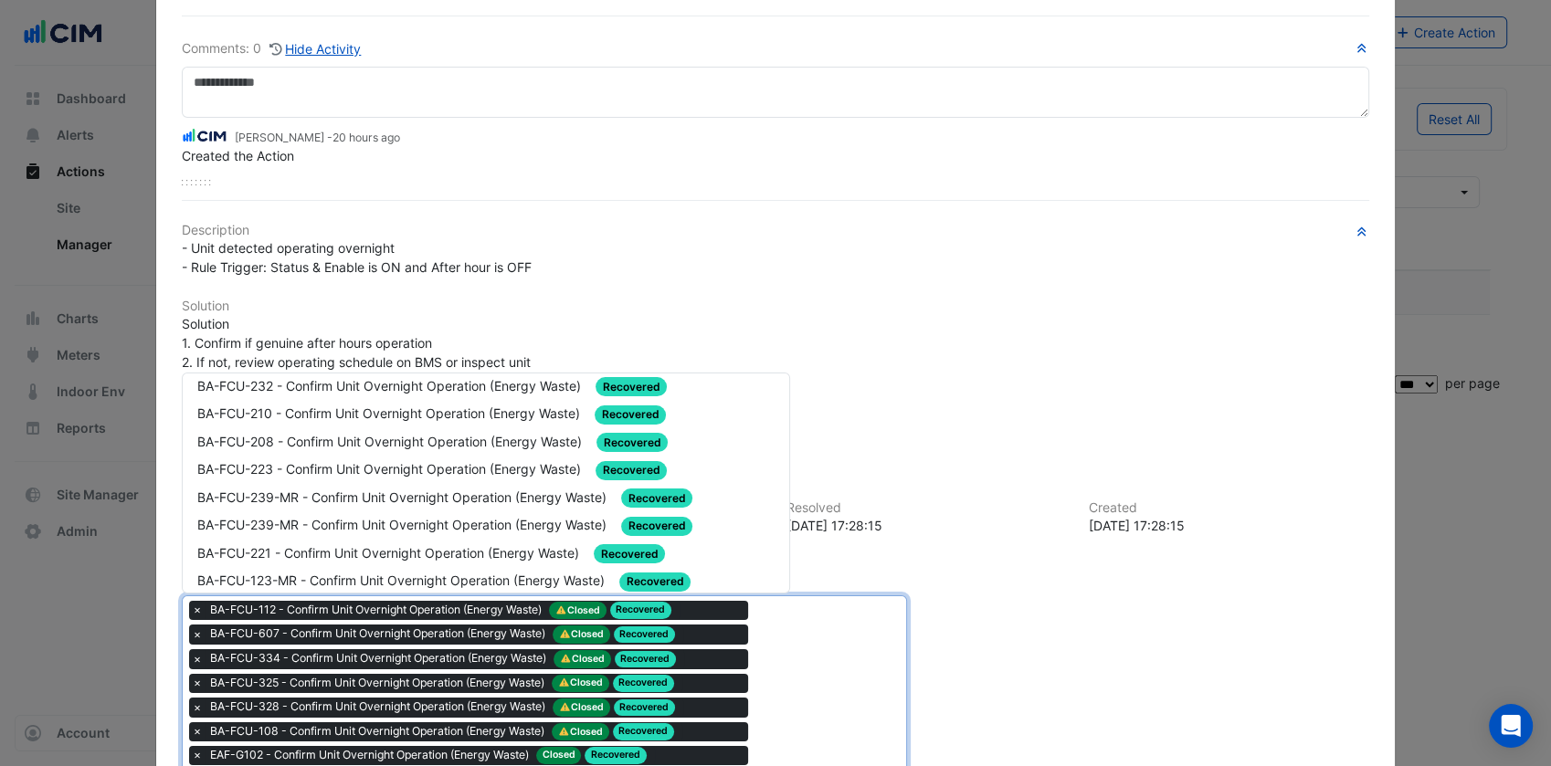
scroll to position [1099, 0]
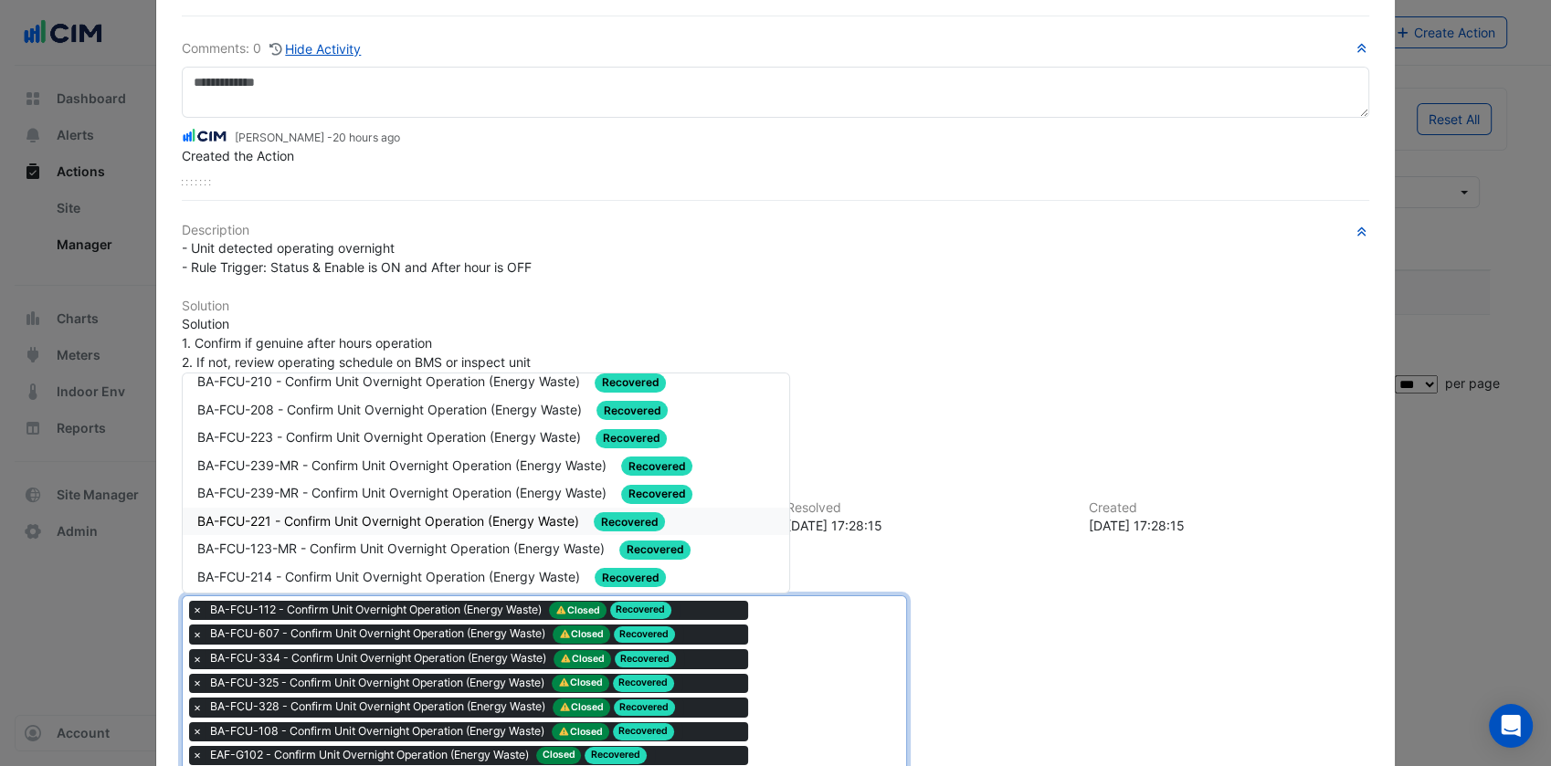
click at [440, 508] on div "BA-FCU-221 - Confirm Unit Overnight Operation (Energy Waste) Recovered" at bounding box center [486, 522] width 606 height 28
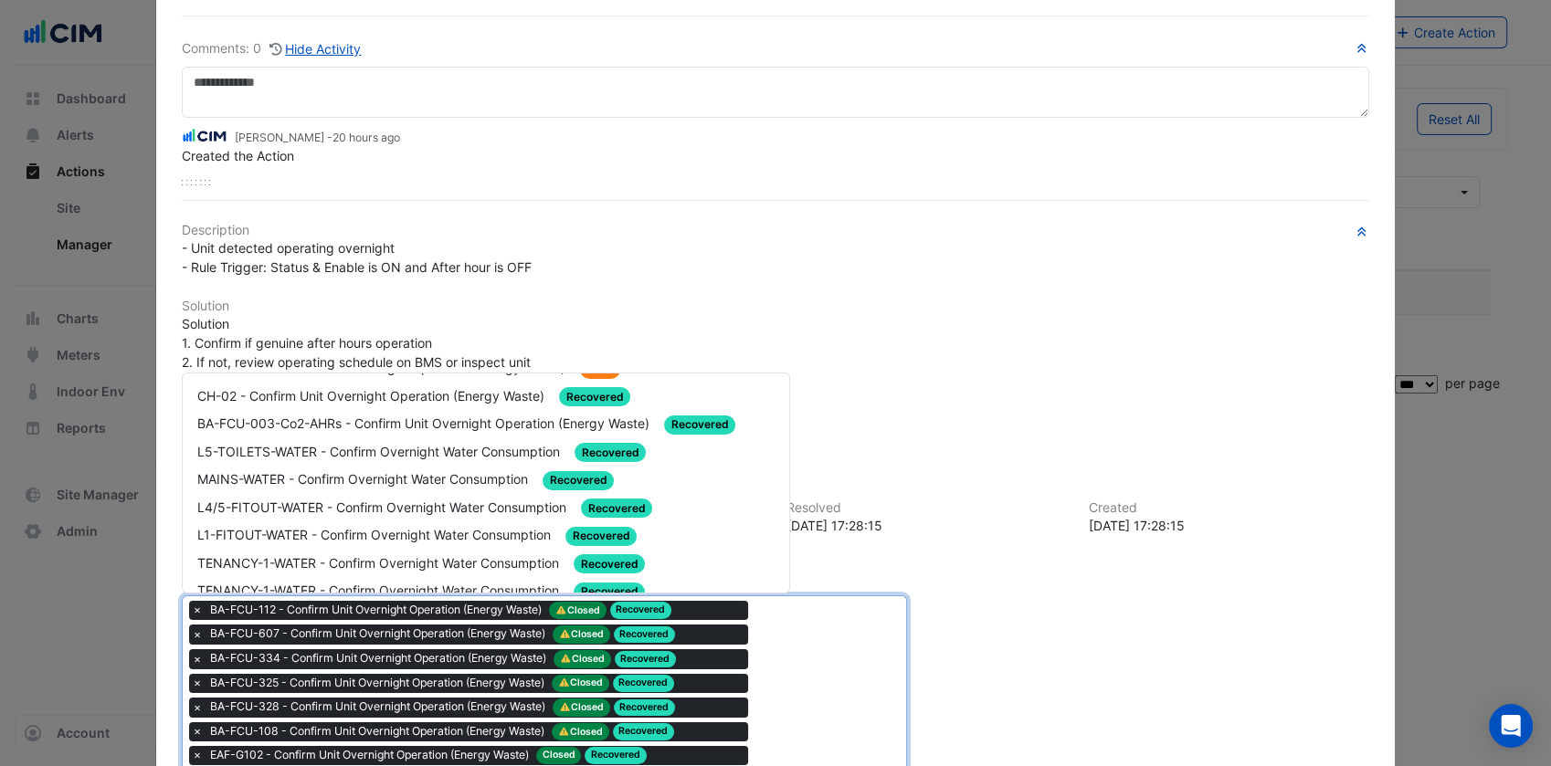
scroll to position [1505, 0]
click at [409, 463] on div "MAINS-WATER - Confirm Overnight Water Consumption Recovered" at bounding box center [486, 477] width 606 height 28
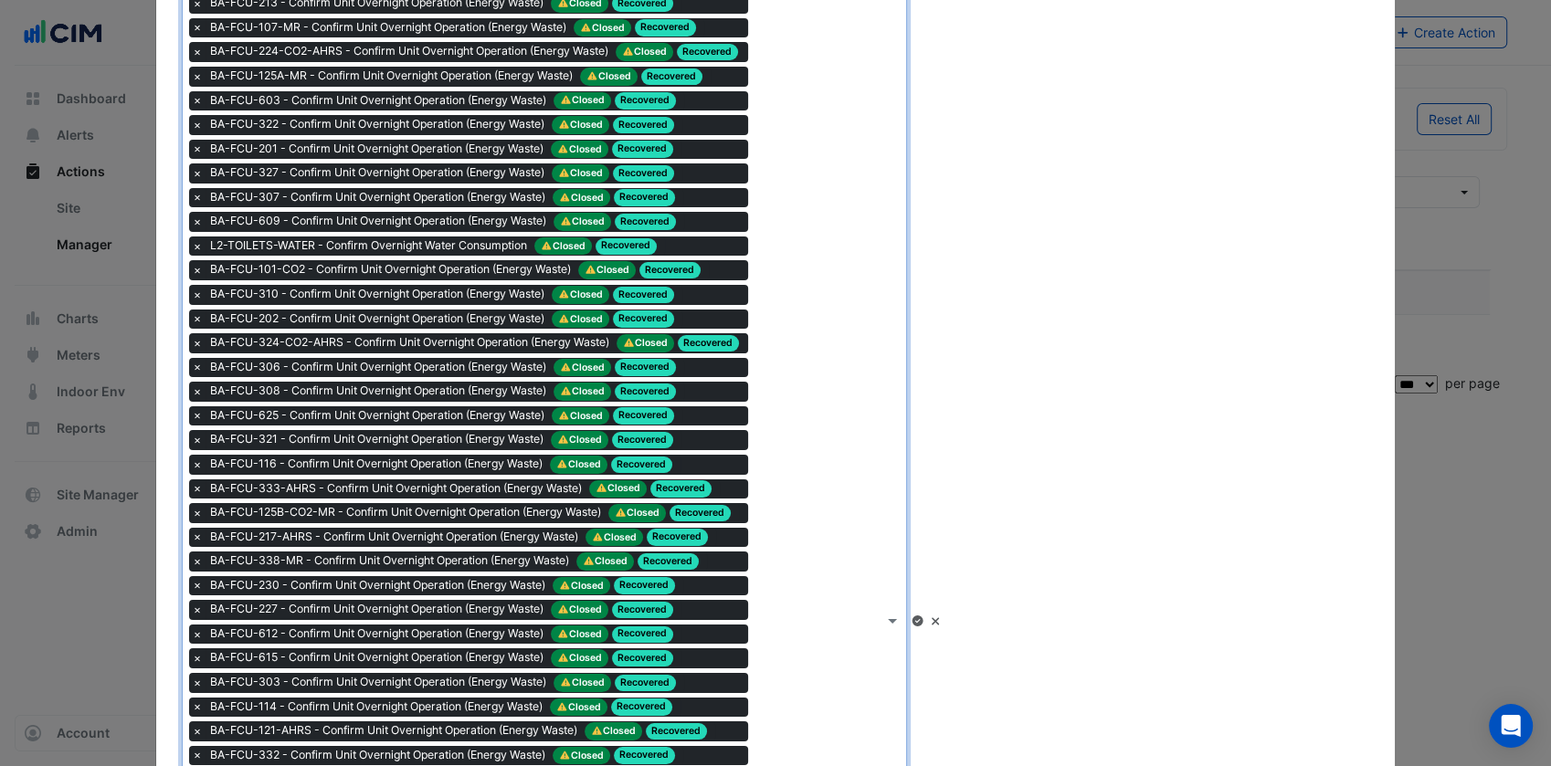
scroll to position [959, 0]
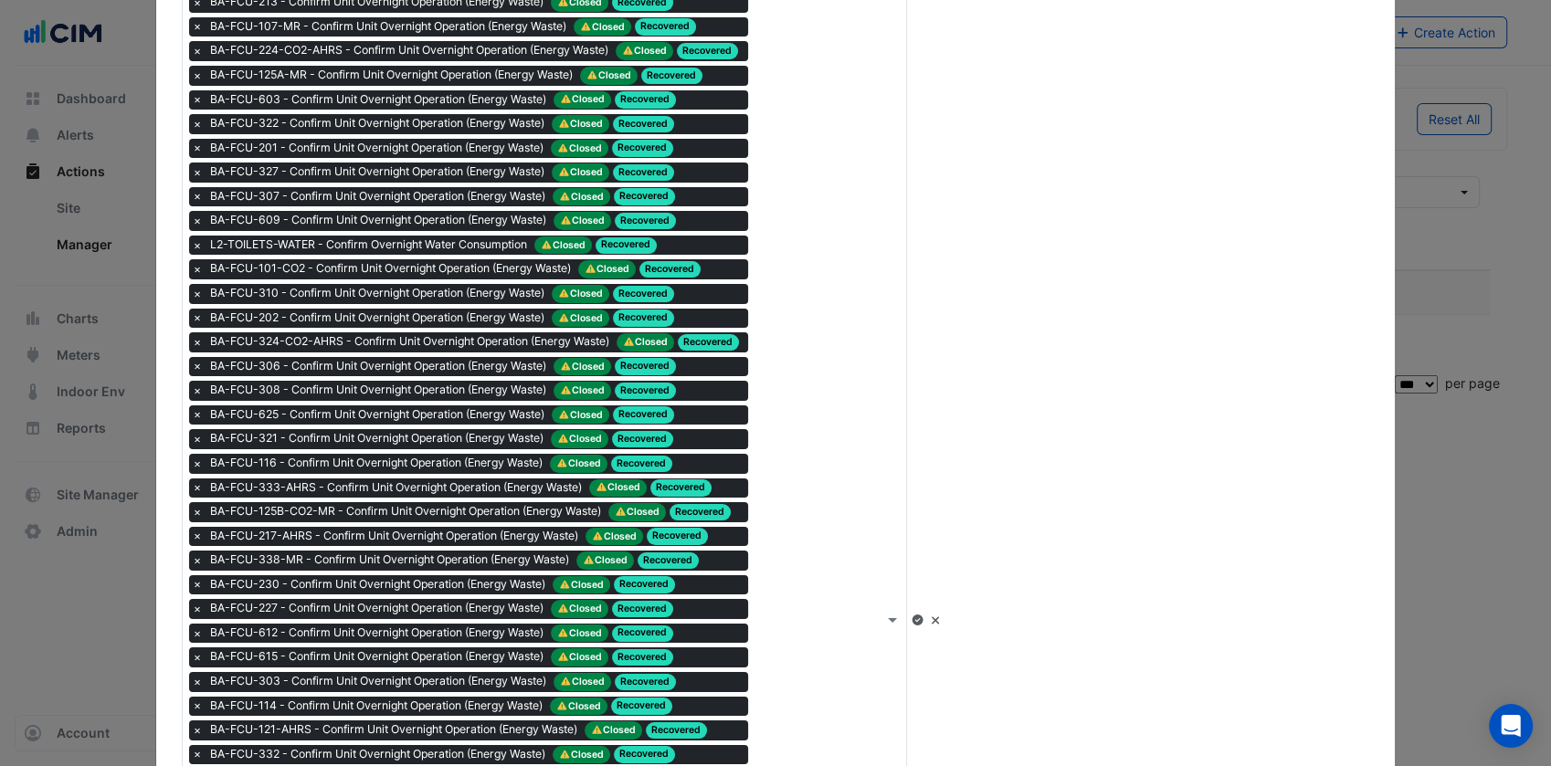
click at [923, 617] on icon at bounding box center [917, 620] width 11 height 11
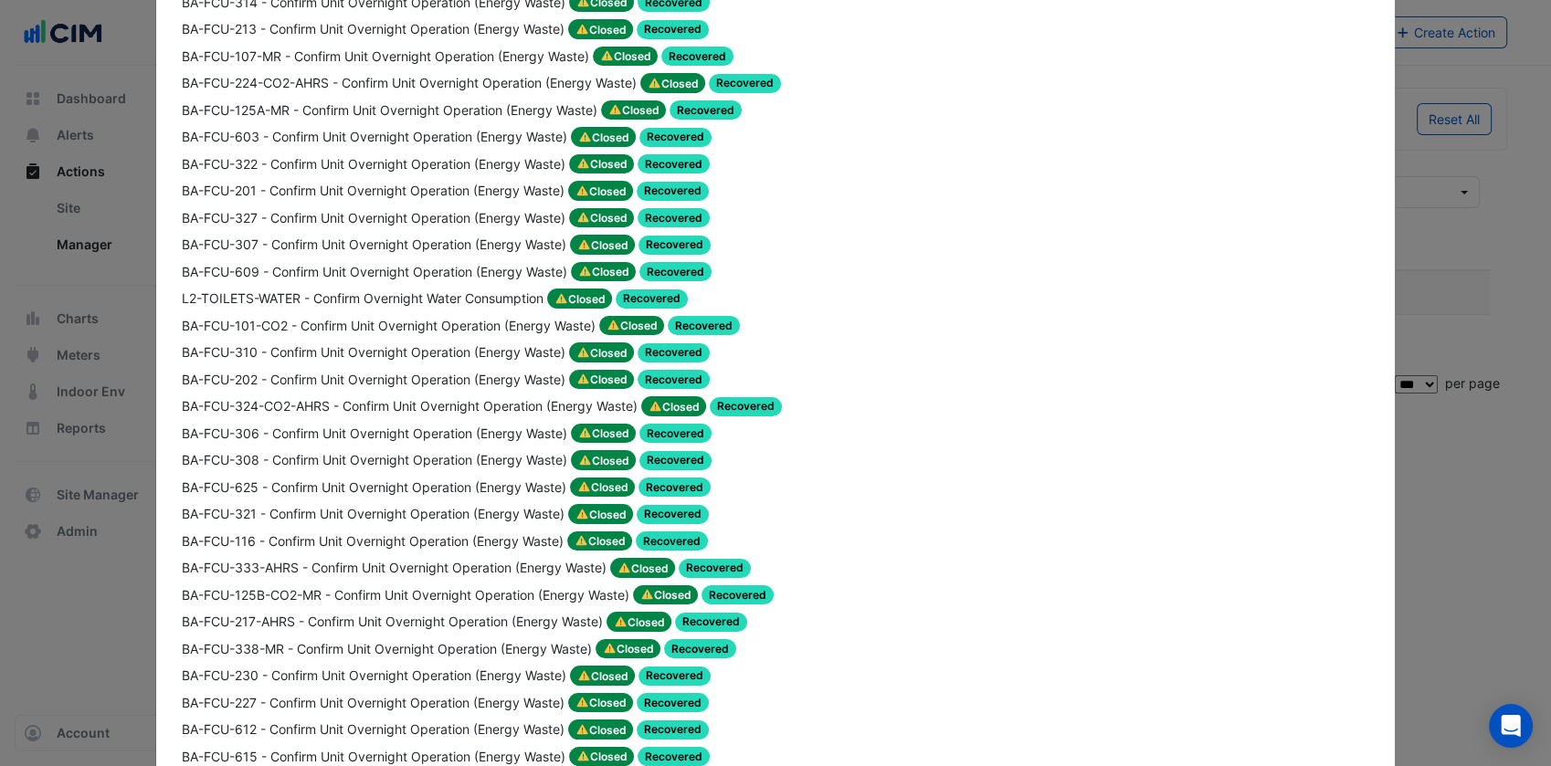
scroll to position [0, 0]
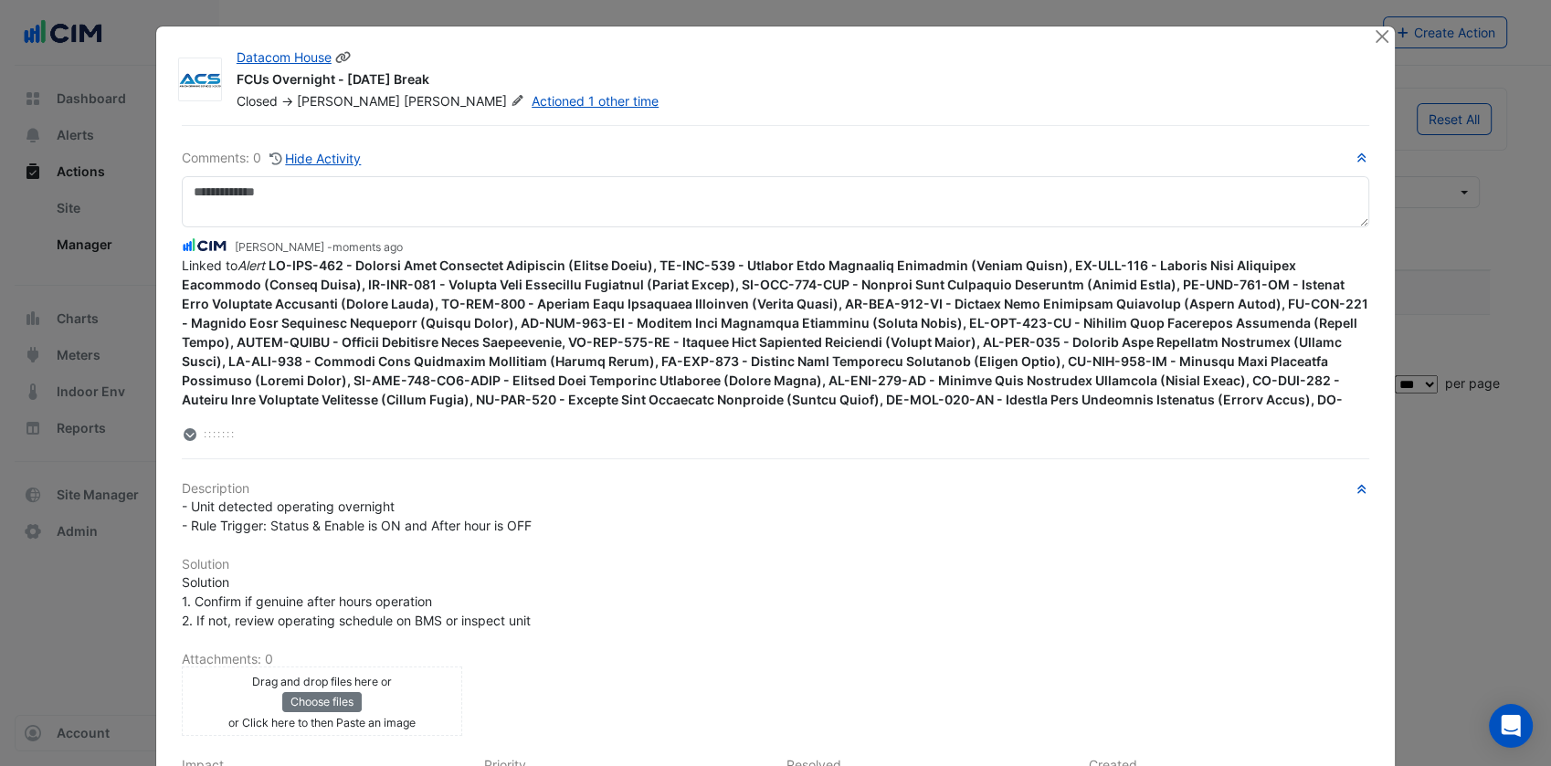
click at [336, 51] on icon at bounding box center [343, 57] width 16 height 13
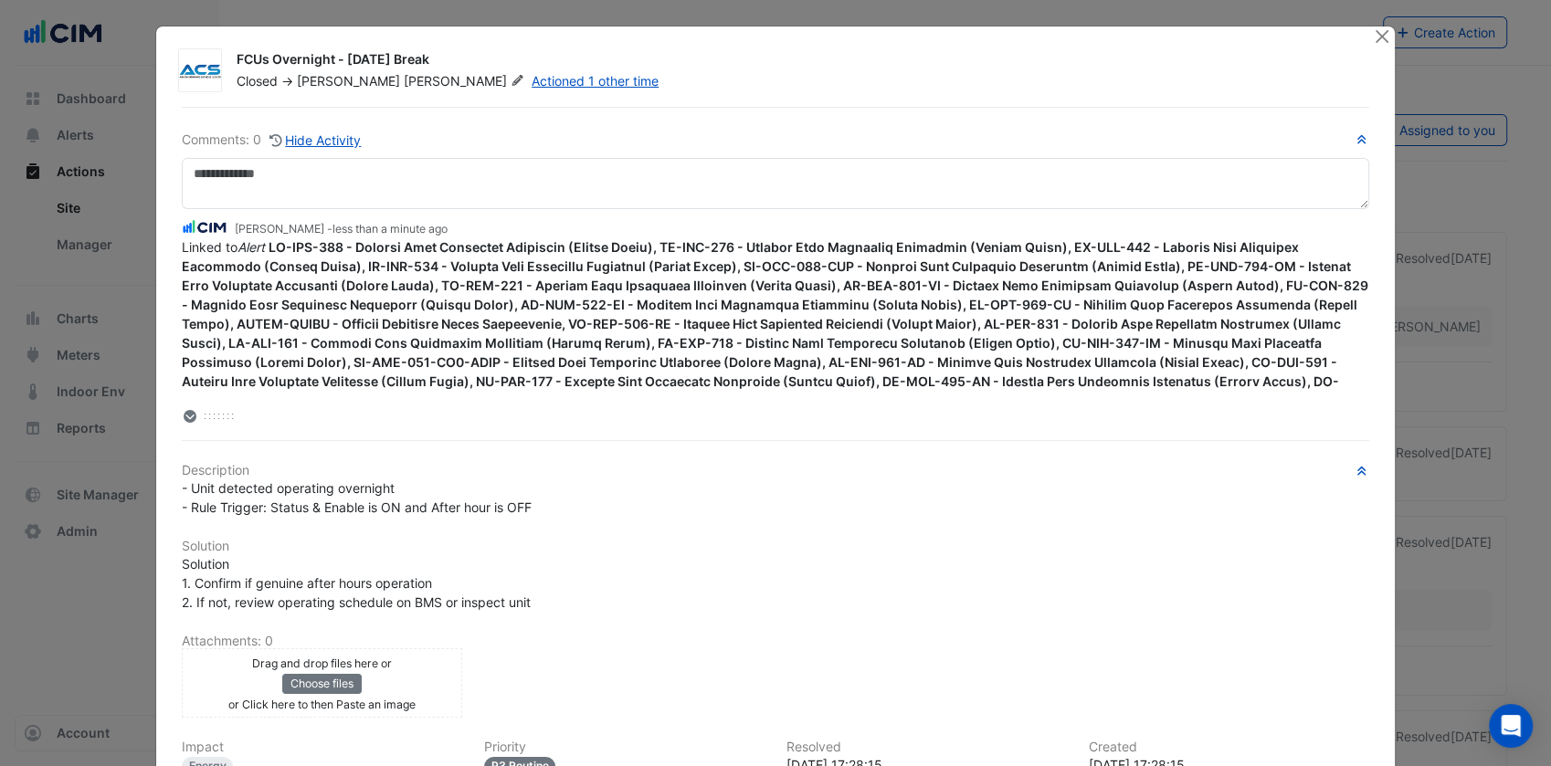
scroll to position [108, 0]
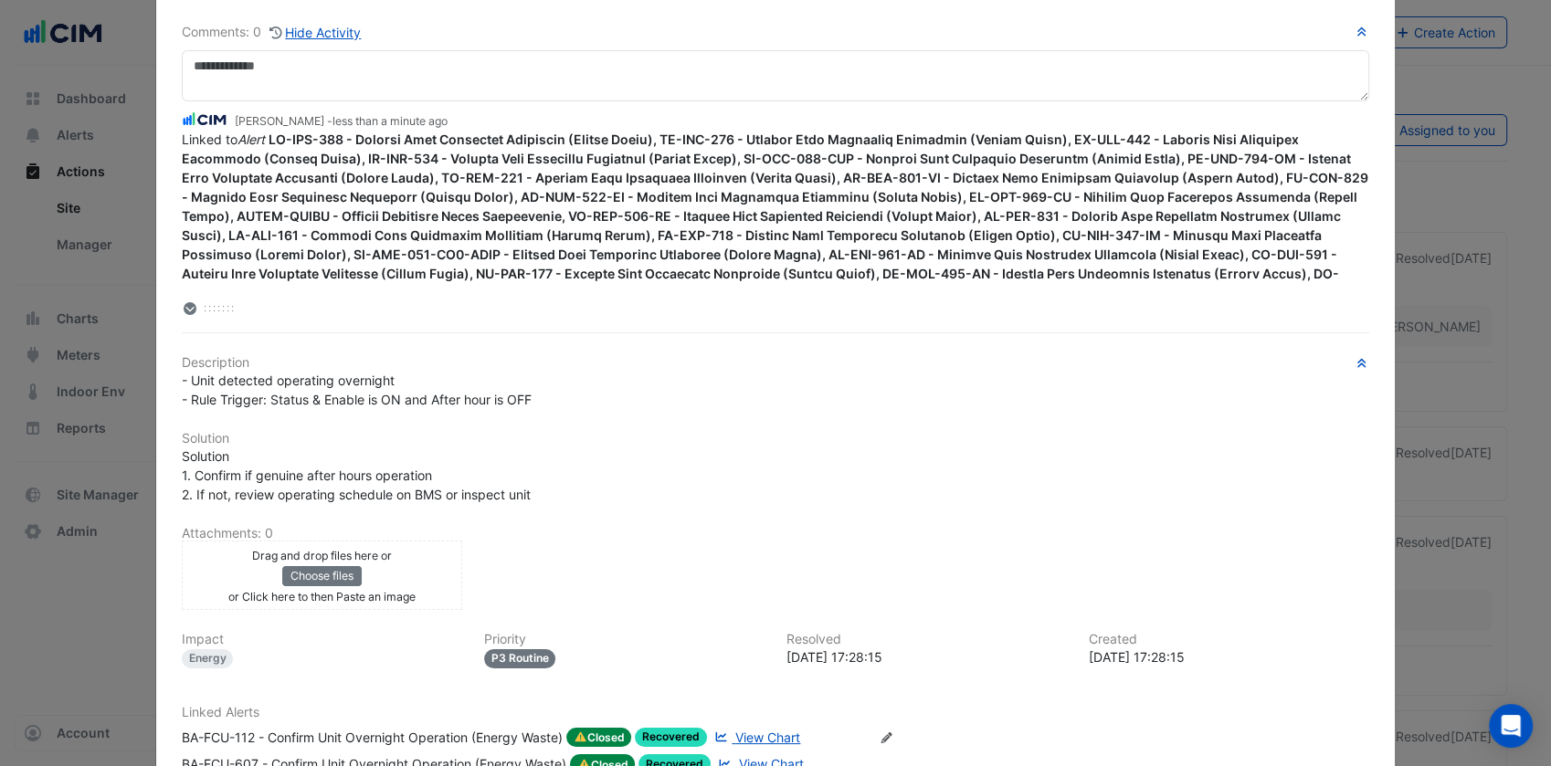
click at [342, 29] on button "Hide Activity" at bounding box center [316, 32] width 94 height 21
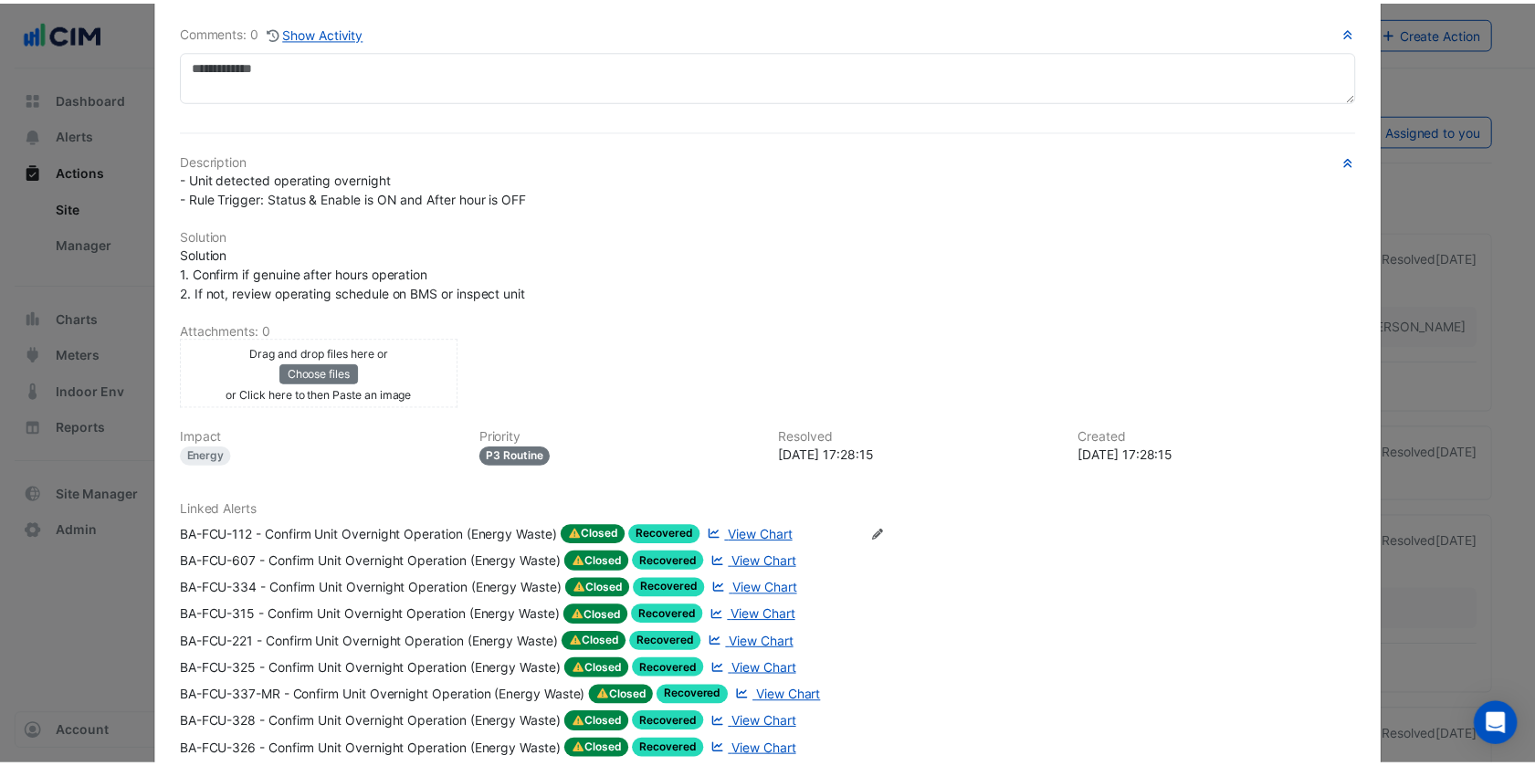
scroll to position [0, 0]
